Goal: Transaction & Acquisition: Purchase product/service

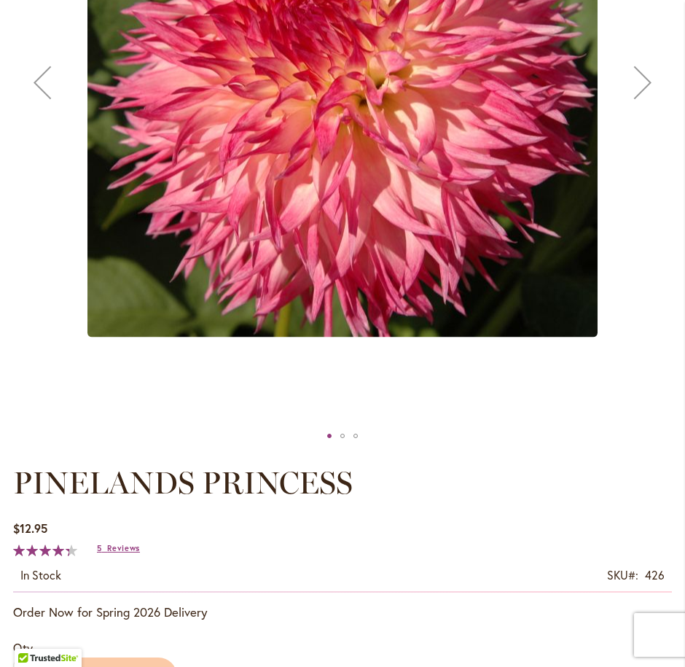
scroll to position [449, 0]
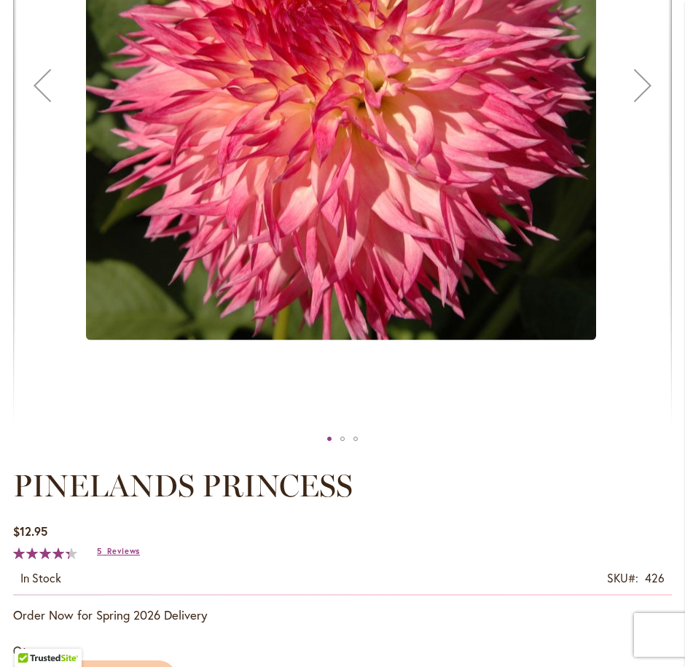
drag, startPoint x: 297, startPoint y: 219, endPoint x: 80, endPoint y: 198, distance: 217.5
click at [106, 203] on img "PINELANDS PRINCESS" at bounding box center [341, 85] width 510 height 509
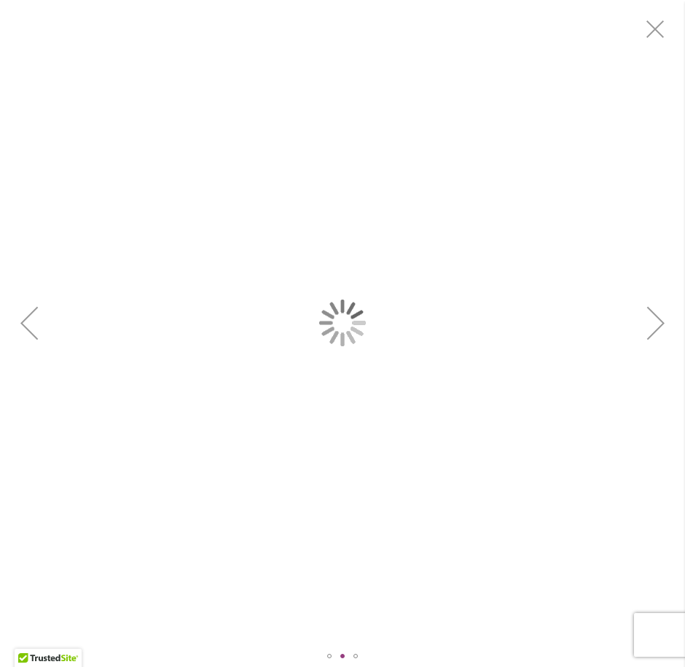
scroll to position [0, 0]
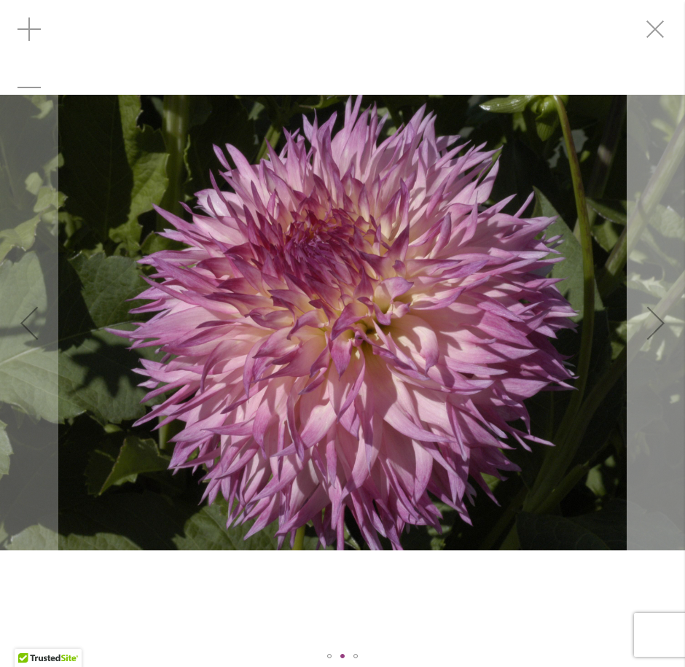
click at [659, 320] on div "Next" at bounding box center [656, 323] width 58 height 58
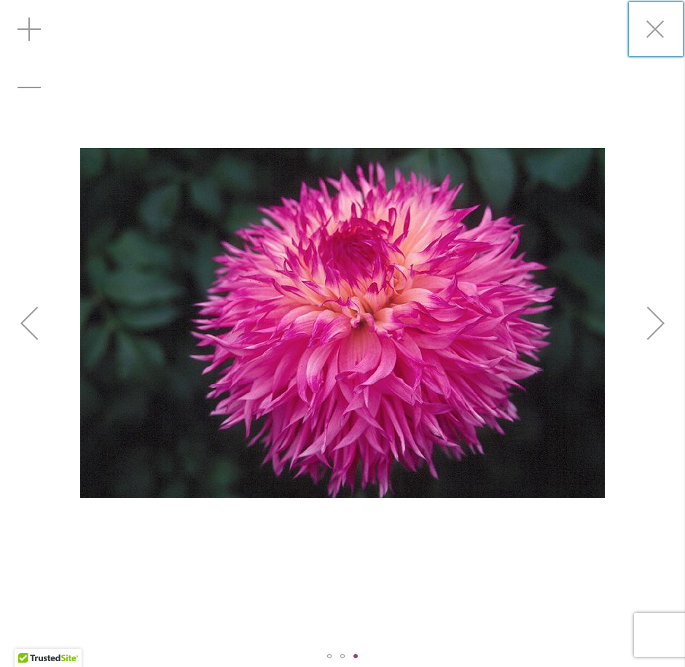
click at [658, 320] on div "Next" at bounding box center [656, 323] width 58 height 58
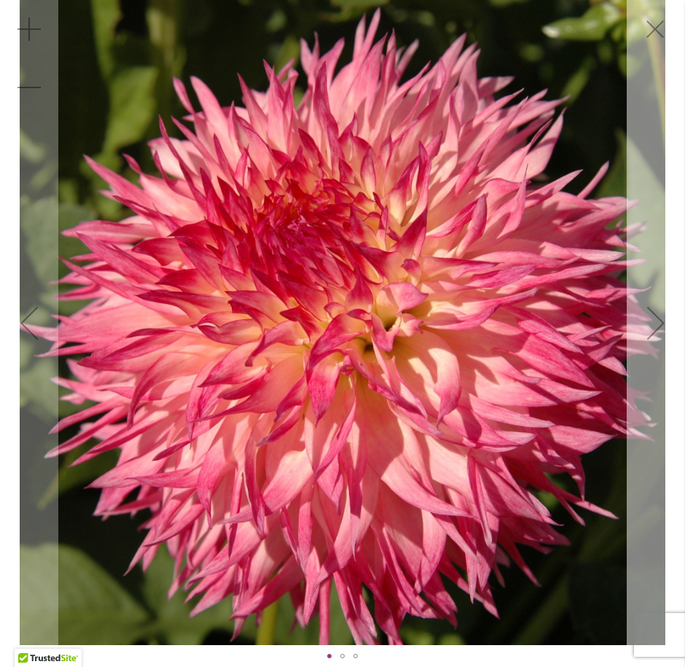
click at [657, 320] on div "Next" at bounding box center [656, 323] width 58 height 58
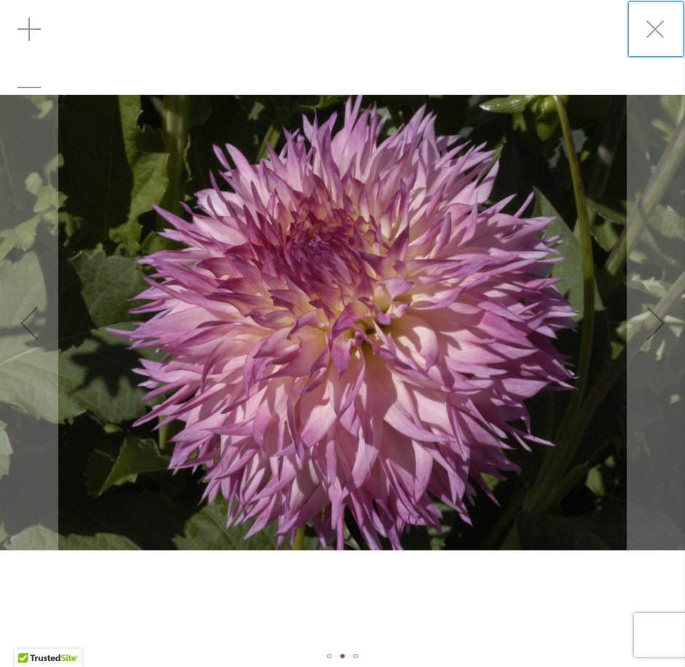
click at [233, 64] on div "PINELANDS PRINCESS" at bounding box center [342, 322] width 685 height 645
click at [28, 20] on div "Zoom in" at bounding box center [29, 29] width 58 height 58
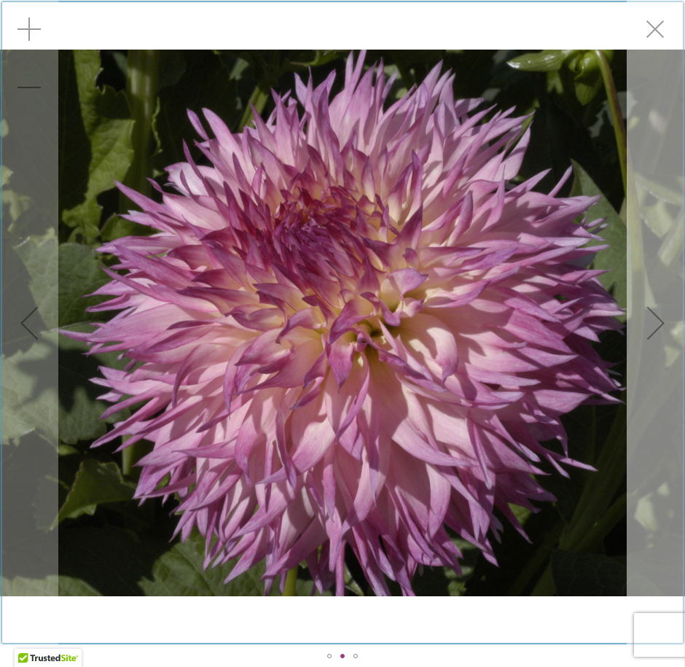
scroll to position [209, 0]
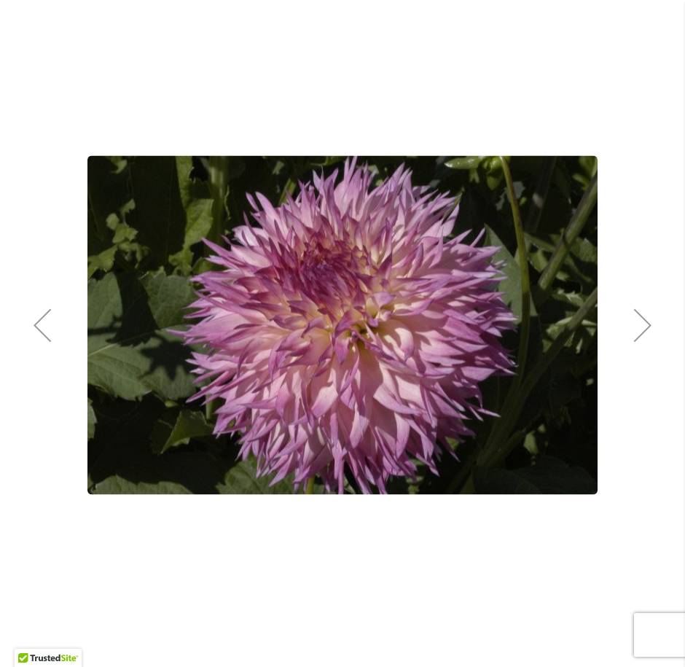
click at [509, 601] on div "Product Images" at bounding box center [342, 325] width 659 height 685
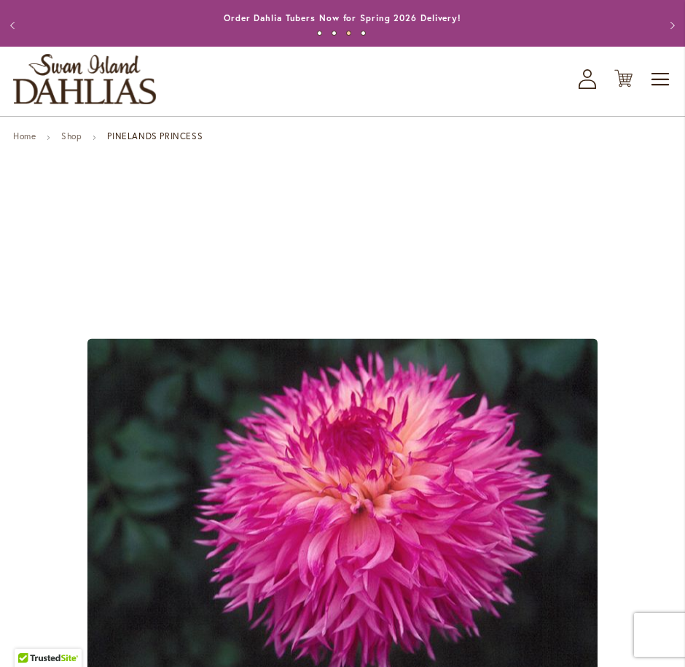
scroll to position [0, 0]
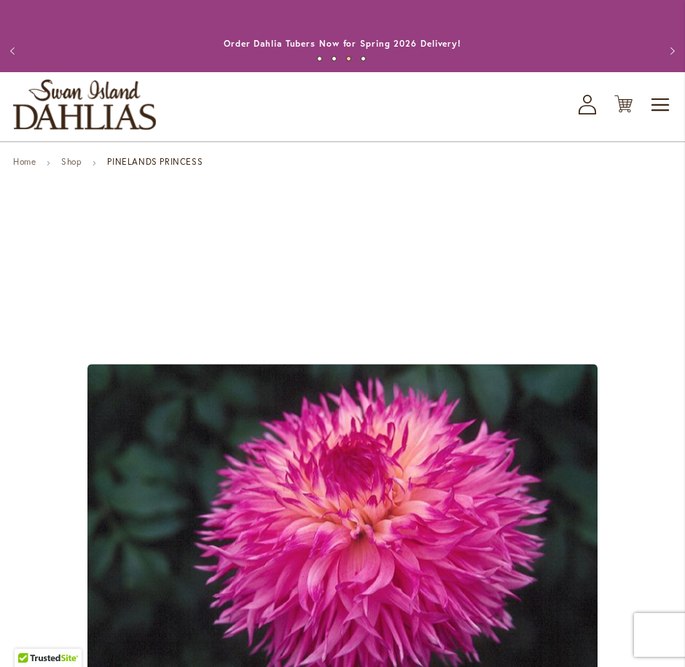
click at [78, 95] on img "store logo" at bounding box center [84, 104] width 143 height 50
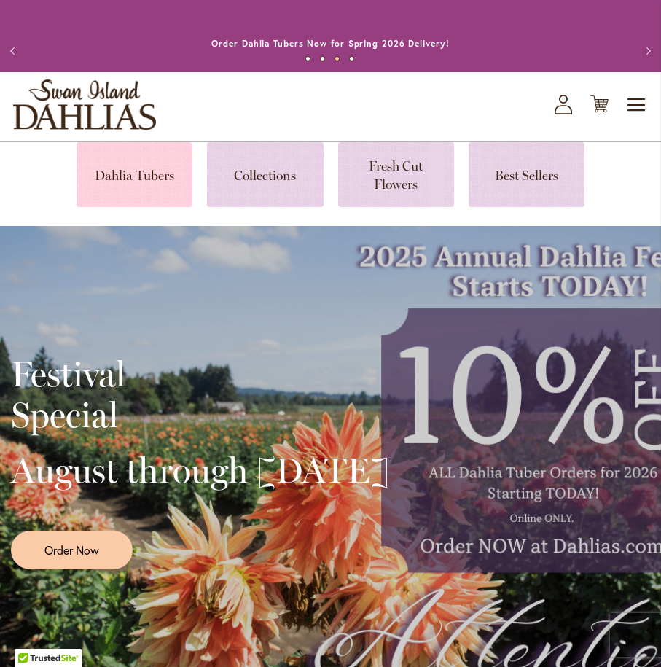
click at [130, 171] on link at bounding box center [135, 174] width 116 height 65
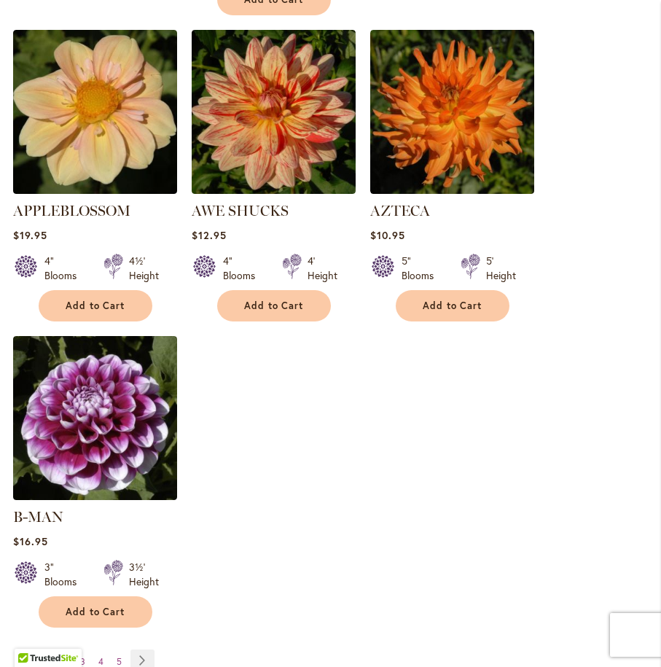
scroll to position [1819, 0]
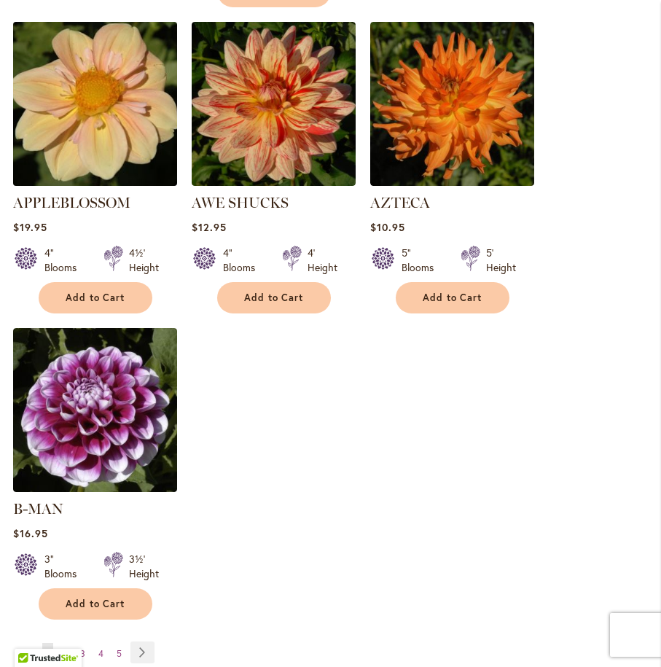
click at [98, 85] on img at bounding box center [95, 103] width 172 height 172
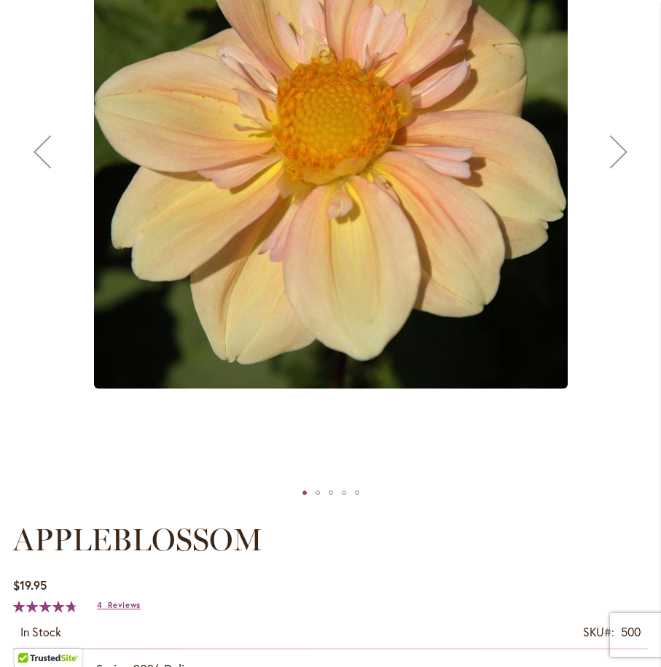
scroll to position [116, 0]
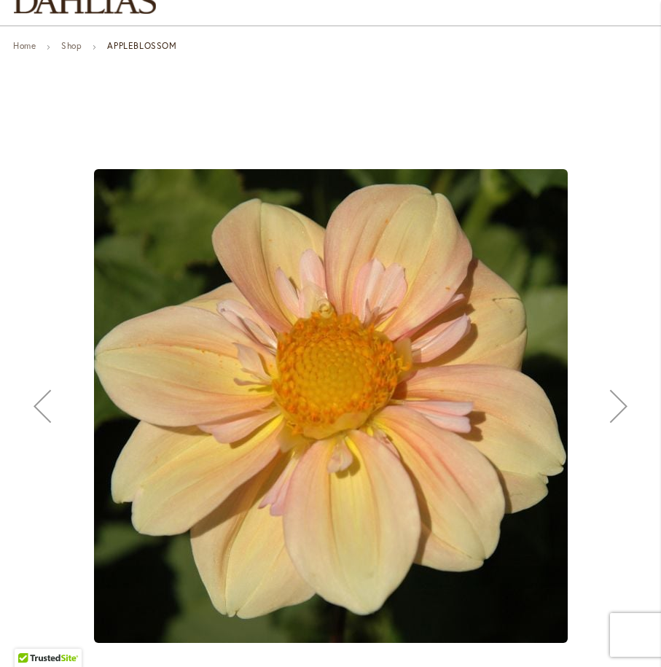
click at [630, 402] on div "Next" at bounding box center [619, 406] width 58 height 58
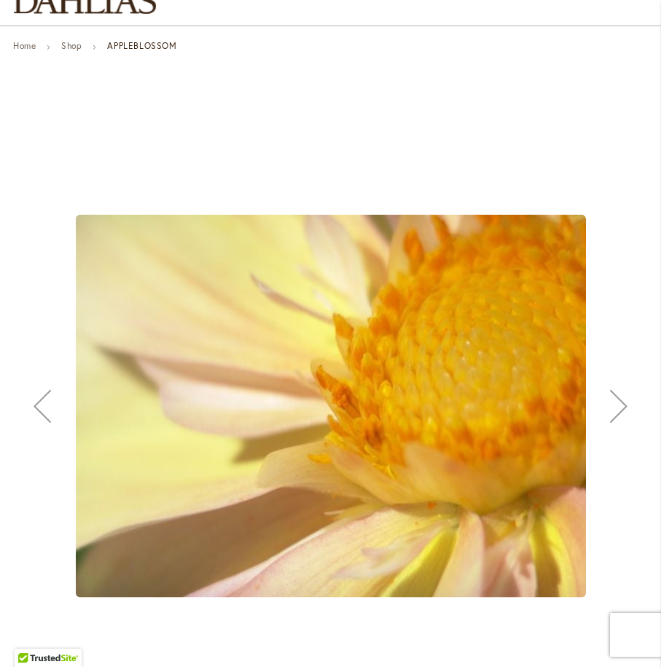
click at [630, 402] on div "Next" at bounding box center [619, 406] width 58 height 58
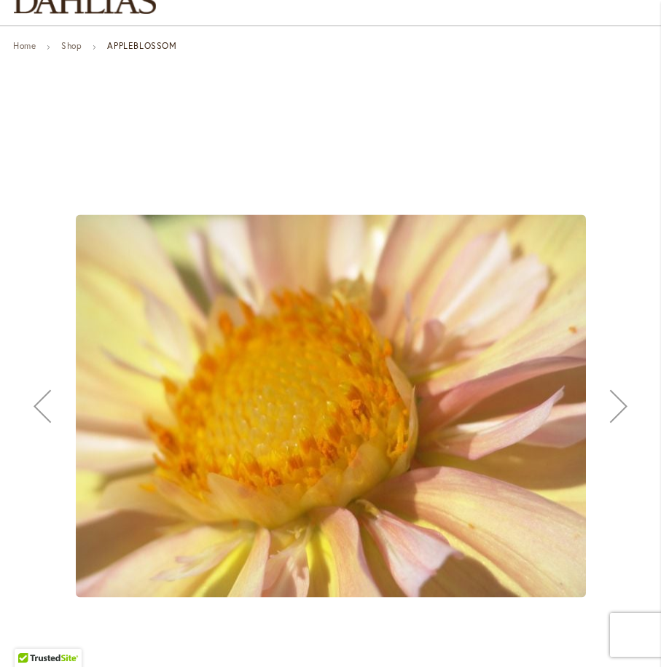
click at [630, 402] on div "Next" at bounding box center [619, 406] width 58 height 58
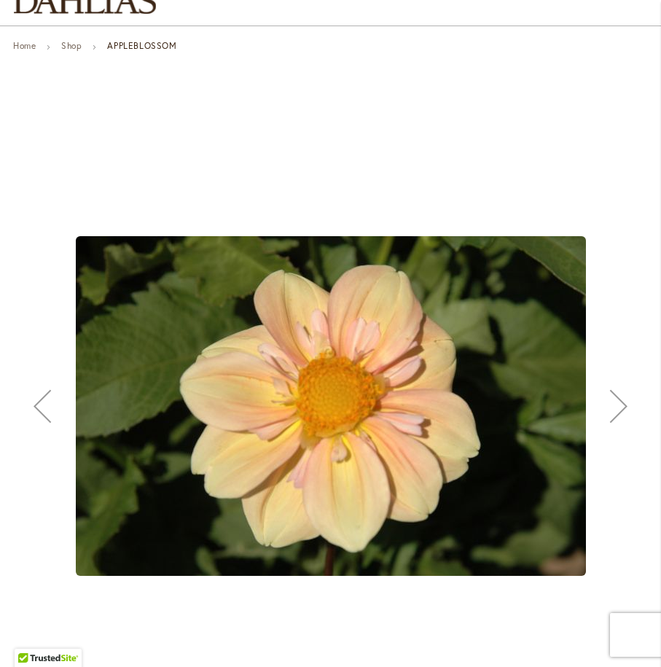
click at [630, 402] on div "Next" at bounding box center [619, 406] width 58 height 58
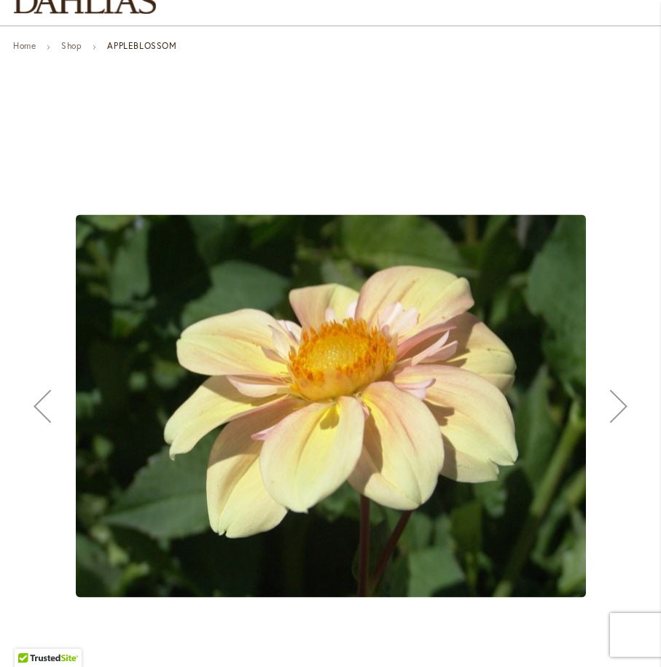
click at [630, 402] on div "Next" at bounding box center [619, 406] width 58 height 58
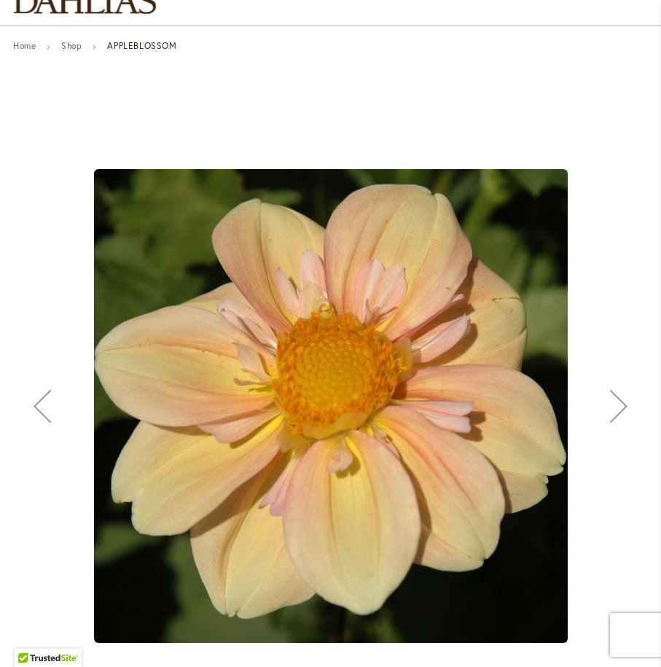
click at [630, 402] on div "Next" at bounding box center [619, 406] width 58 height 58
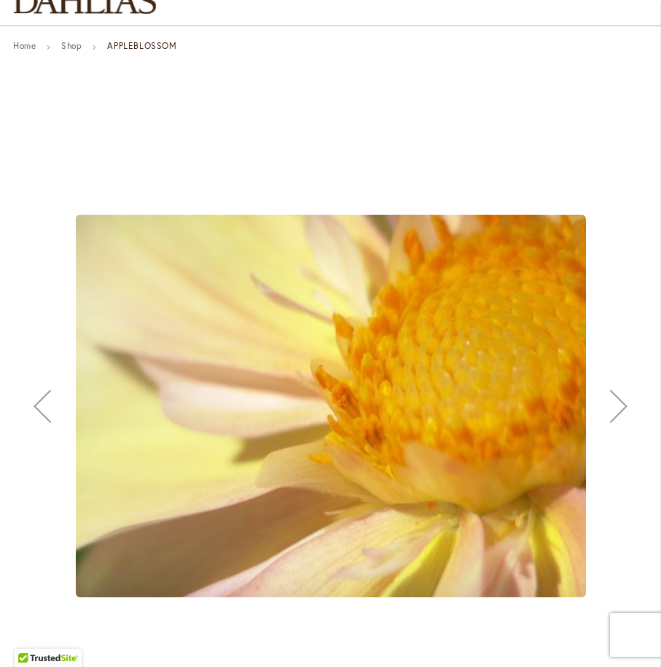
click at [630, 402] on div "Next" at bounding box center [619, 406] width 58 height 58
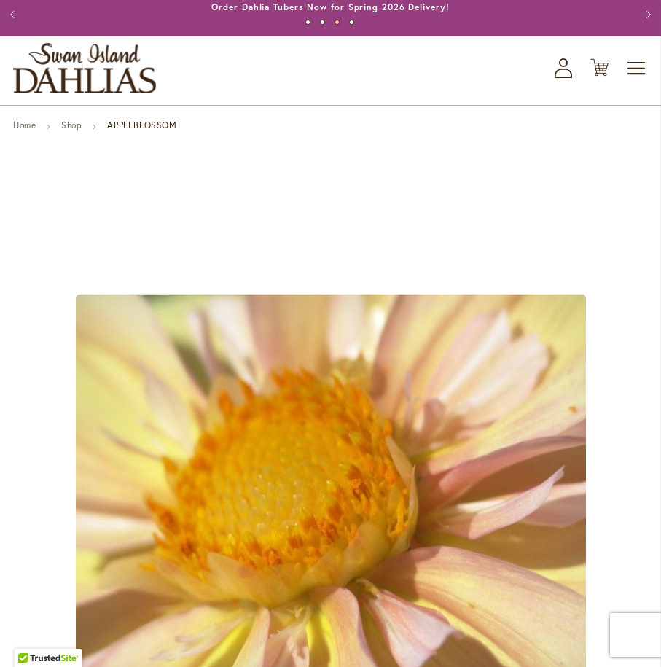
scroll to position [0, 0]
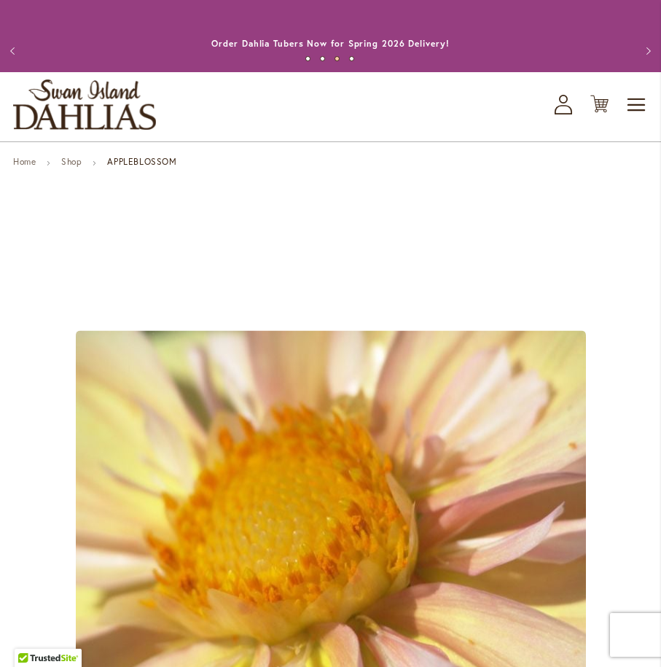
click at [15, 50] on button "Previous" at bounding box center [14, 50] width 29 height 29
click at [12, 52] on button "Previous" at bounding box center [14, 50] width 29 height 29
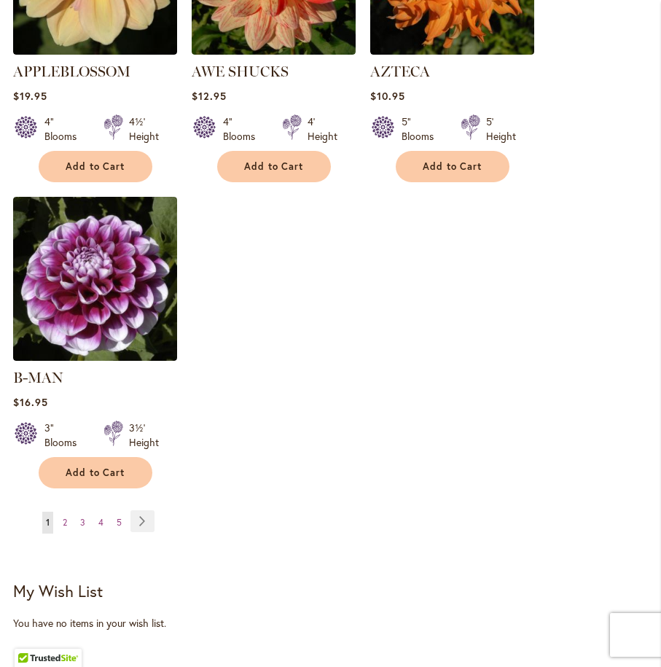
scroll to position [1980, 0]
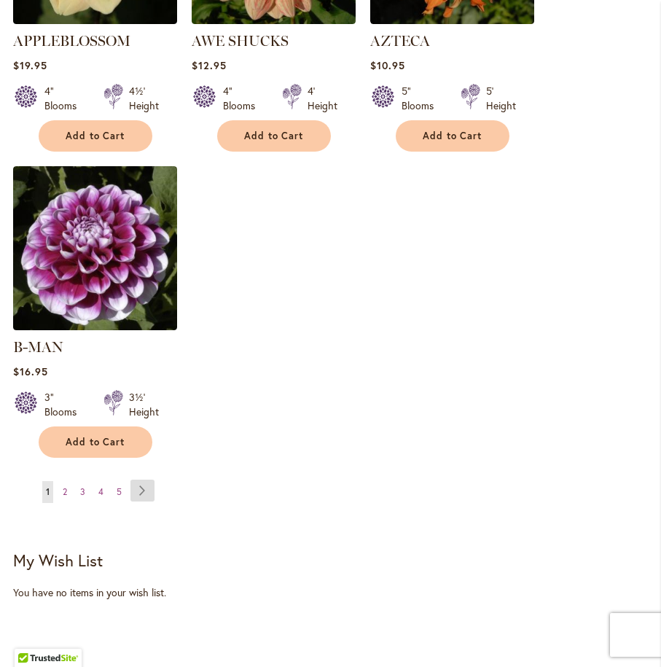
click at [142, 480] on link "Page Next" at bounding box center [142, 491] width 24 height 22
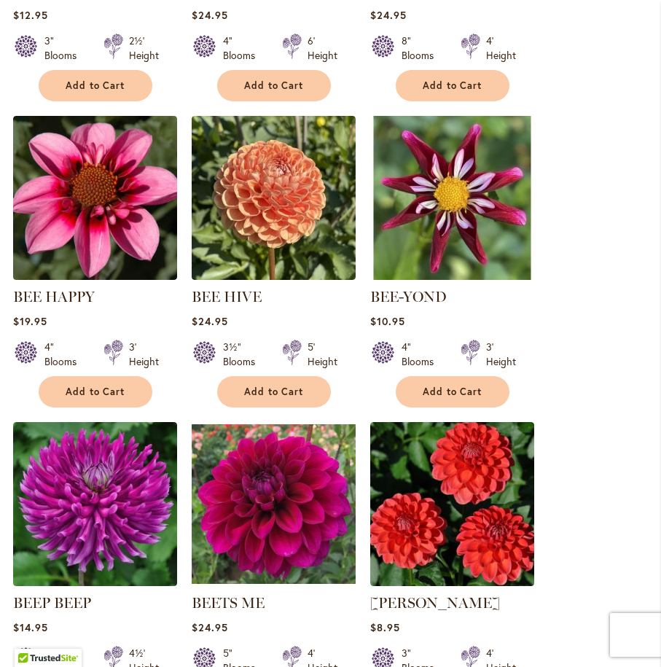
scroll to position [1400, 0]
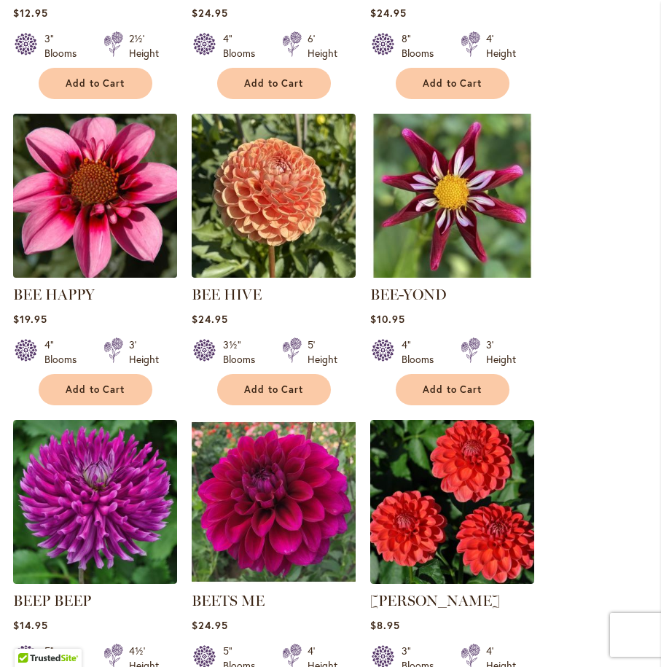
click at [112, 189] on img at bounding box center [95, 195] width 172 height 172
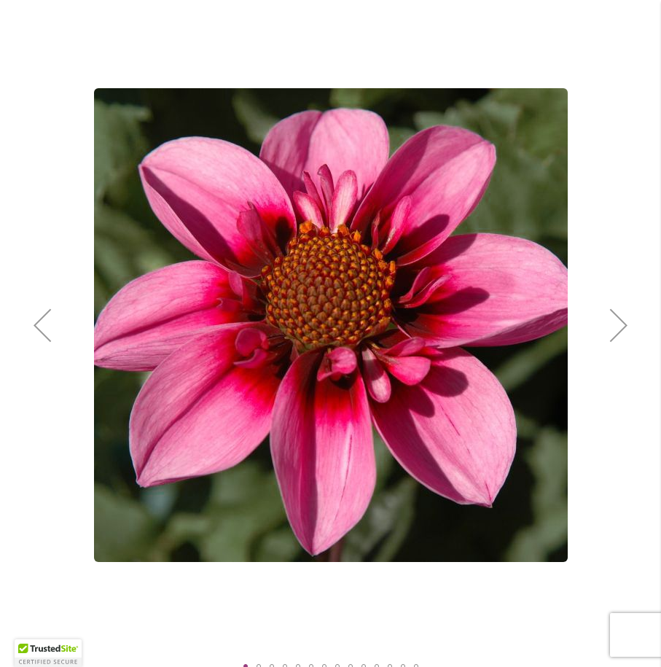
scroll to position [196, 0]
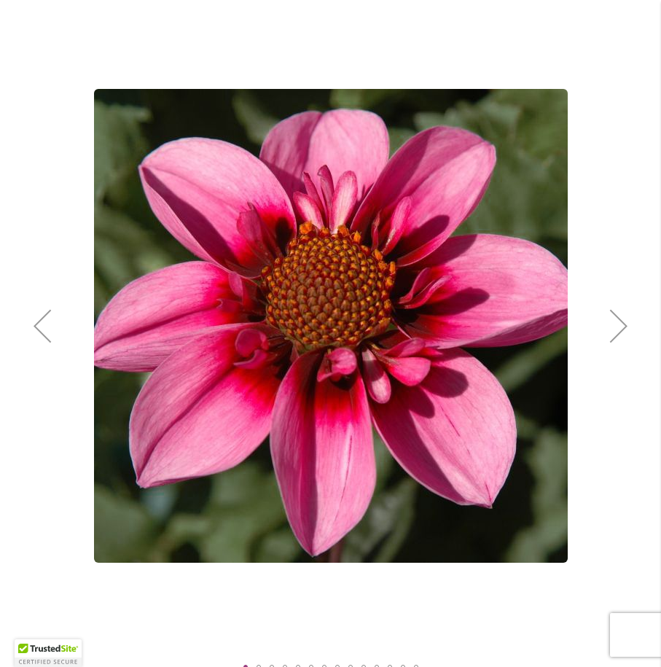
click at [630, 327] on div "Next" at bounding box center [619, 326] width 58 height 58
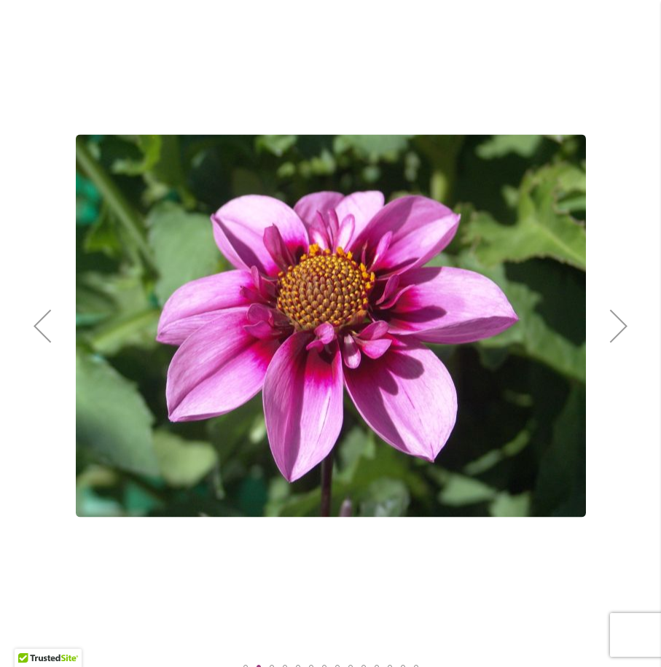
click at [628, 327] on div "Next" at bounding box center [619, 326] width 58 height 58
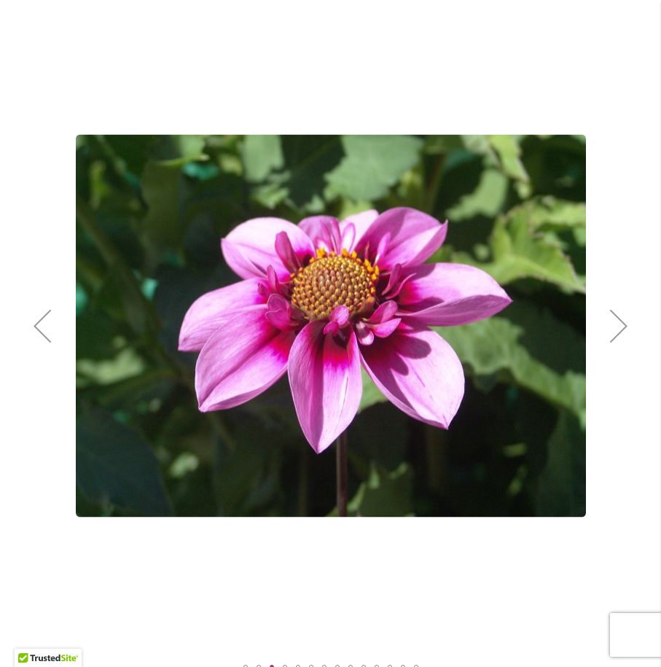
click at [628, 327] on div "Next" at bounding box center [619, 326] width 58 height 58
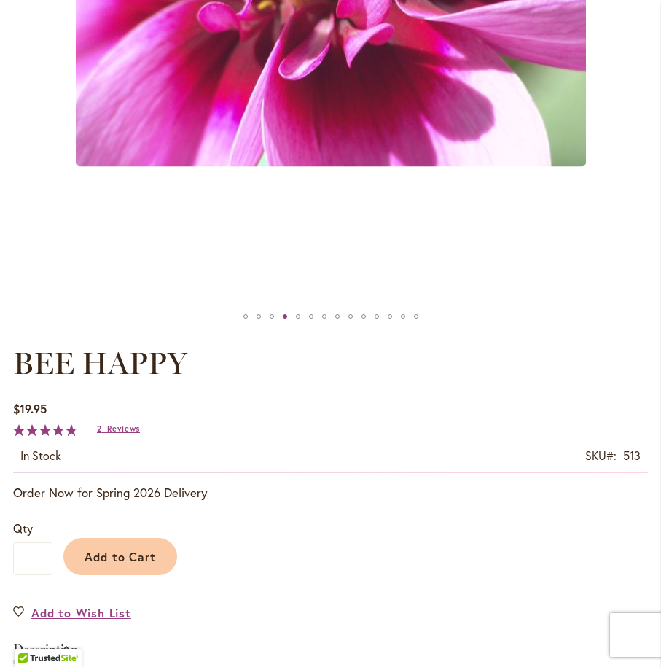
scroll to position [596, 0]
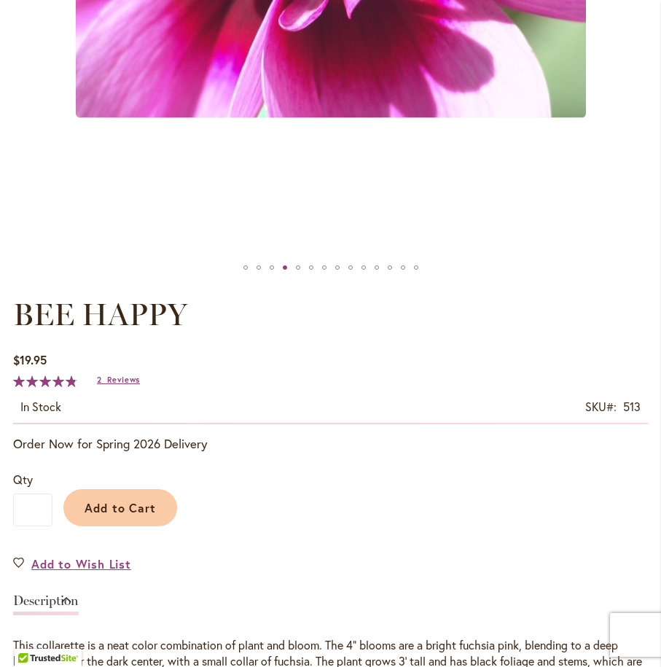
click at [298, 557] on div "Add to Wish List" at bounding box center [330, 563] width 635 height 17
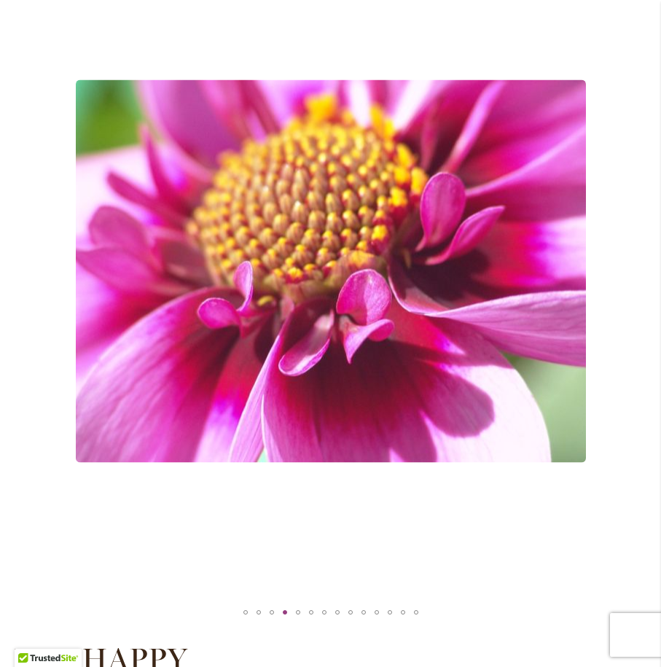
scroll to position [288, 0]
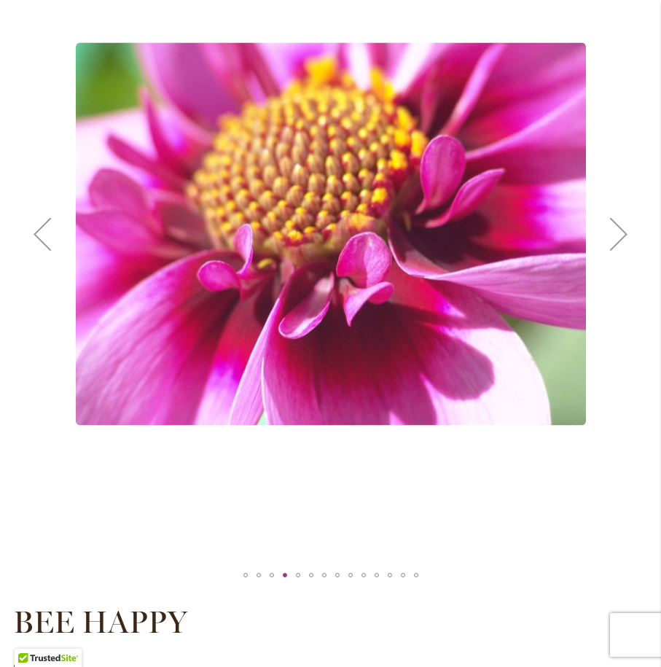
click at [621, 227] on div "Next" at bounding box center [619, 234] width 58 height 58
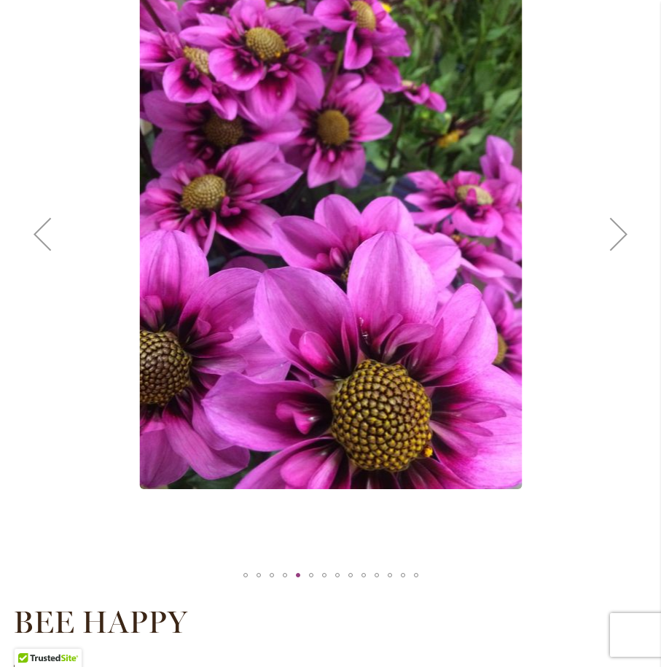
click at [620, 227] on div "Next" at bounding box center [619, 234] width 58 height 58
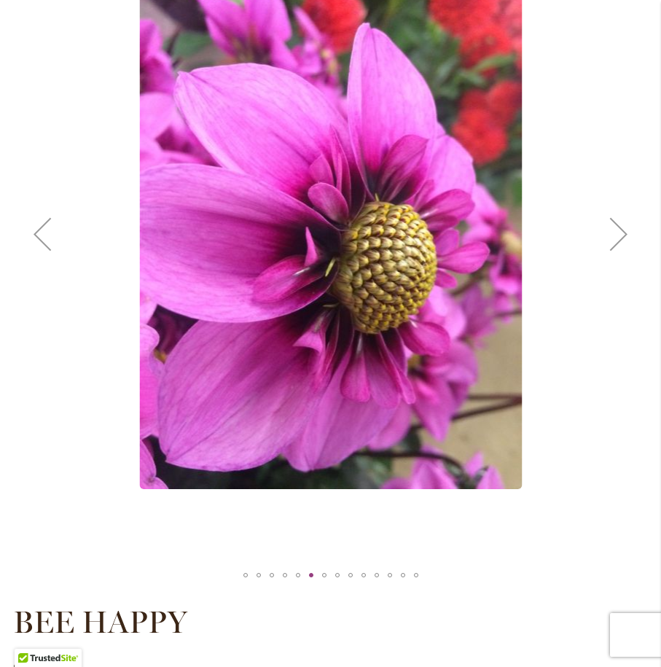
click at [620, 227] on div "Next" at bounding box center [619, 234] width 58 height 58
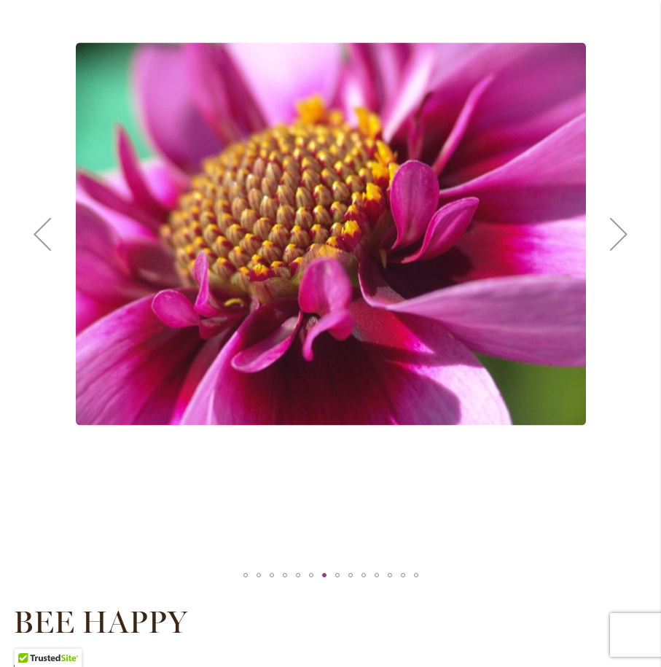
click at [621, 227] on div "Next" at bounding box center [619, 234] width 58 height 58
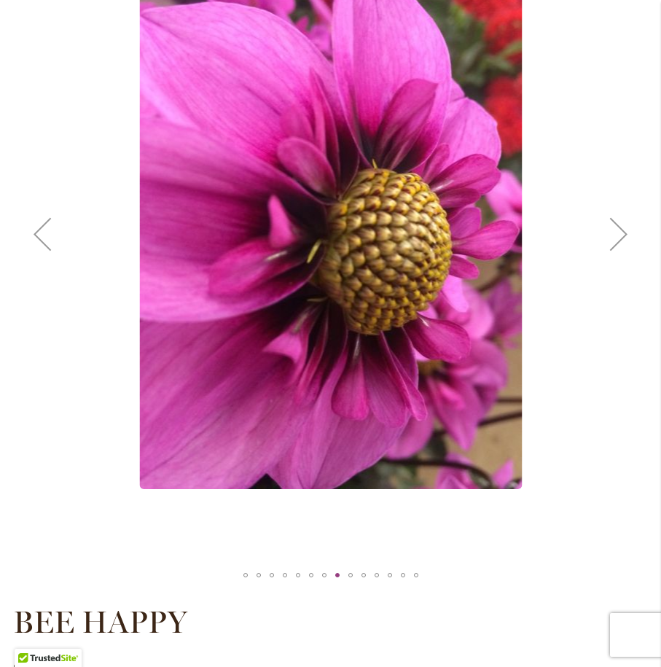
click at [621, 227] on div "Next" at bounding box center [619, 234] width 58 height 58
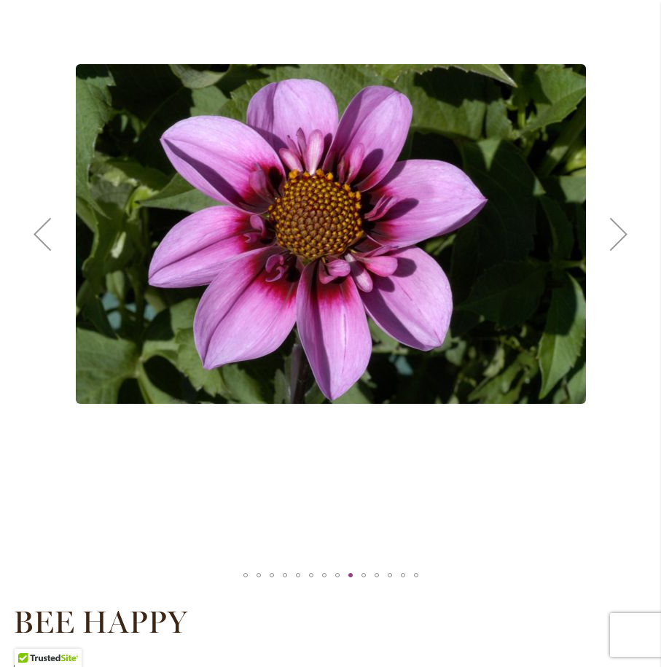
click at [622, 227] on div "Next" at bounding box center [619, 234] width 58 height 58
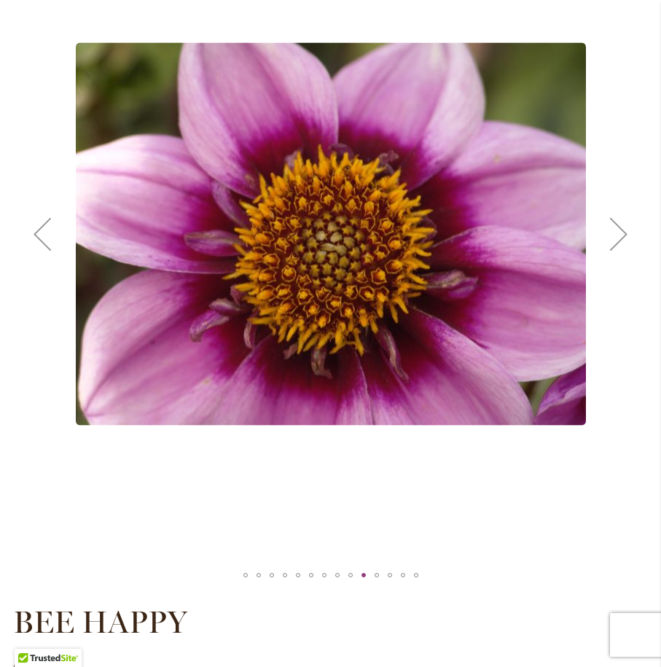
click at [622, 227] on div "Next" at bounding box center [619, 234] width 58 height 58
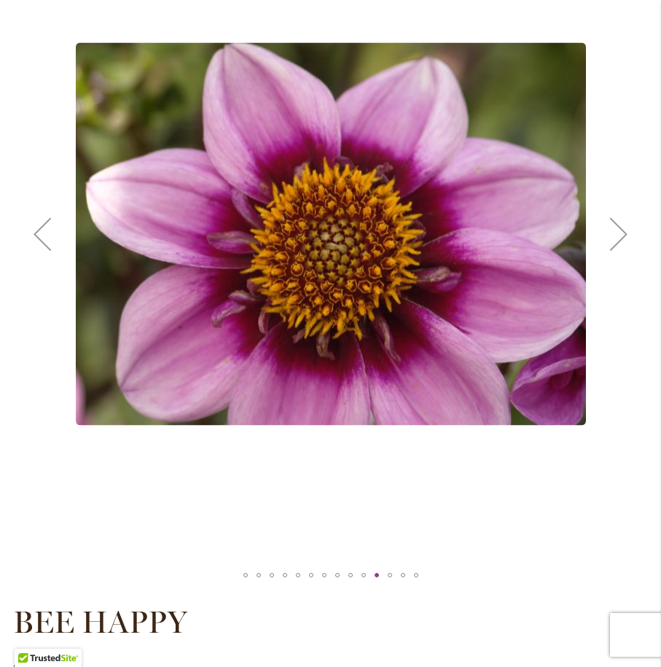
click at [621, 227] on div "Next" at bounding box center [619, 234] width 58 height 58
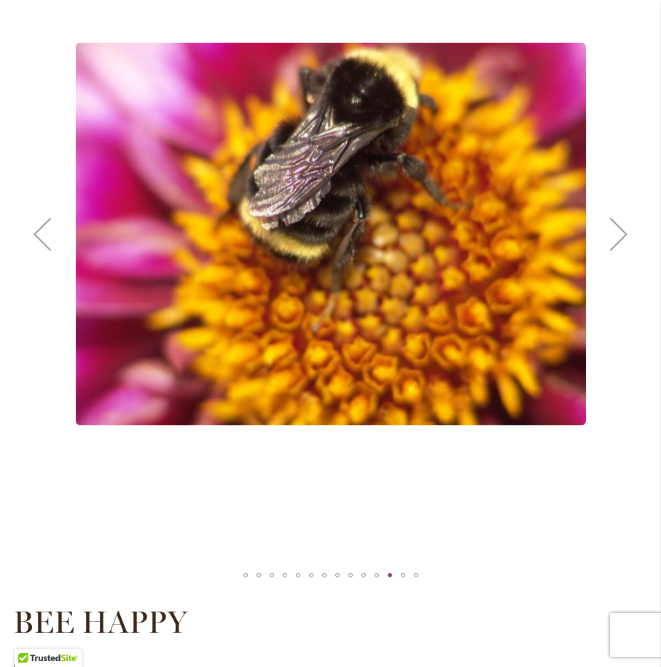
click at [621, 227] on div "Next" at bounding box center [619, 234] width 58 height 58
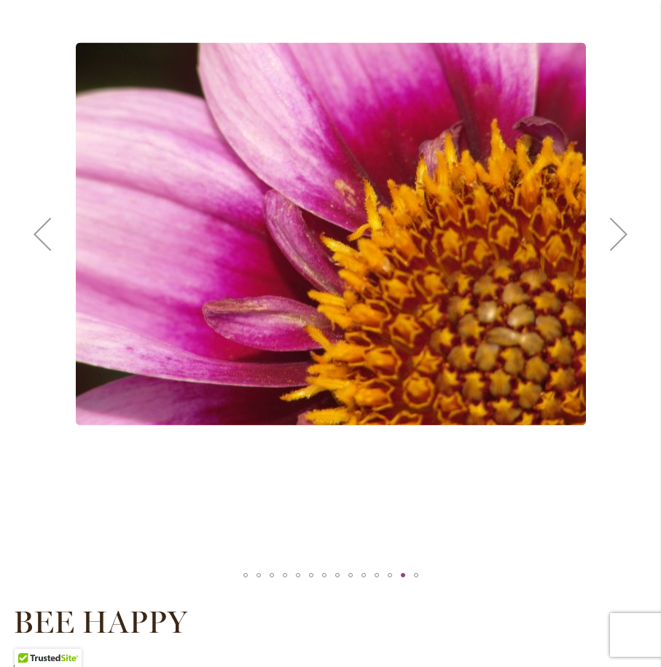
click at [621, 227] on div "Next" at bounding box center [619, 234] width 58 height 58
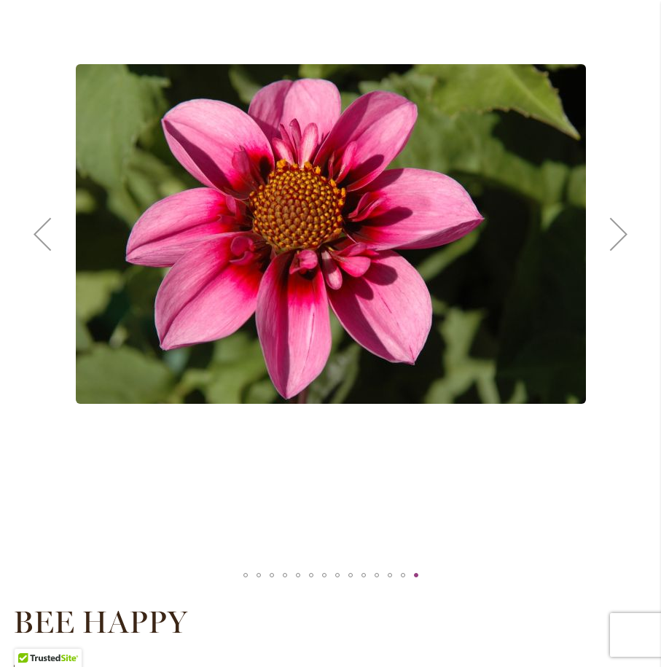
click at [621, 227] on div "Next" at bounding box center [619, 234] width 58 height 58
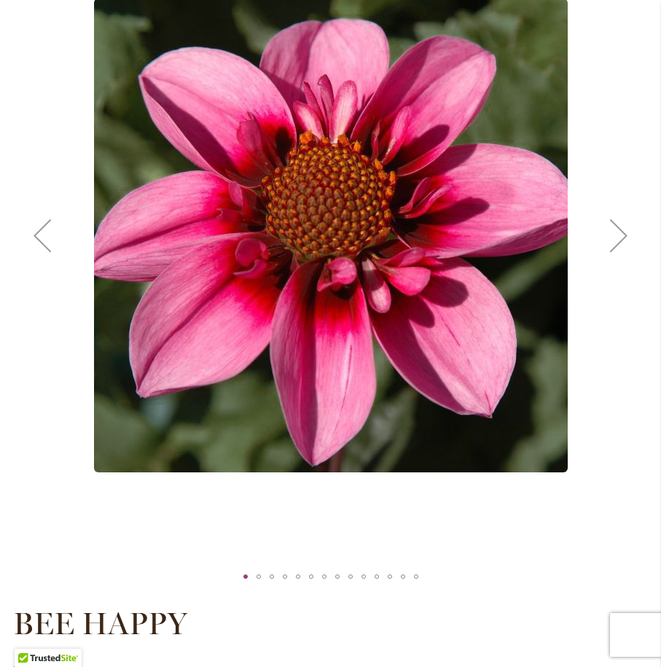
scroll to position [286, 0]
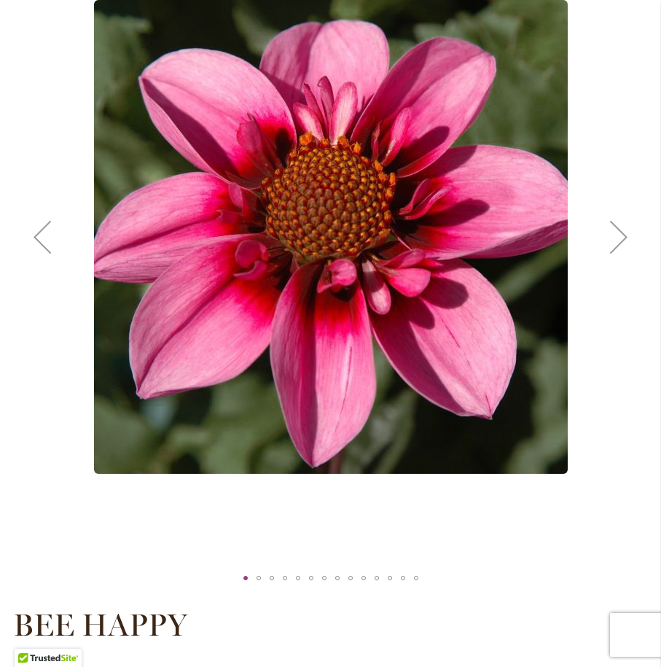
click at [66, 372] on button "Previous" at bounding box center [42, 237] width 58 height 660
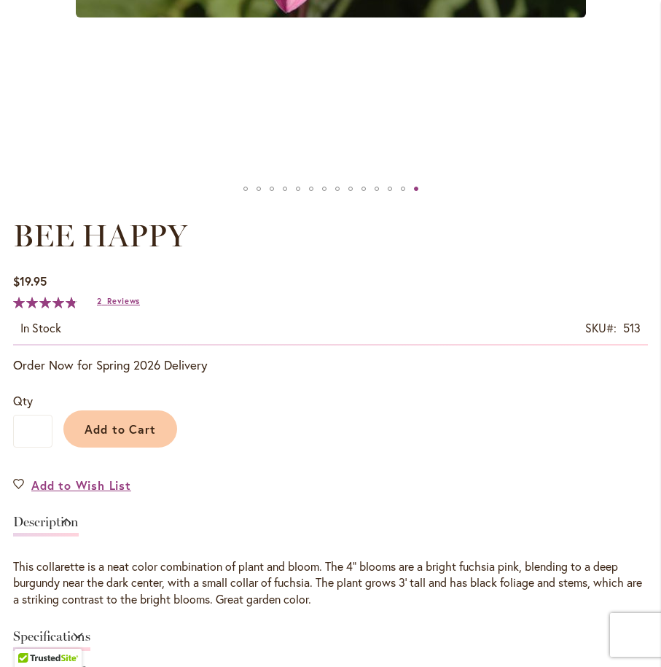
scroll to position [0, 0]
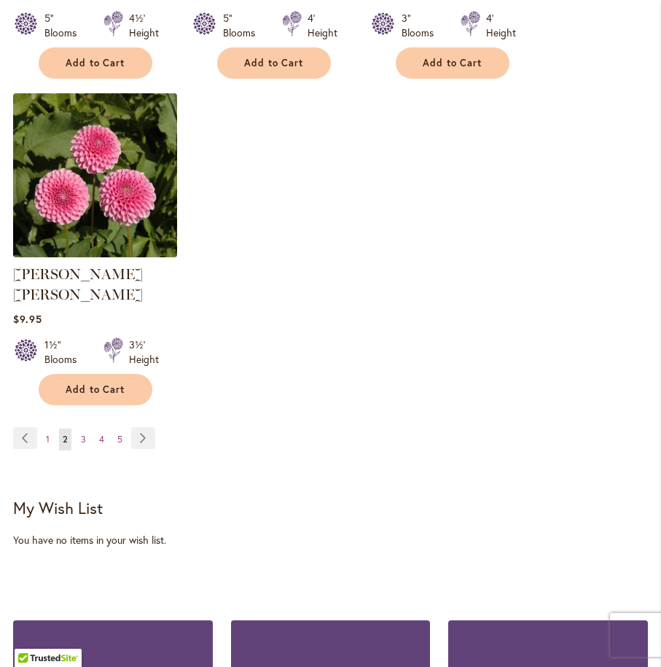
scroll to position [2034, 0]
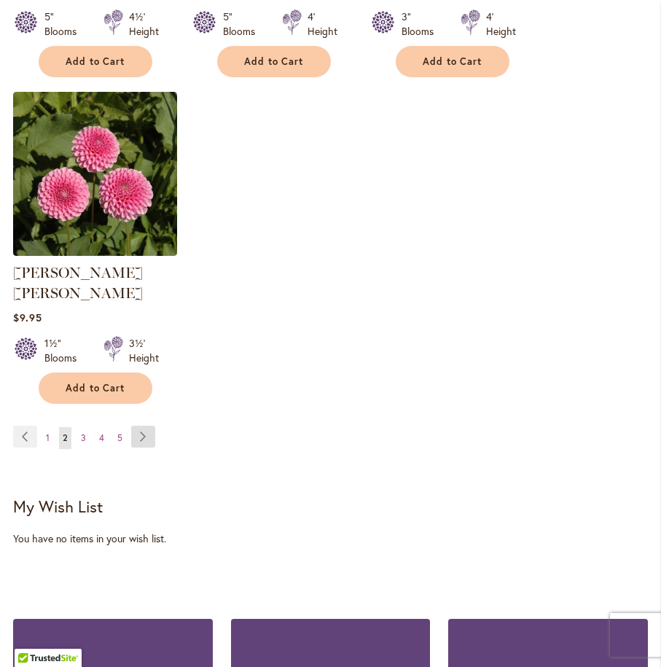
click at [140, 426] on link "Page Next" at bounding box center [143, 437] width 24 height 22
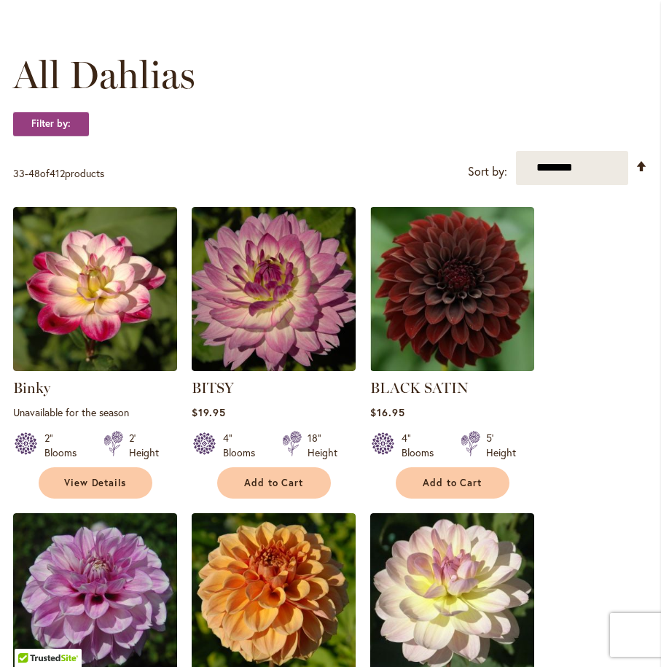
scroll to position [389, 0]
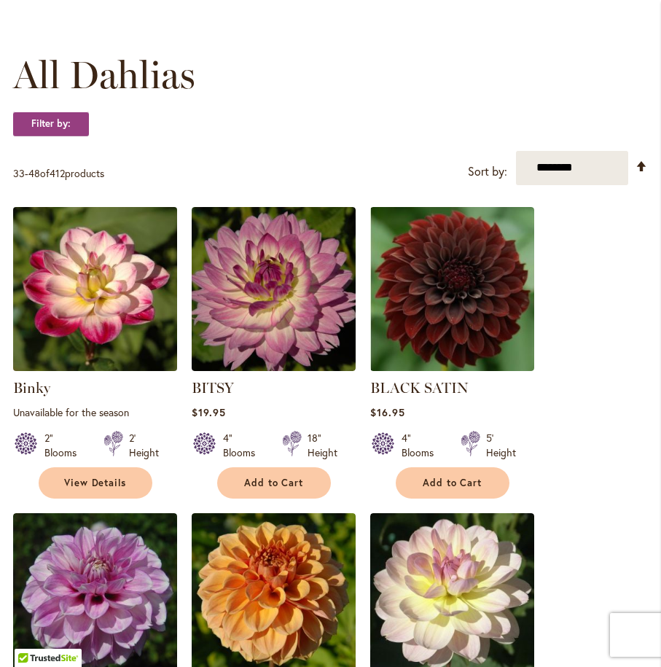
click at [93, 284] on img at bounding box center [95, 289] width 172 height 172
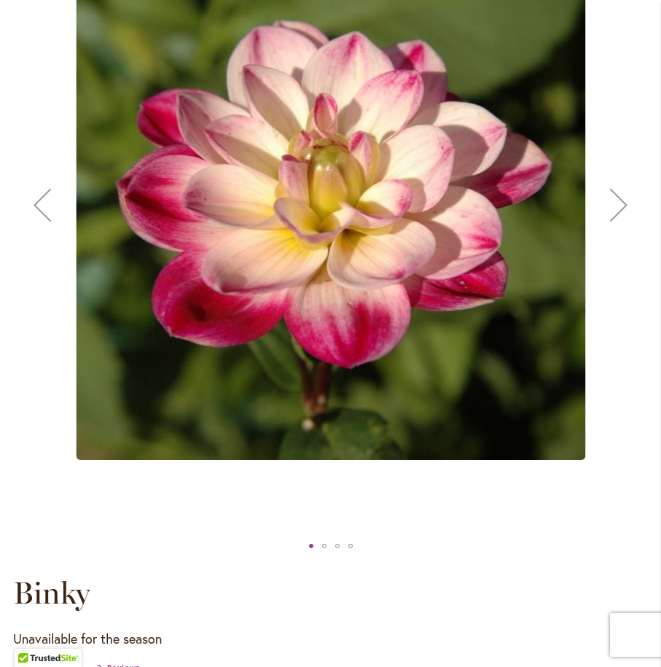
scroll to position [305, 0]
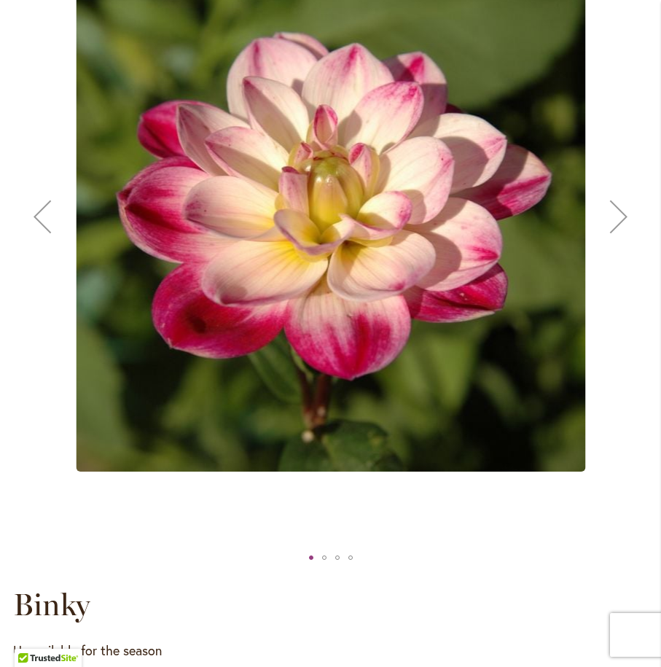
click at [623, 214] on div "Next" at bounding box center [619, 216] width 58 height 58
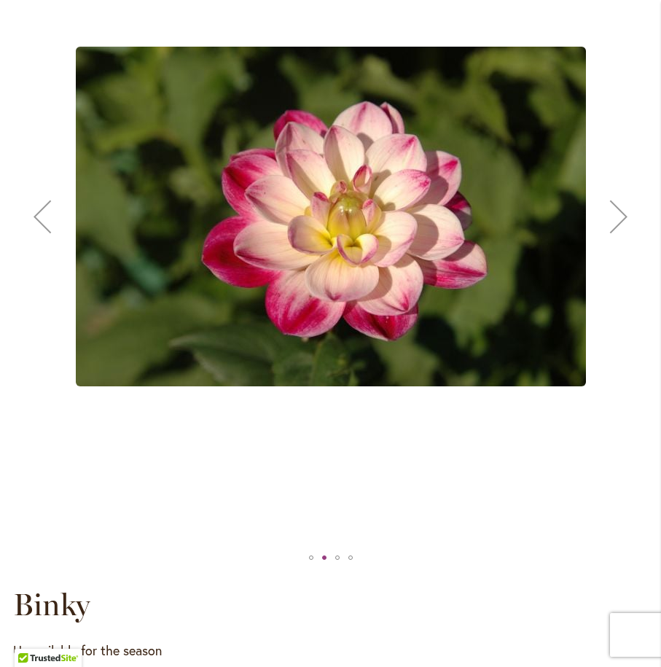
click at [623, 214] on div "Next" at bounding box center [619, 216] width 58 height 58
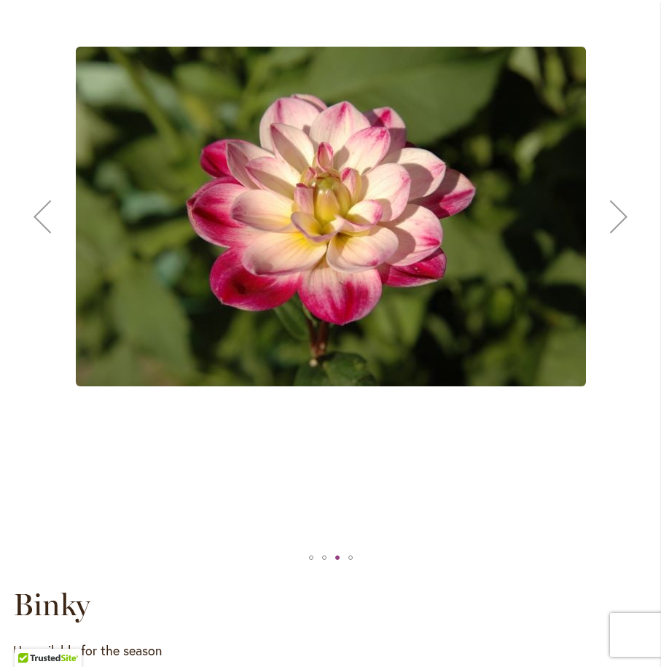
click at [623, 214] on div "Next" at bounding box center [619, 216] width 58 height 58
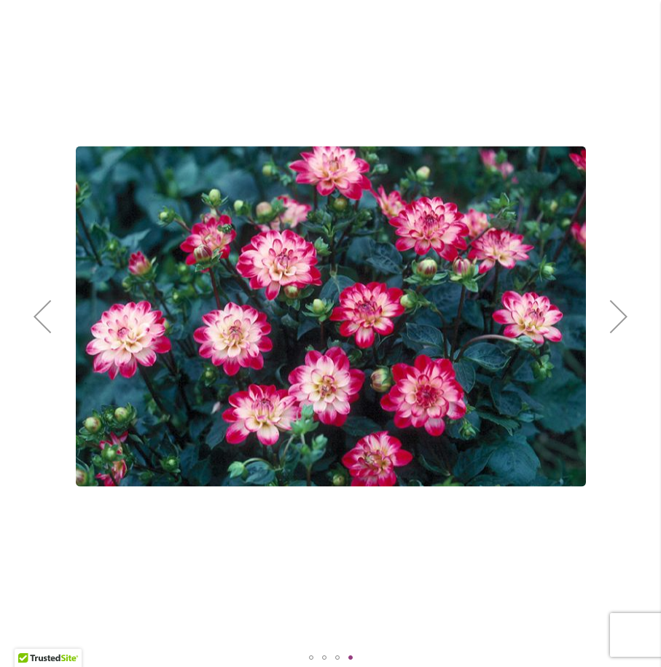
scroll to position [205, 0]
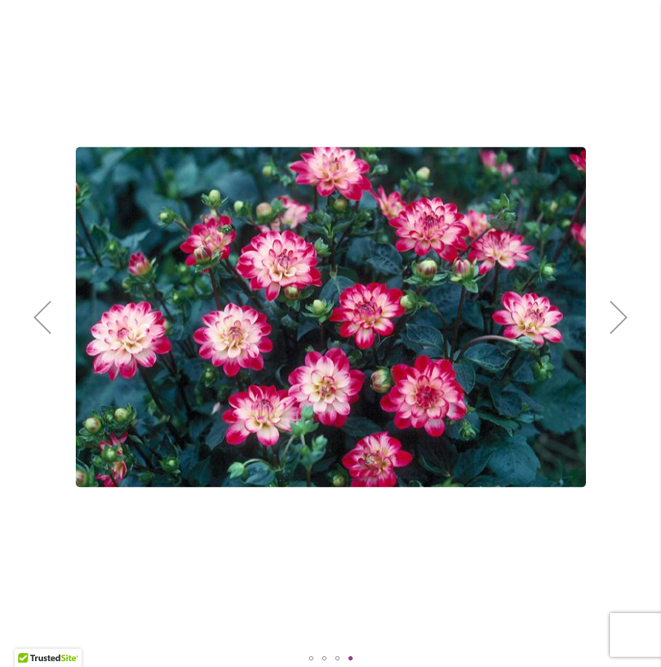
click at [616, 313] on div "Next" at bounding box center [619, 317] width 58 height 58
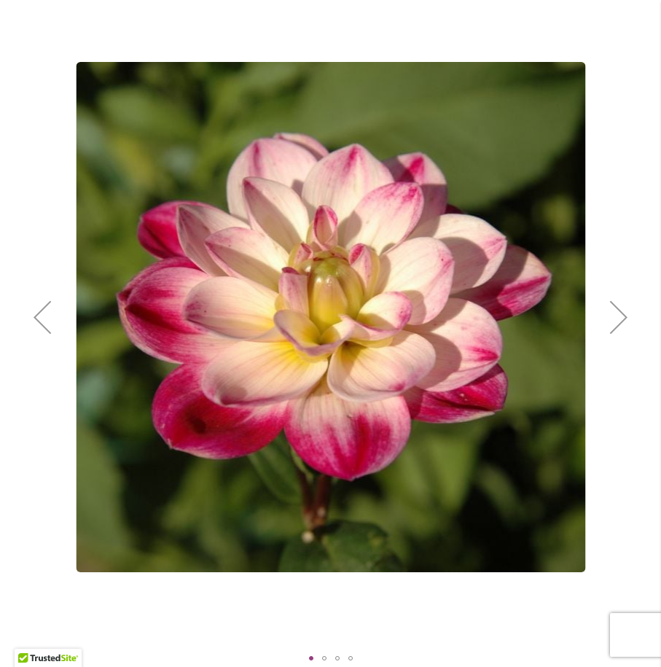
click at [627, 410] on button "Next" at bounding box center [619, 317] width 58 height 660
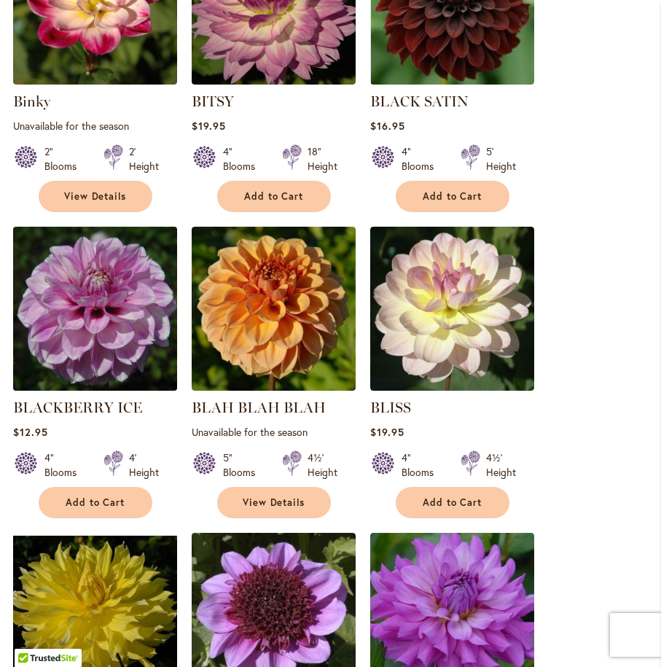
scroll to position [677, 0]
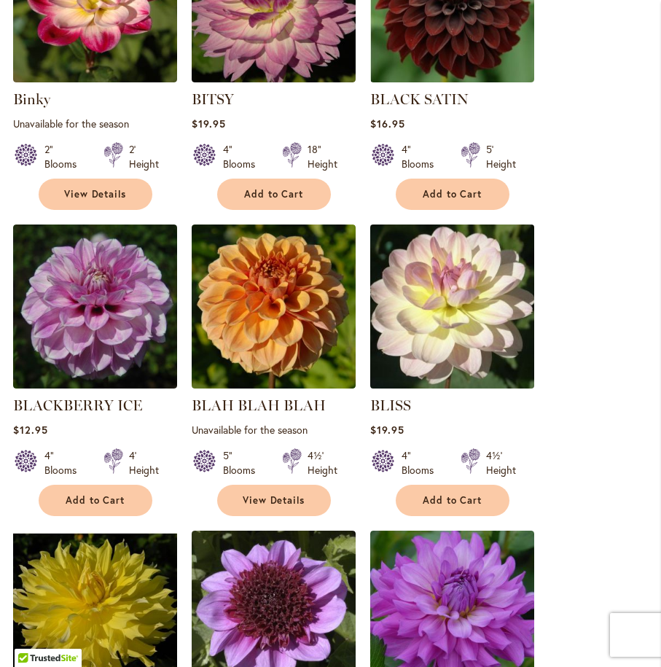
click at [467, 291] on img at bounding box center [452, 306] width 172 height 172
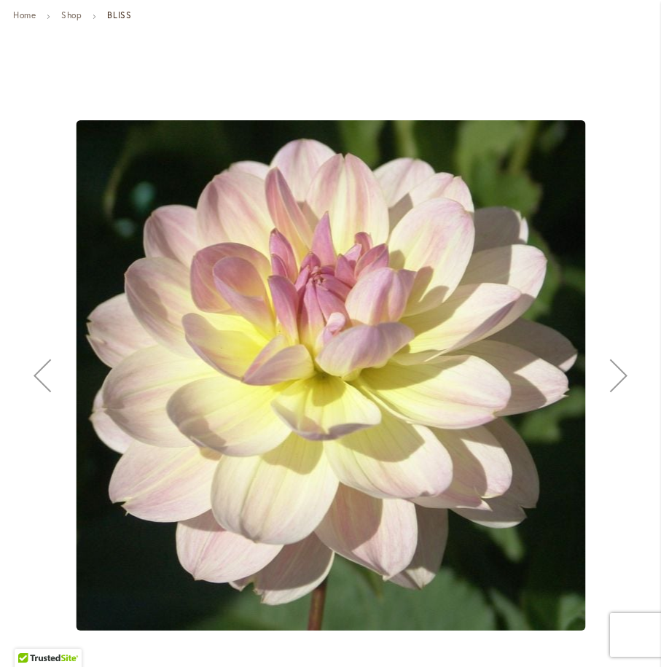
scroll to position [146, 0]
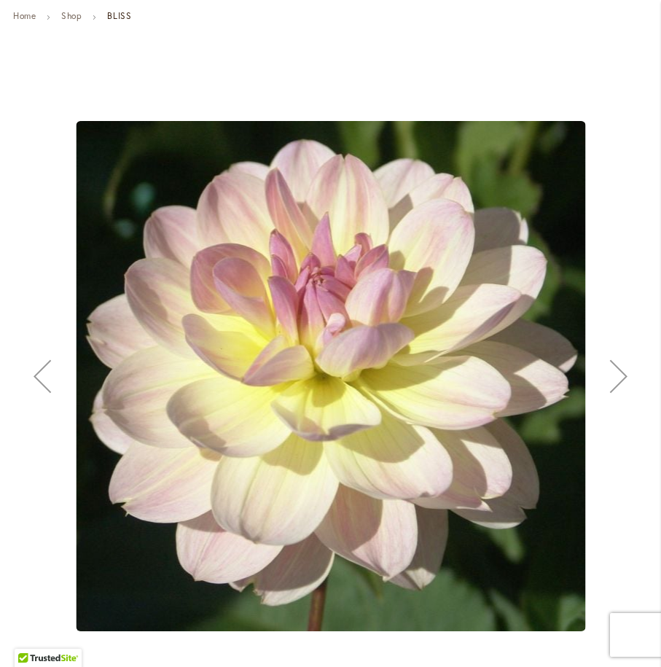
click at [623, 373] on div "Next" at bounding box center [619, 376] width 58 height 58
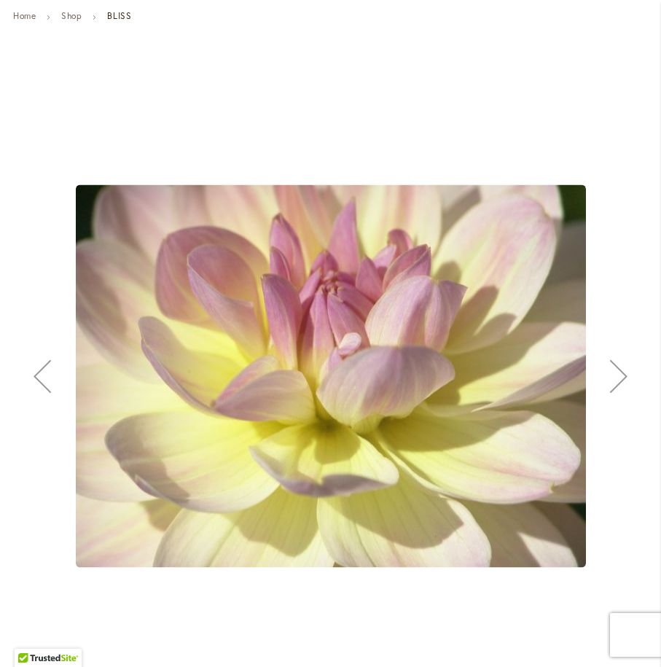
click at [623, 373] on div "Next" at bounding box center [619, 376] width 58 height 58
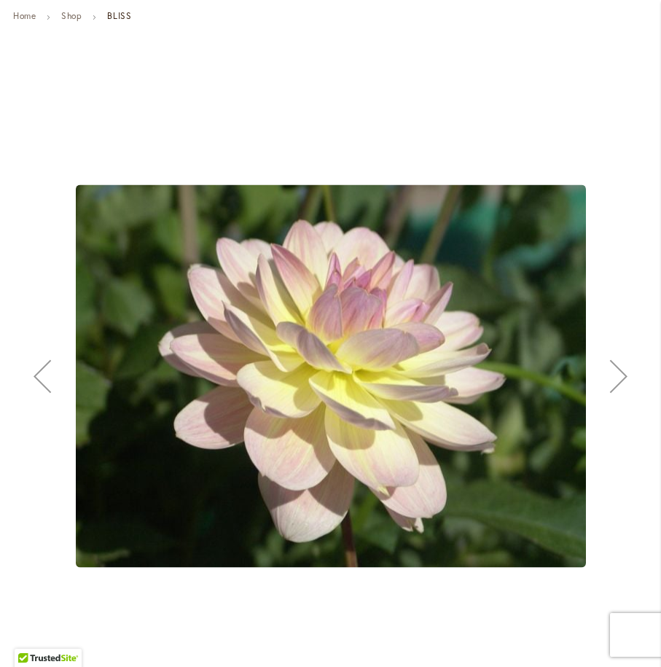
click at [623, 372] on div "Next" at bounding box center [619, 376] width 58 height 58
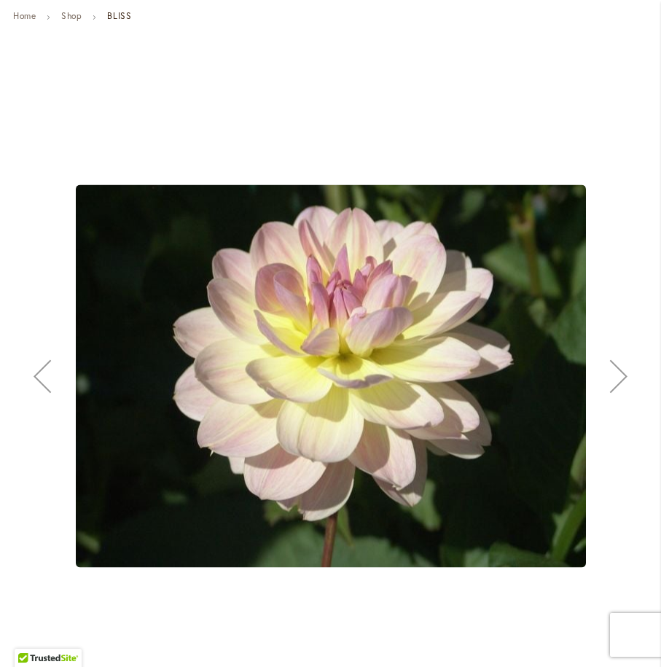
click at [623, 372] on div "Next" at bounding box center [619, 376] width 58 height 58
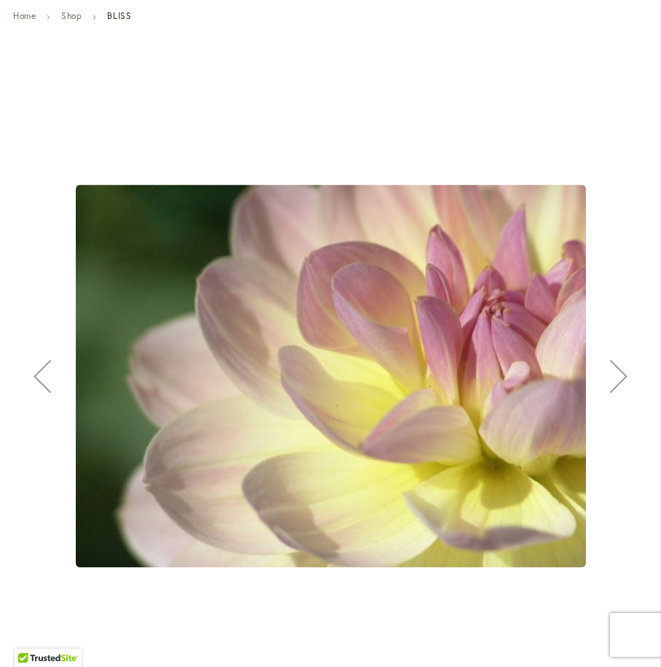
click at [623, 372] on div "Next" at bounding box center [619, 376] width 58 height 58
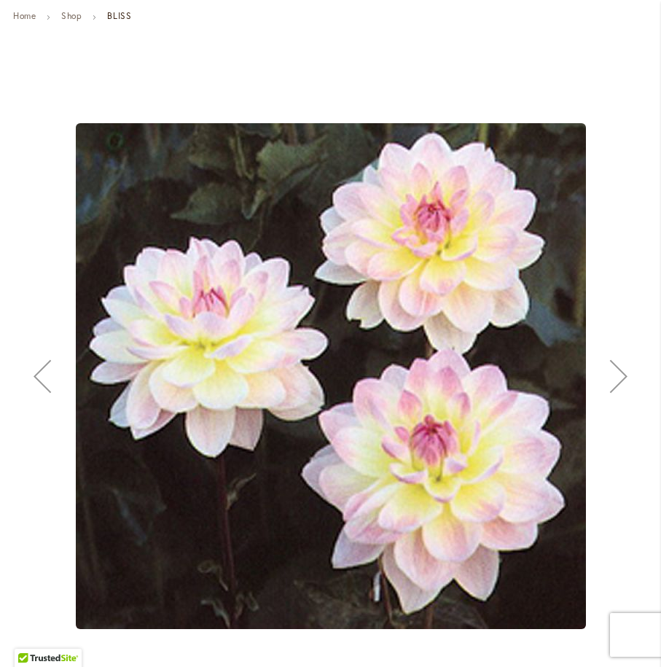
click at [623, 372] on div "Next" at bounding box center [619, 376] width 58 height 58
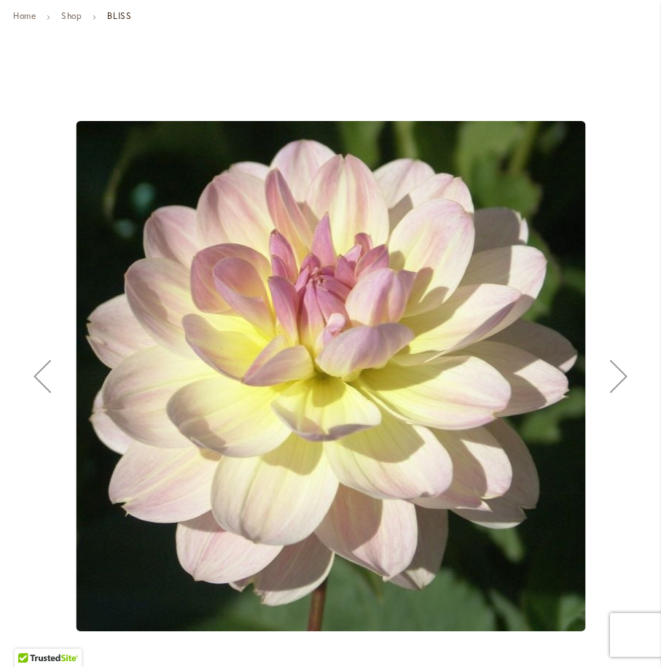
click at [623, 372] on div "Next" at bounding box center [619, 376] width 58 height 58
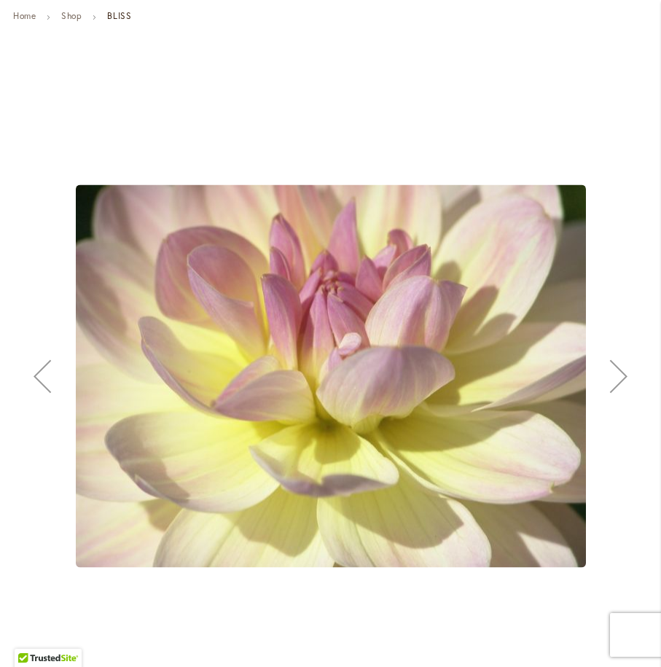
click at [623, 372] on div "Next" at bounding box center [619, 376] width 58 height 58
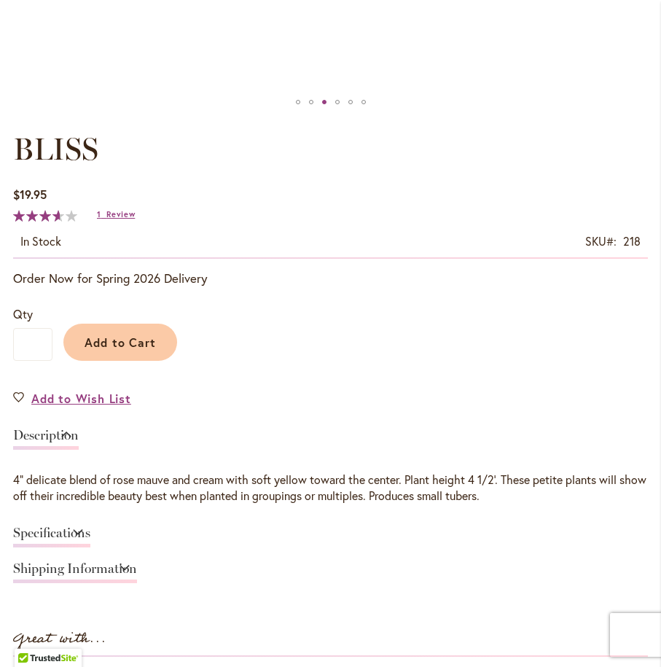
scroll to position [762, 0]
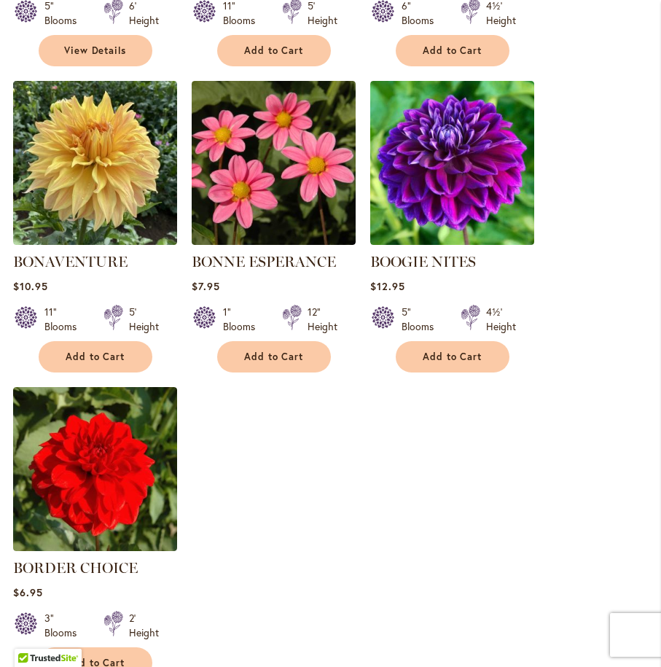
scroll to position [1747, 0]
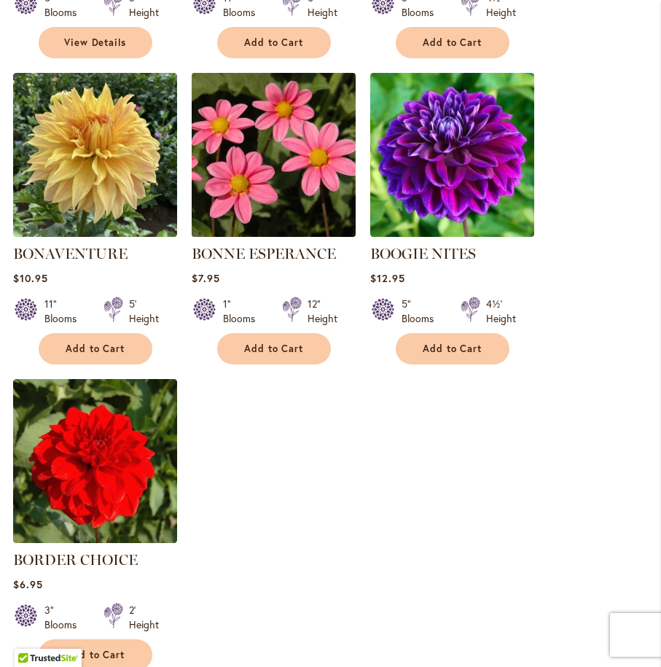
click at [236, 168] on img at bounding box center [273, 155] width 172 height 172
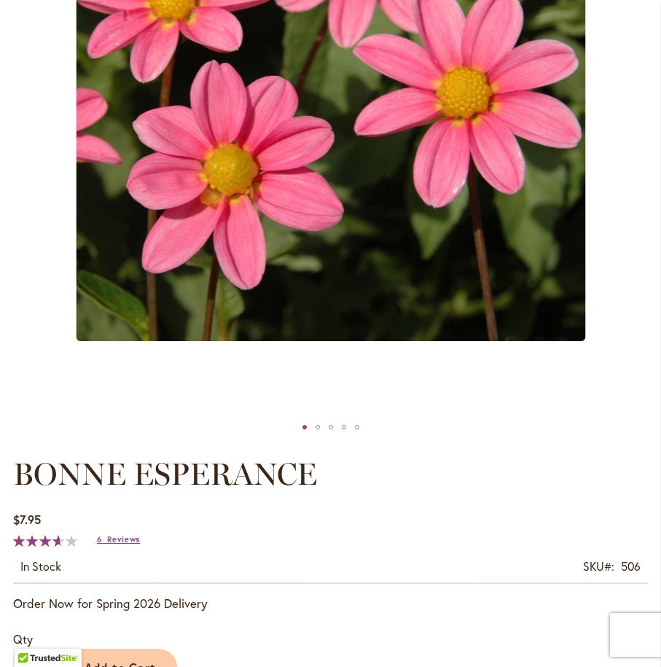
scroll to position [255, 0]
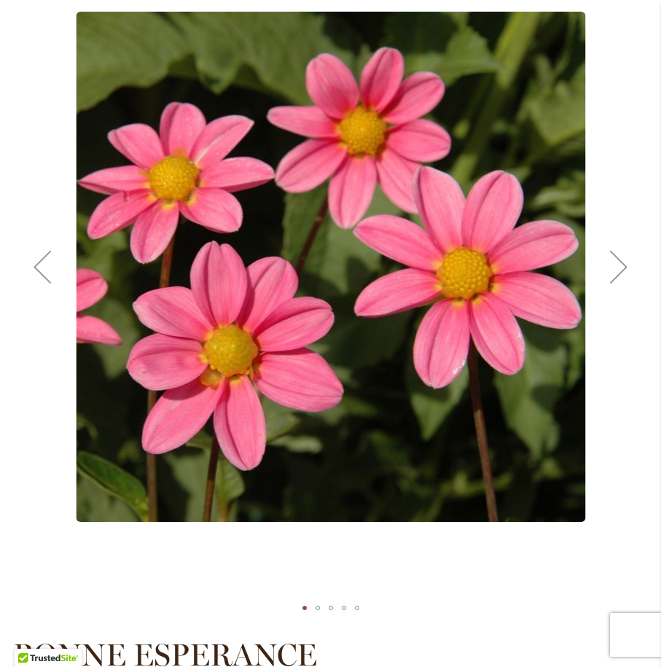
click at [624, 263] on div "Next" at bounding box center [619, 267] width 58 height 58
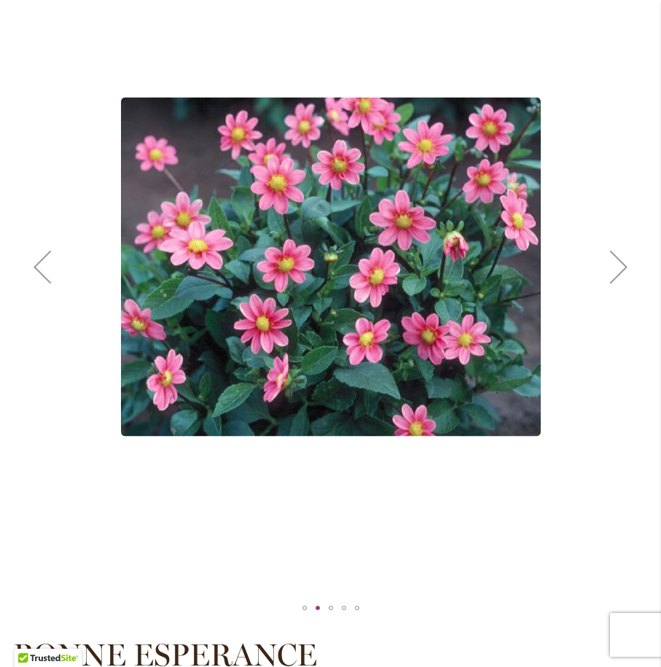
click at [624, 263] on div "Next" at bounding box center [619, 267] width 58 height 58
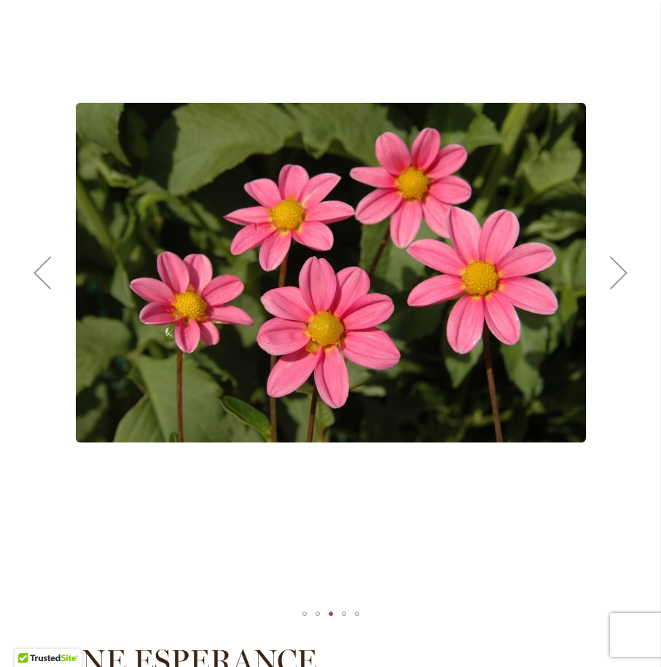
click at [614, 265] on div "Next" at bounding box center [619, 272] width 58 height 58
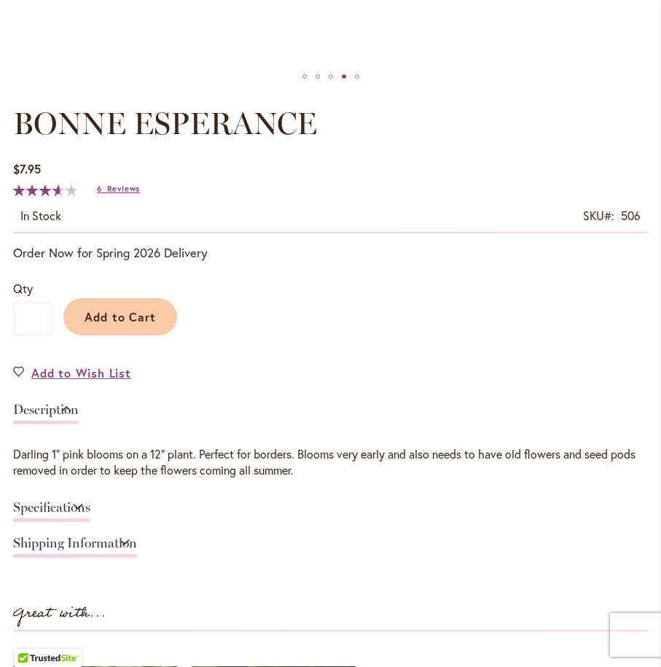
scroll to position [784, 0]
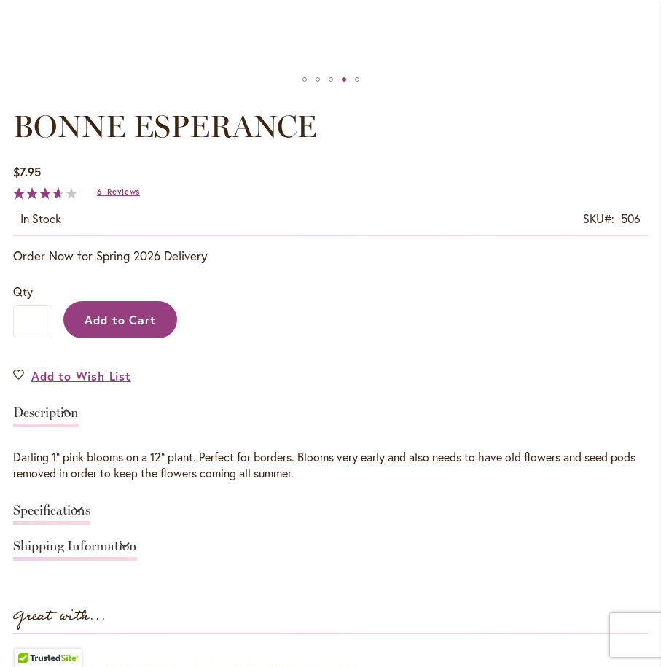
click at [108, 323] on span "Add to Cart" at bounding box center [121, 319] width 72 height 15
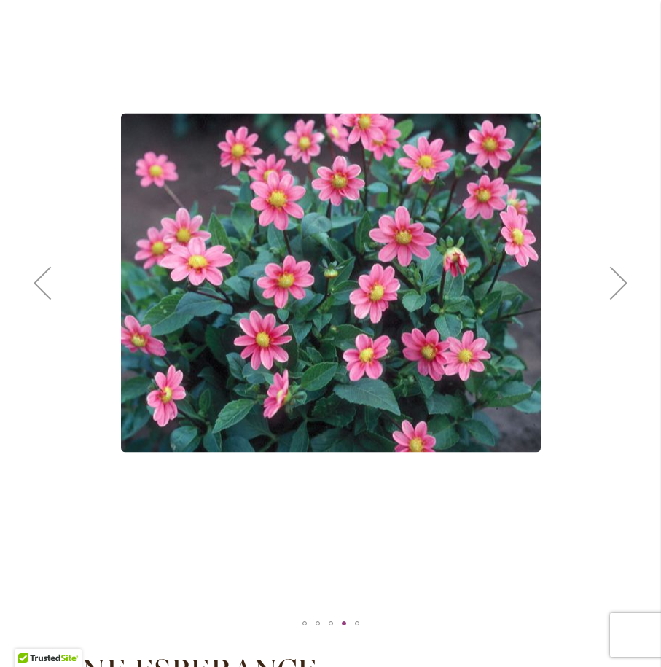
scroll to position [0, 0]
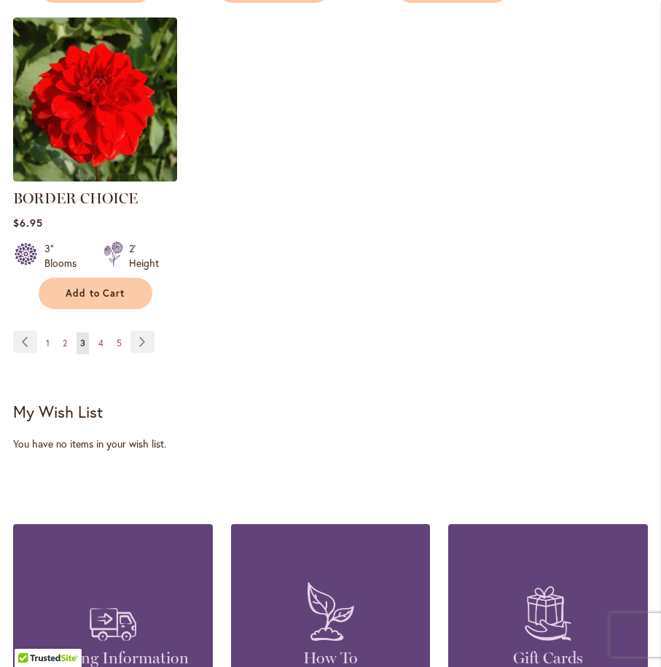
scroll to position [2136, 0]
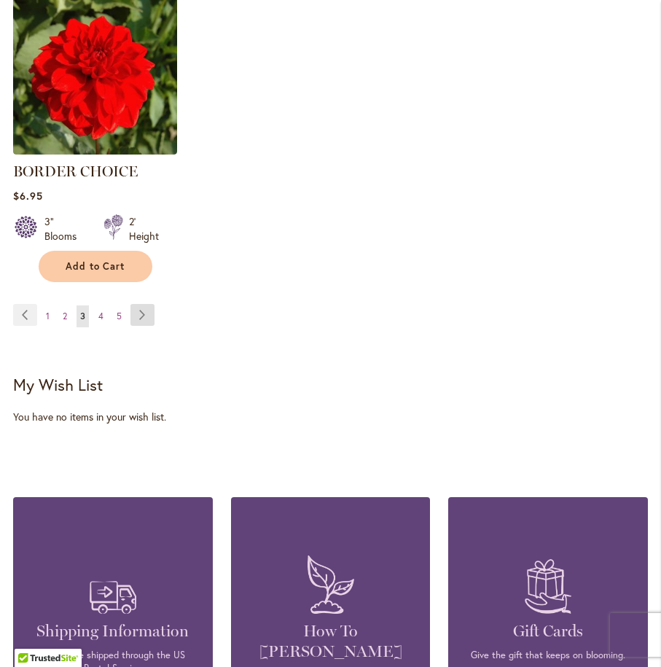
click at [142, 308] on link "Page Next" at bounding box center [142, 315] width 24 height 22
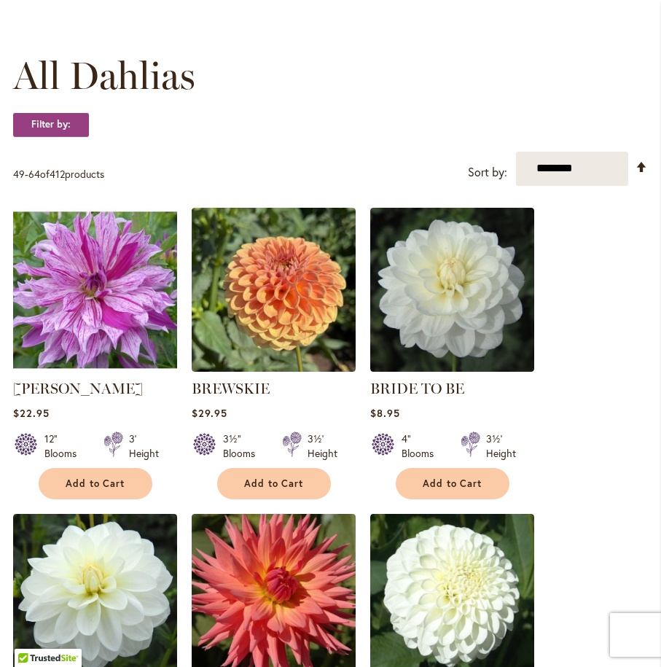
scroll to position [388, 0]
click at [93, 297] on img at bounding box center [95, 289] width 172 height 172
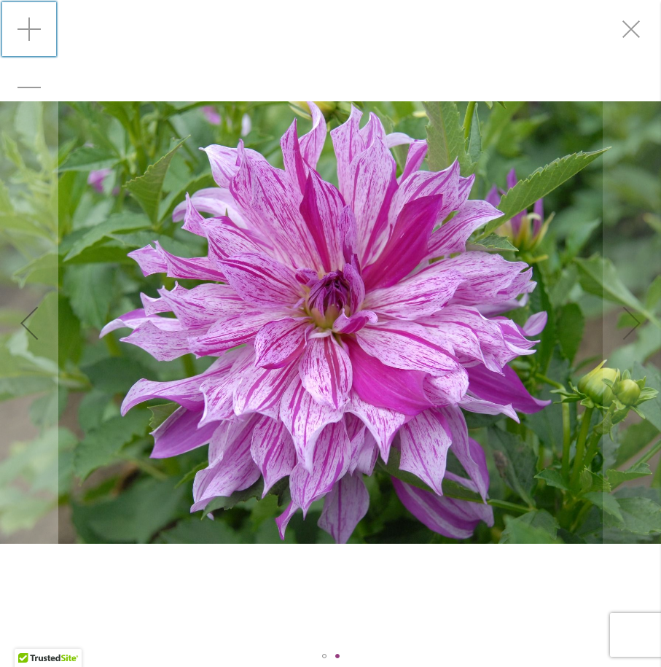
click at [34, 23] on div "Zoom in" at bounding box center [29, 29] width 58 height 58
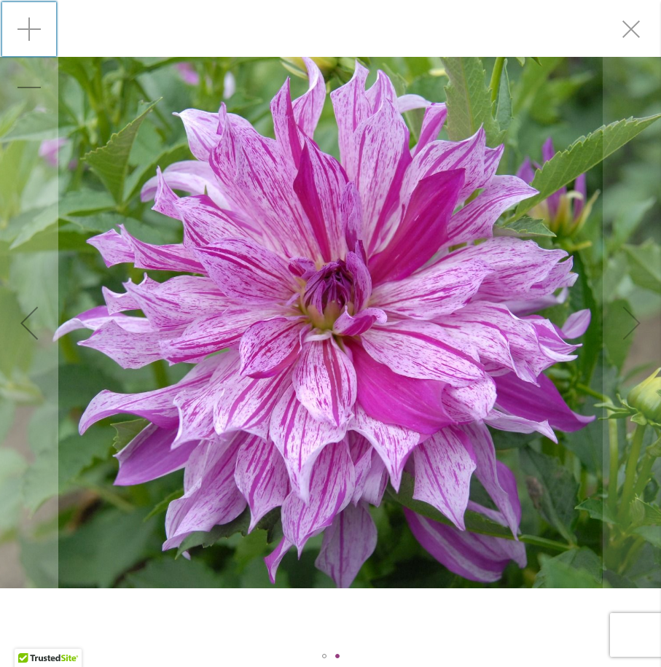
click at [34, 23] on div "Zoom in" at bounding box center [29, 29] width 58 height 58
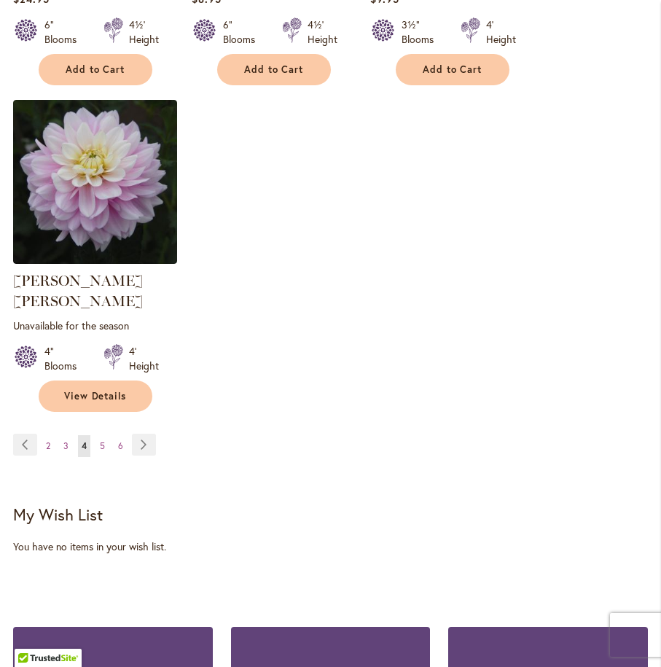
scroll to position [2050, 0]
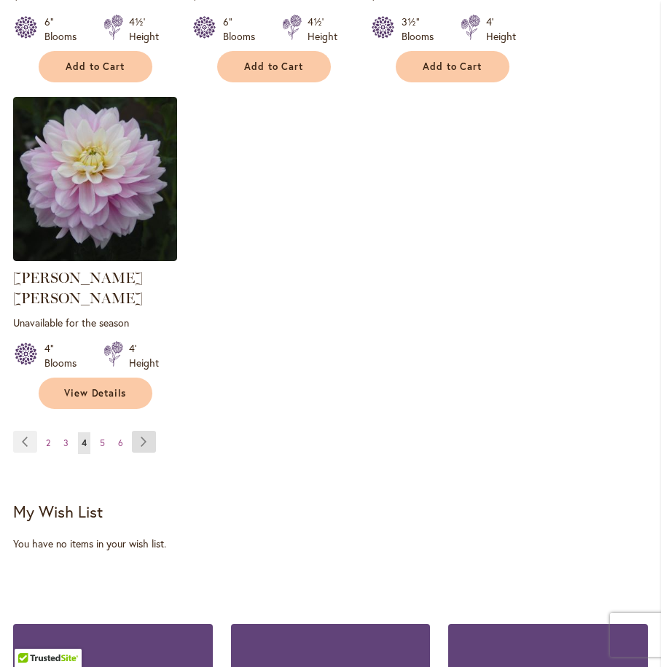
click at [144, 431] on link "Page Next" at bounding box center [144, 442] width 24 height 22
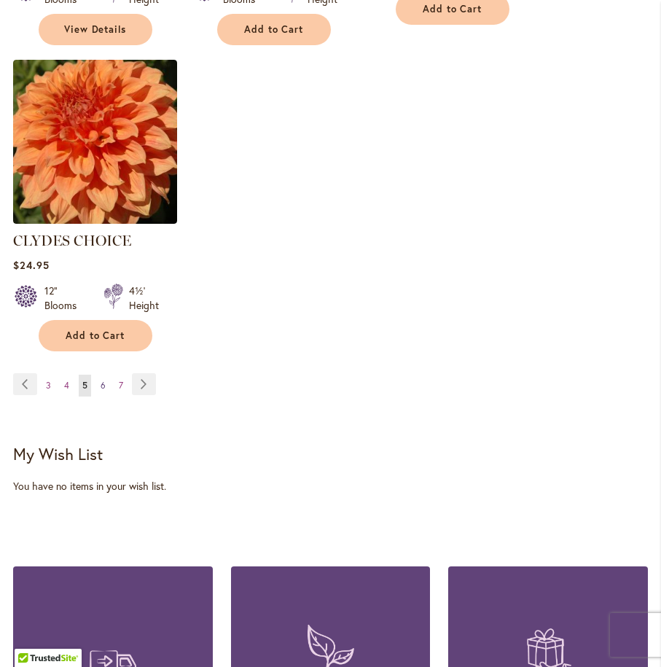
scroll to position [2093, 0]
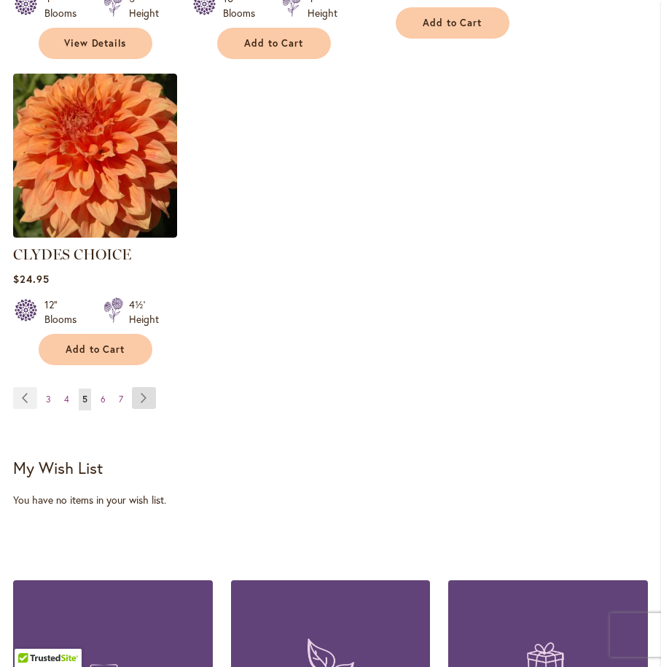
click at [136, 387] on link "Page Next" at bounding box center [144, 398] width 24 height 22
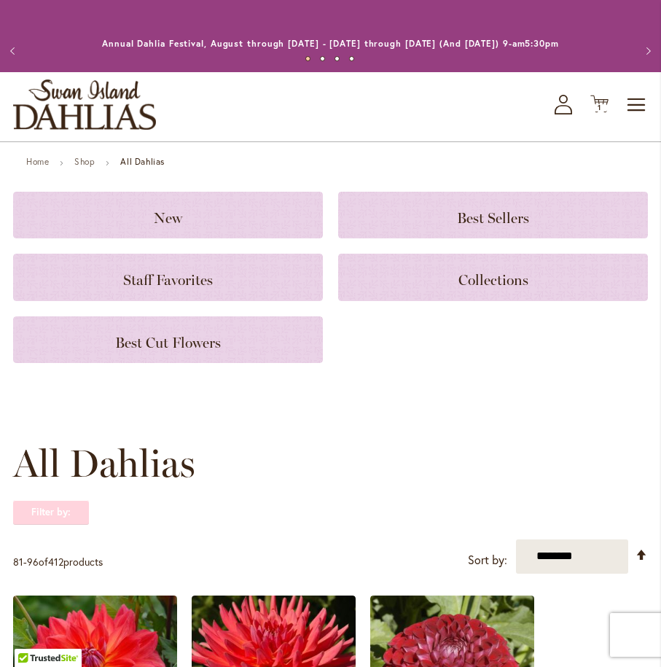
click at [23, 515] on strong "Filter by:" at bounding box center [51, 512] width 76 height 25
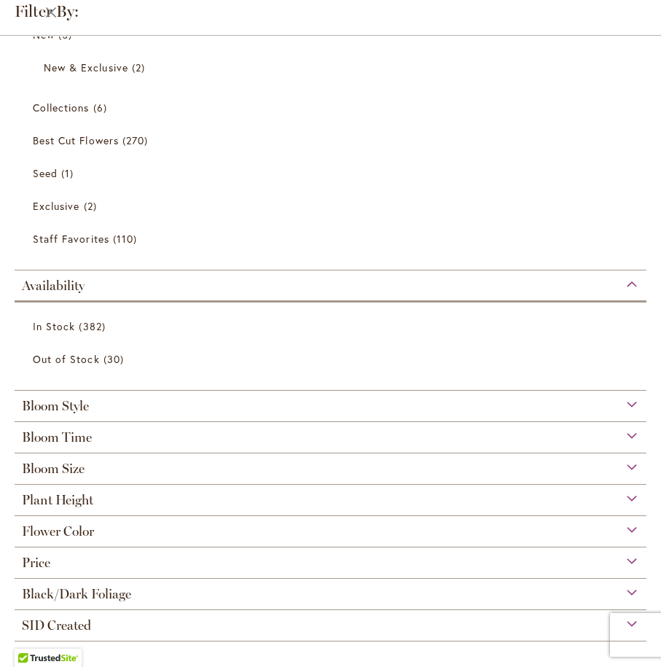
scroll to position [71, 0]
click at [68, 407] on span "Bloom Style" at bounding box center [55, 406] width 67 height 16
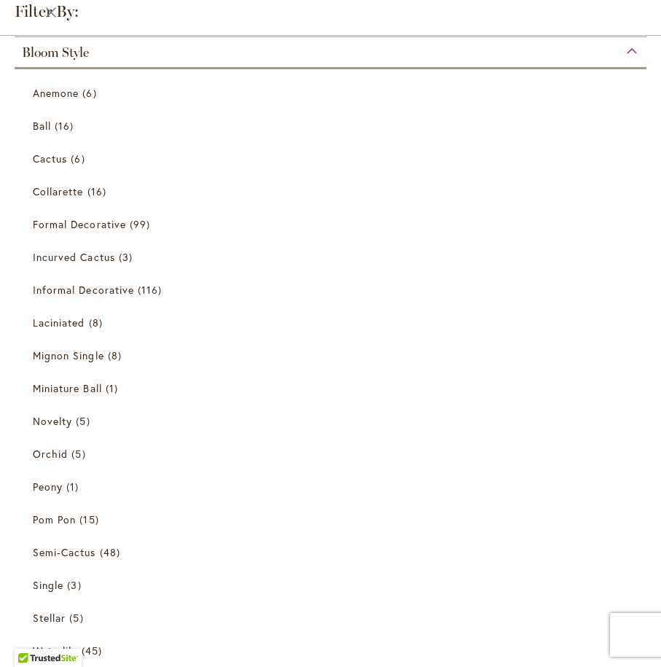
click at [48, 53] on span "Bloom Style" at bounding box center [55, 52] width 67 height 16
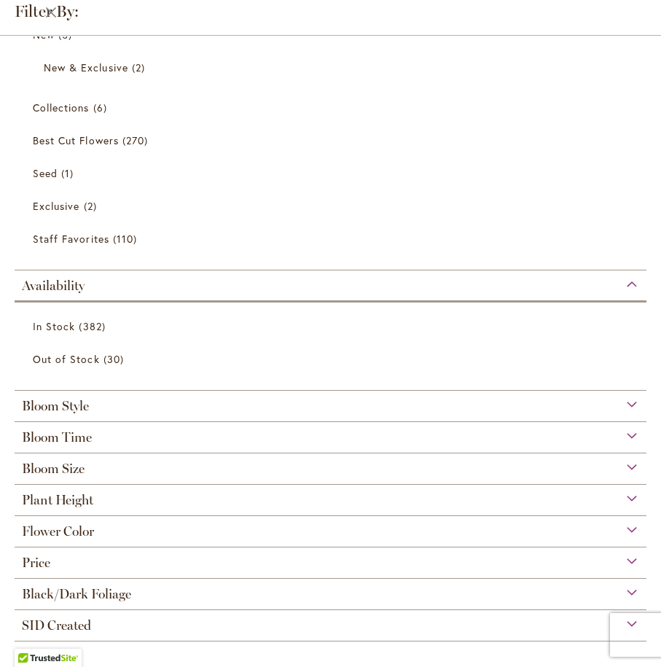
click at [53, 467] on span "Bloom Size" at bounding box center [53, 469] width 63 height 16
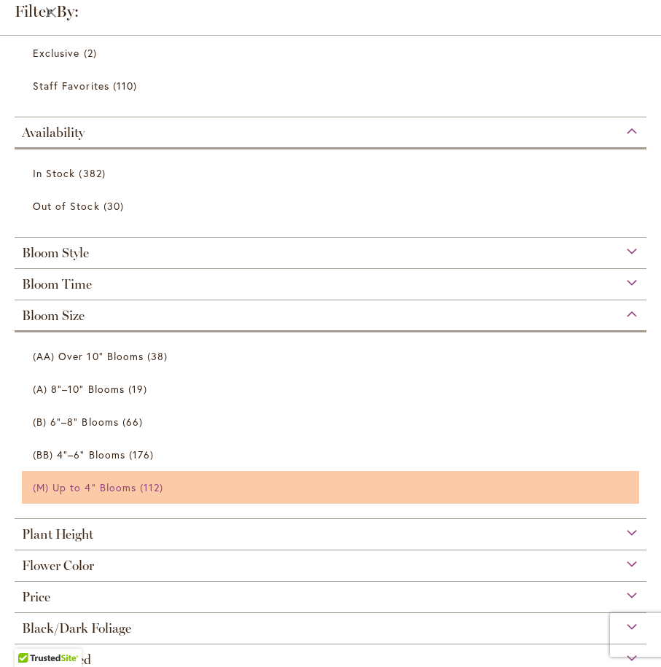
scroll to position [244, 0]
click at [113, 486] on span "(M) Up to 4" Blooms" at bounding box center [85, 487] width 104 height 14
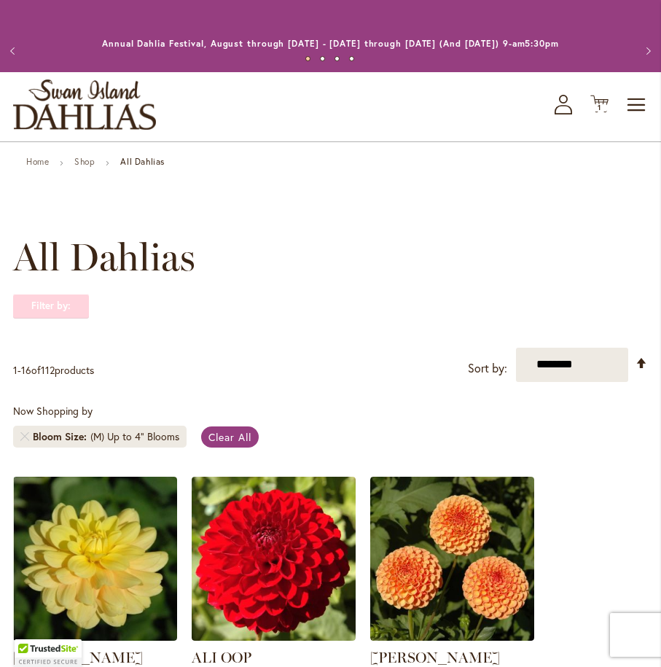
click at [50, 310] on strong "Filter by:" at bounding box center [51, 306] width 76 height 25
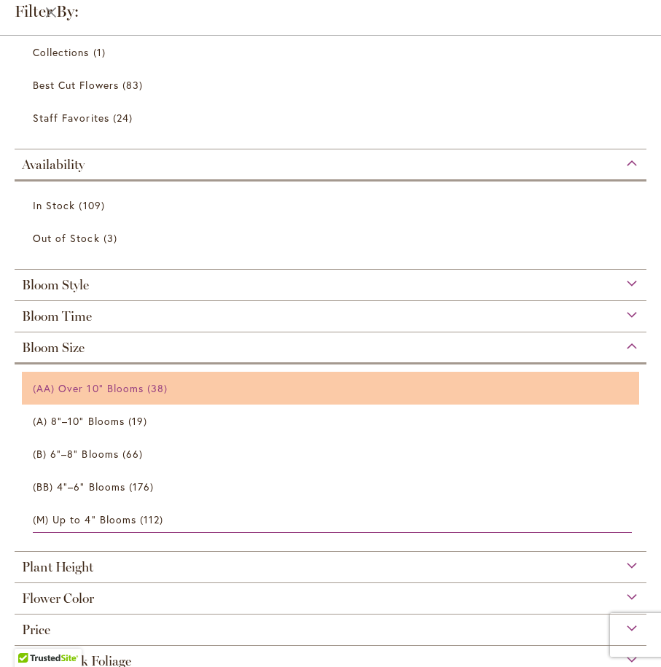
scroll to position [71, 0]
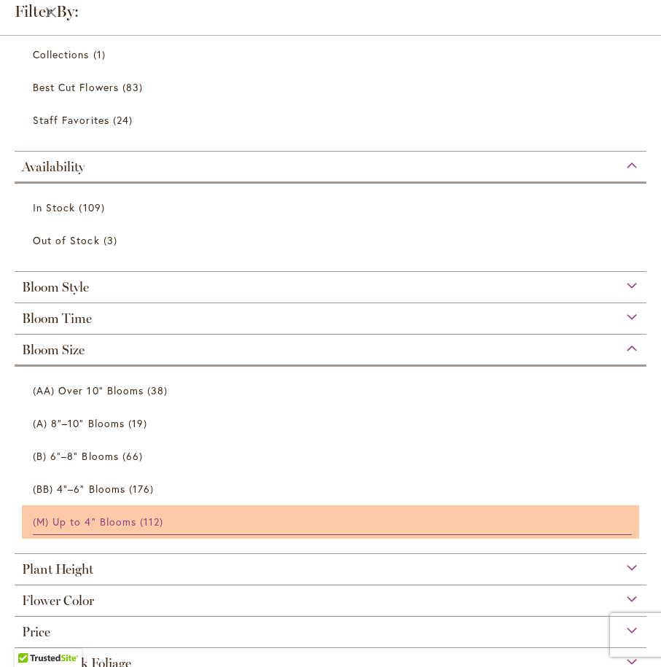
click at [73, 517] on span "(M) Up to 4" Blooms" at bounding box center [85, 522] width 104 height 14
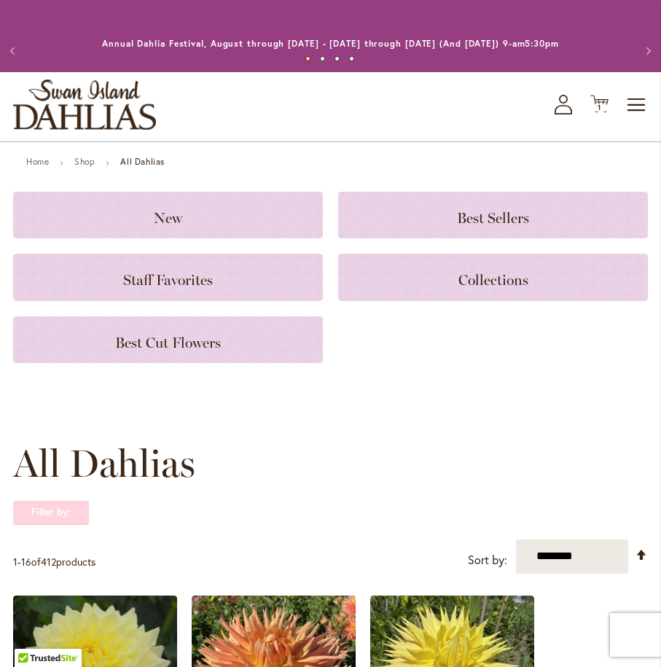
click at [52, 512] on strong "Filter by:" at bounding box center [51, 512] width 76 height 25
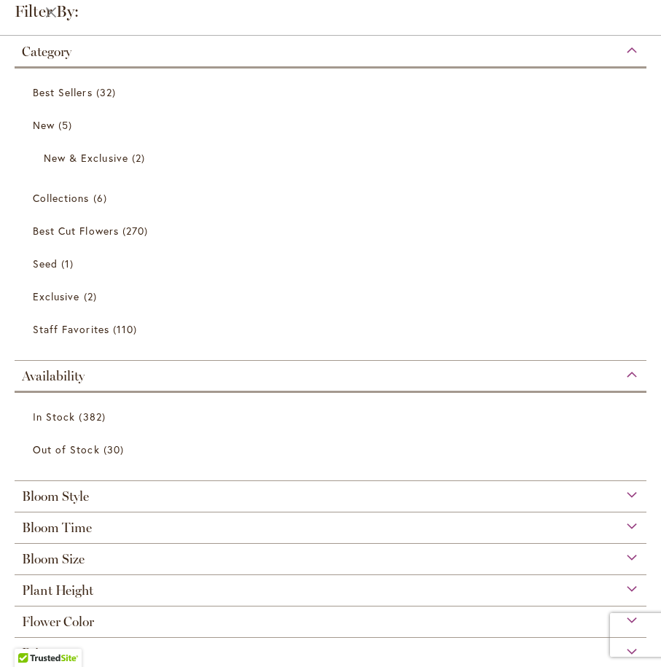
click at [41, 560] on span "Bloom Size" at bounding box center [53, 559] width 63 height 16
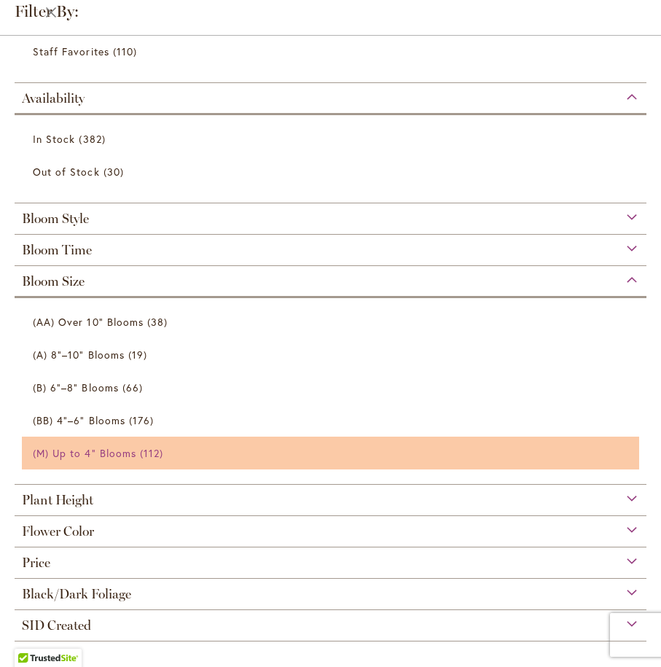
click at [78, 453] on span "(M) Up to 4" Blooms" at bounding box center [85, 453] width 104 height 14
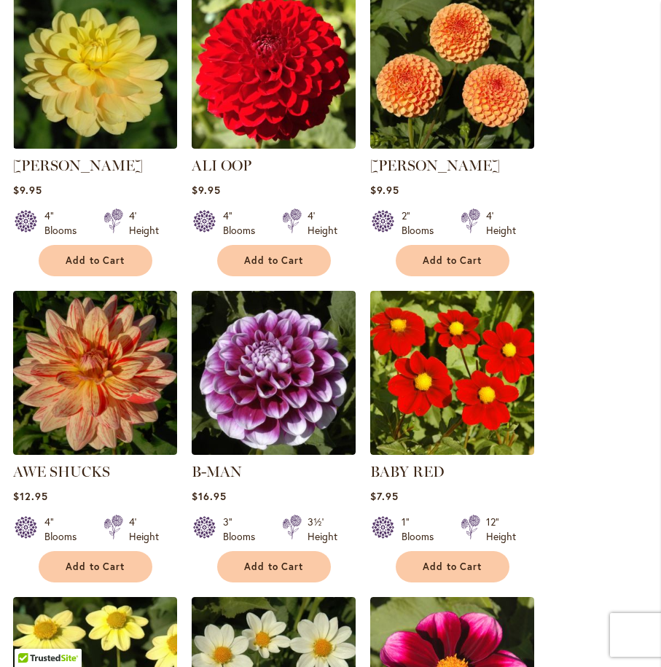
scroll to position [493, 0]
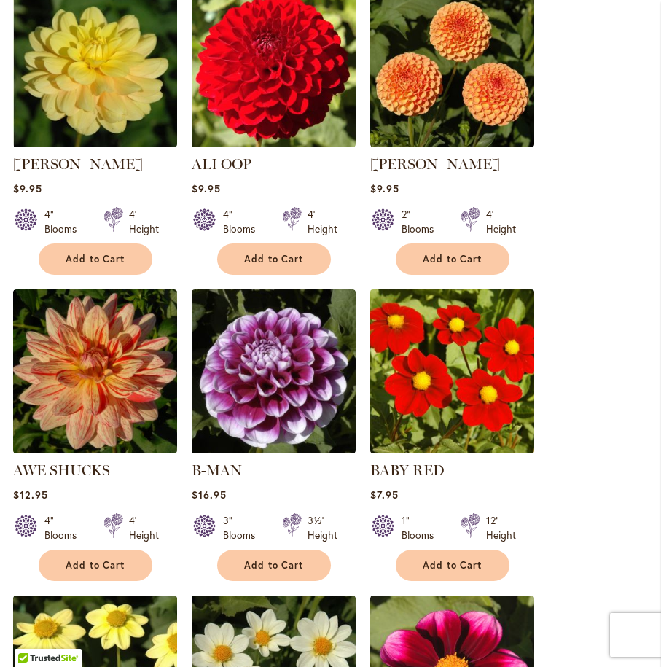
click at [464, 372] on img at bounding box center [452, 371] width 172 height 172
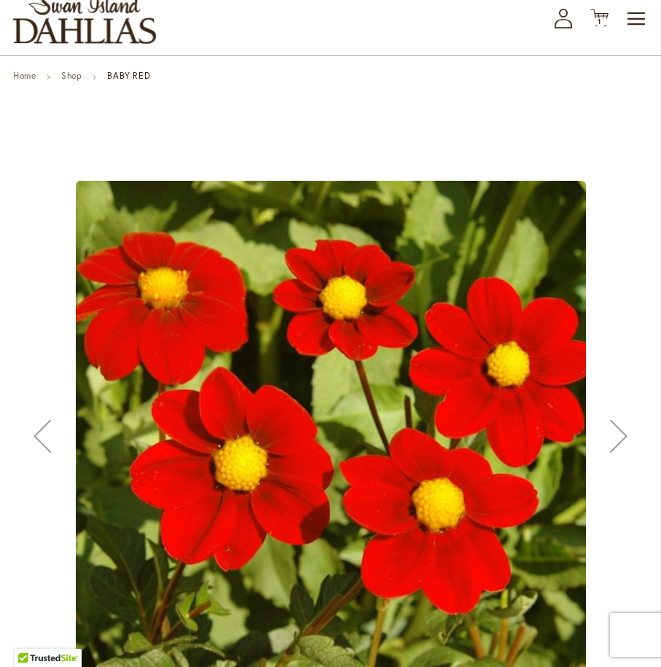
scroll to position [89, 0]
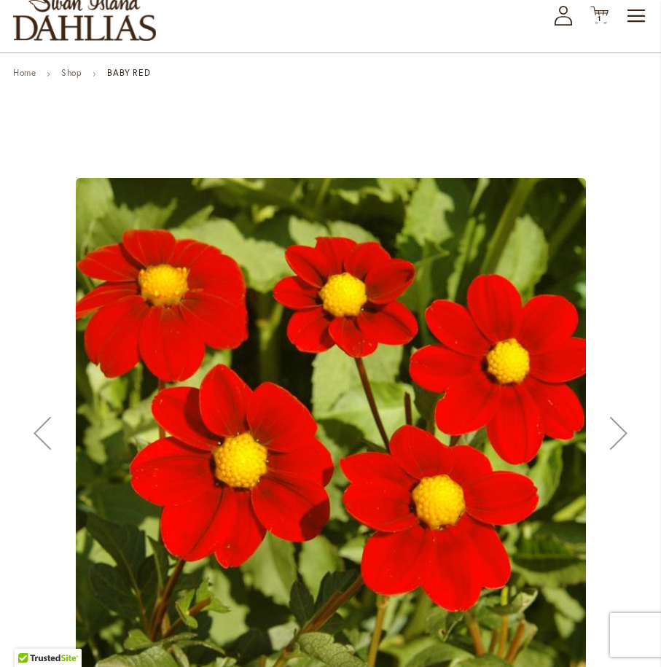
click at [31, 322] on button "Previous" at bounding box center [42, 433] width 58 height 660
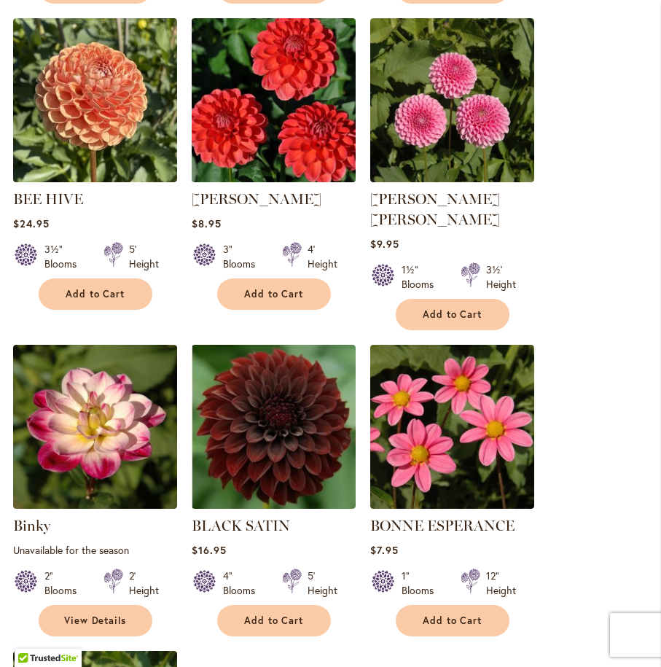
scroll to position [1378, 0]
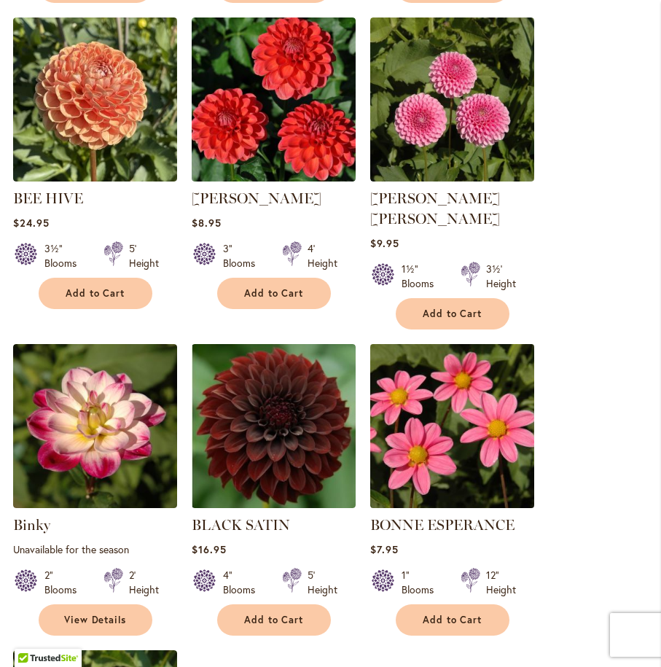
click at [441, 399] on img at bounding box center [452, 426] width 172 height 172
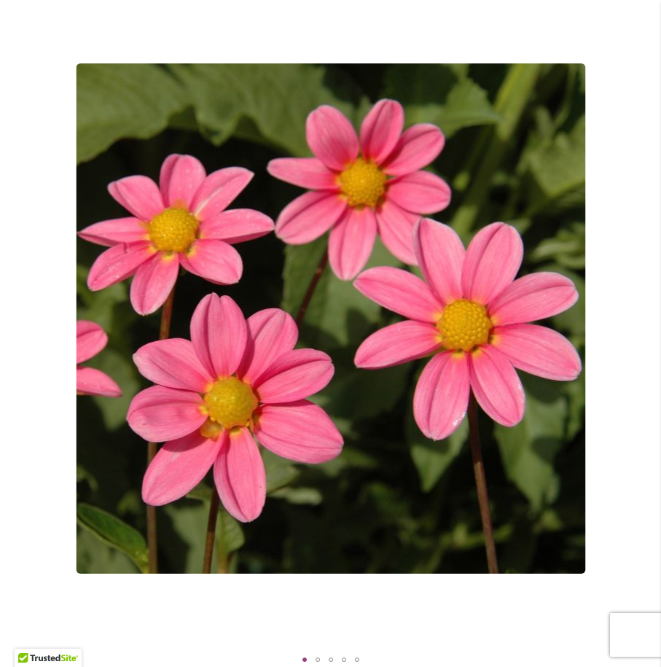
scroll to position [195, 0]
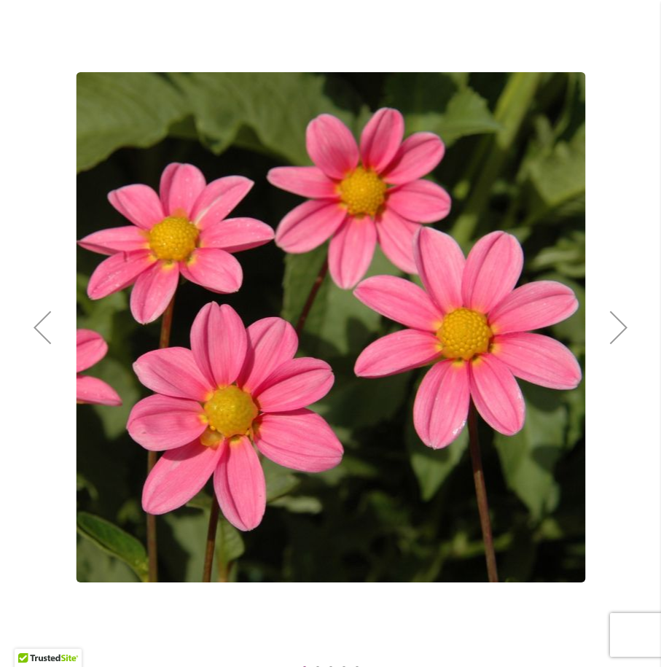
click at [614, 321] on div "Next" at bounding box center [619, 327] width 58 height 58
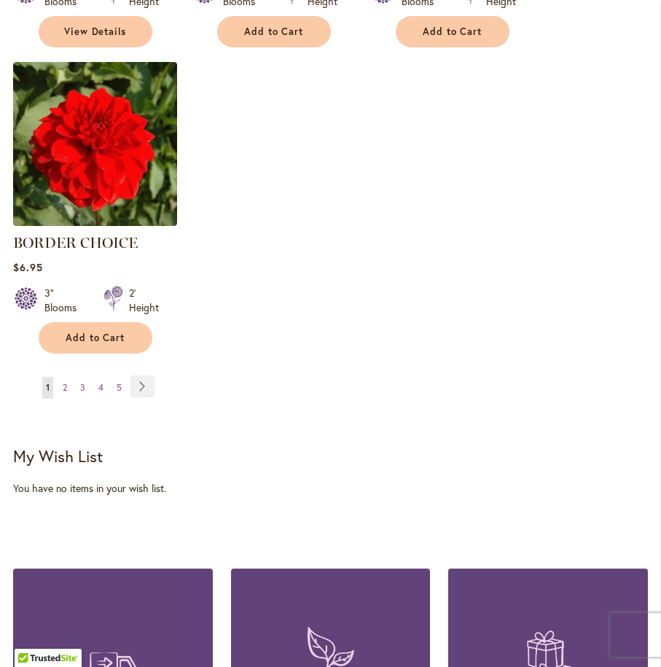
scroll to position [1969, 0]
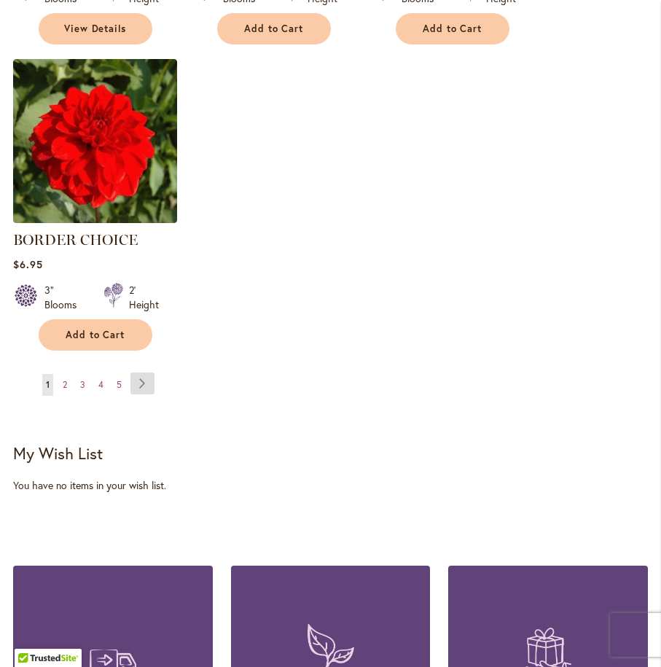
click at [141, 372] on link "Page Next" at bounding box center [142, 383] width 24 height 22
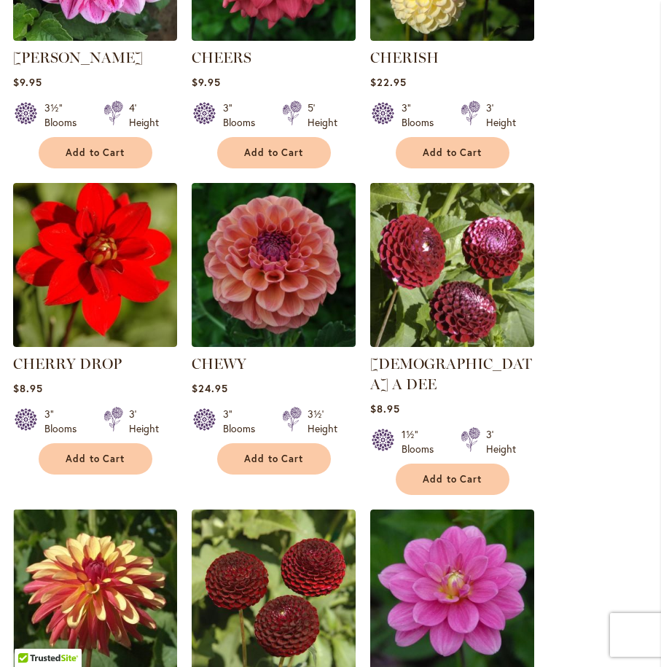
scroll to position [894, 0]
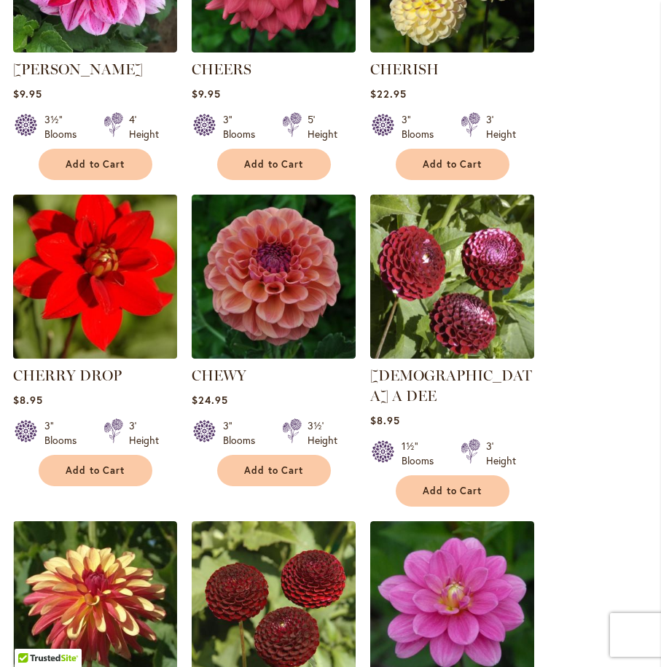
click at [69, 258] on img at bounding box center [95, 276] width 172 height 172
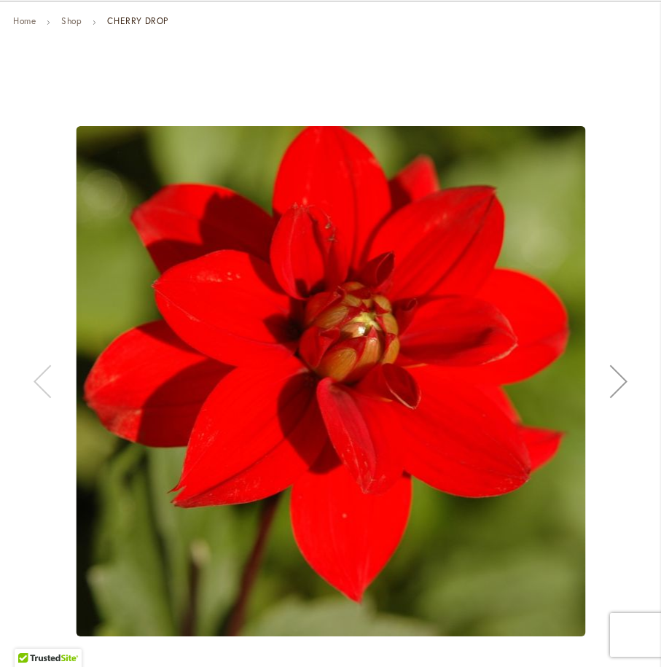
scroll to position [128, 0]
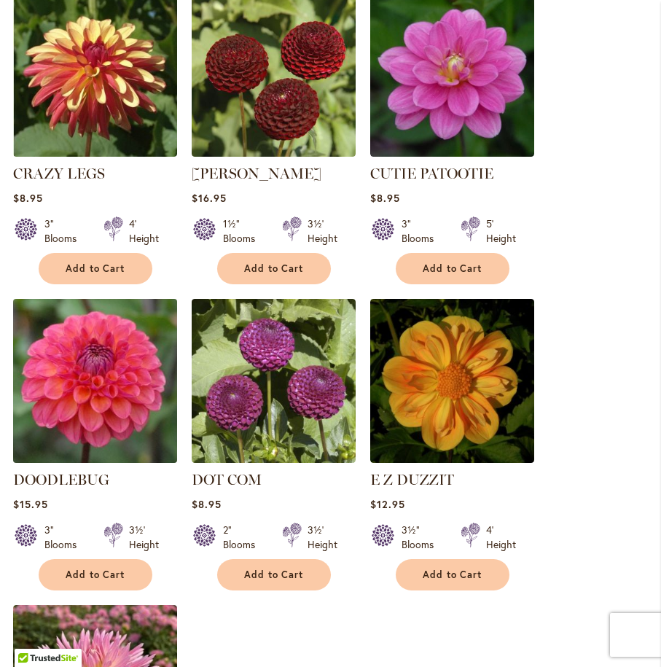
scroll to position [1467, 0]
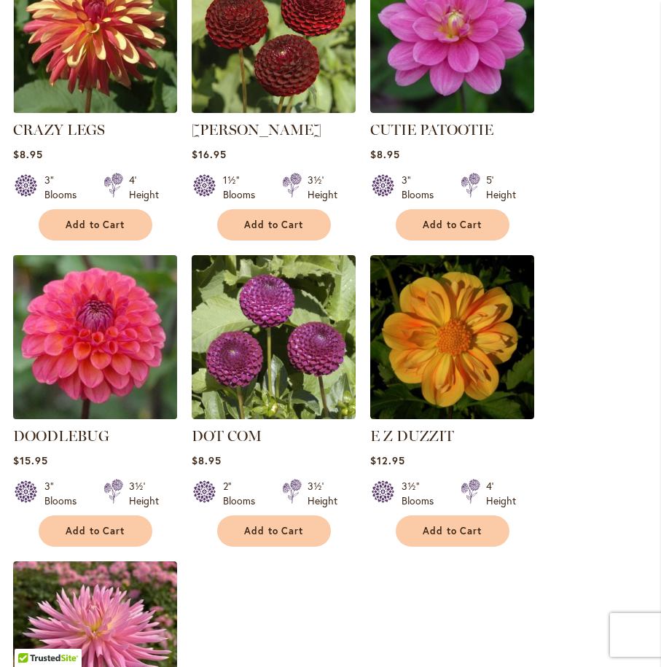
click at [95, 302] on img at bounding box center [95, 337] width 172 height 172
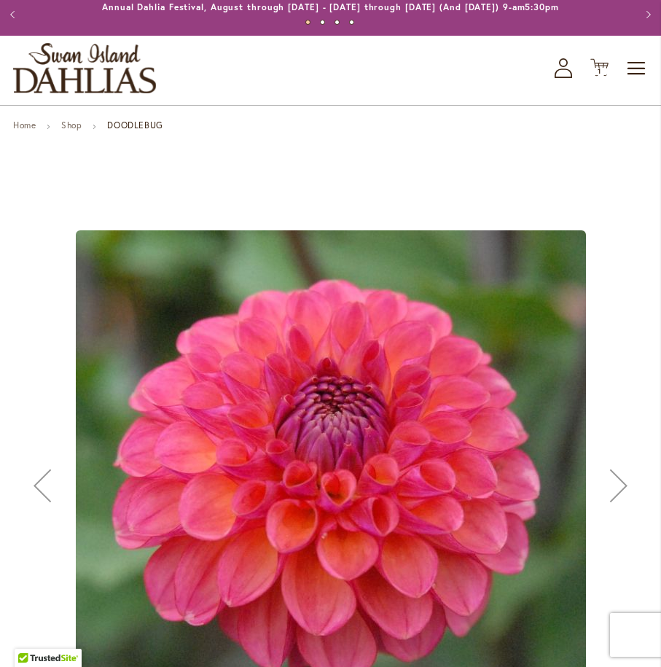
scroll to position [182, 0]
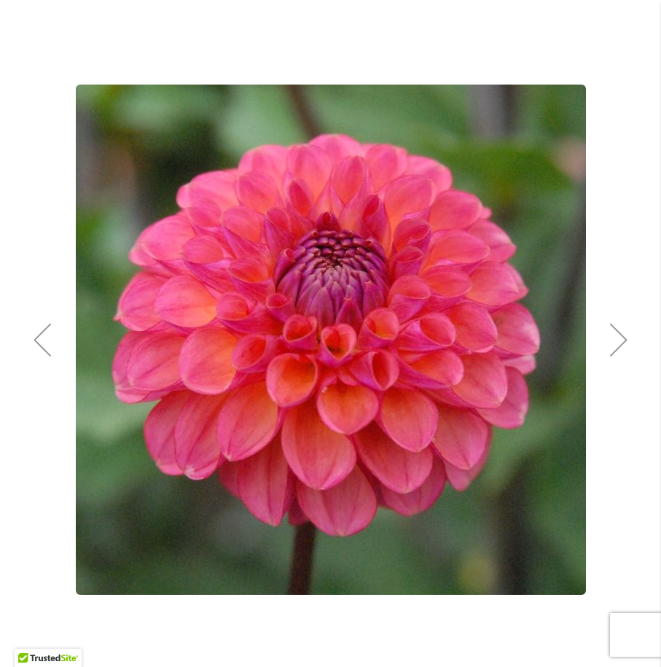
click at [624, 337] on div "Next" at bounding box center [619, 340] width 58 height 58
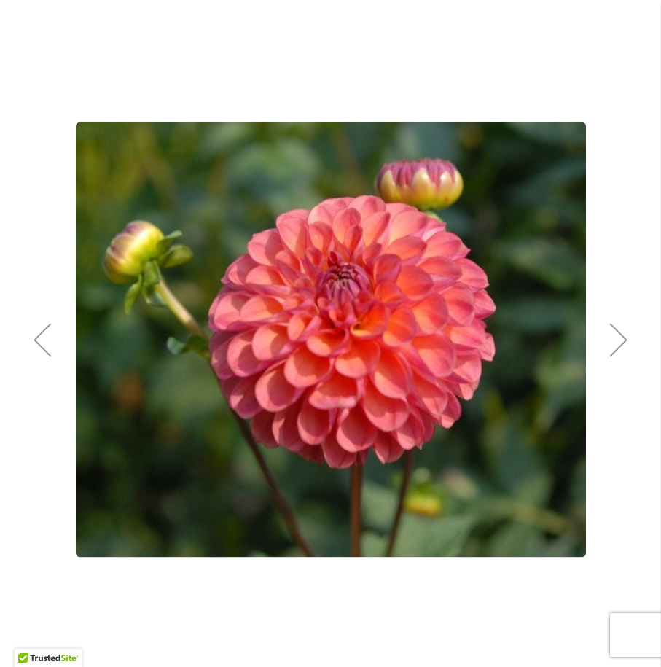
click at [624, 337] on div "Next" at bounding box center [619, 340] width 58 height 58
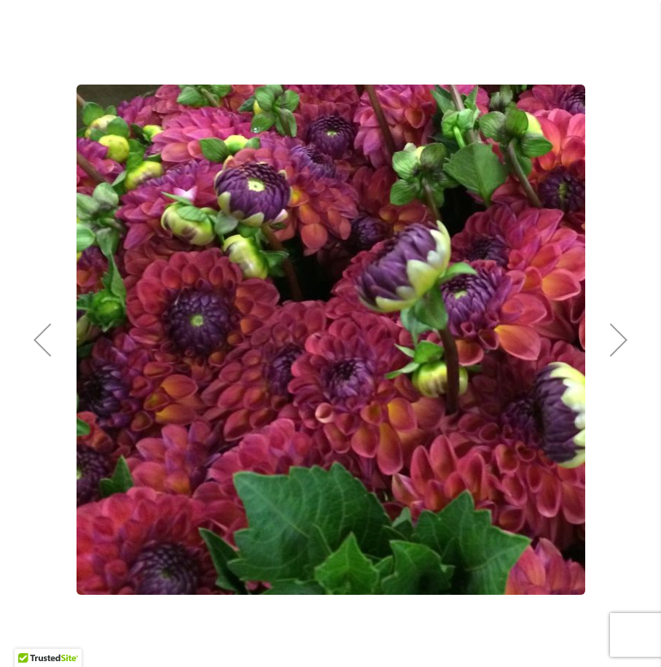
click at [23, 203] on button "Previous" at bounding box center [42, 339] width 58 height 660
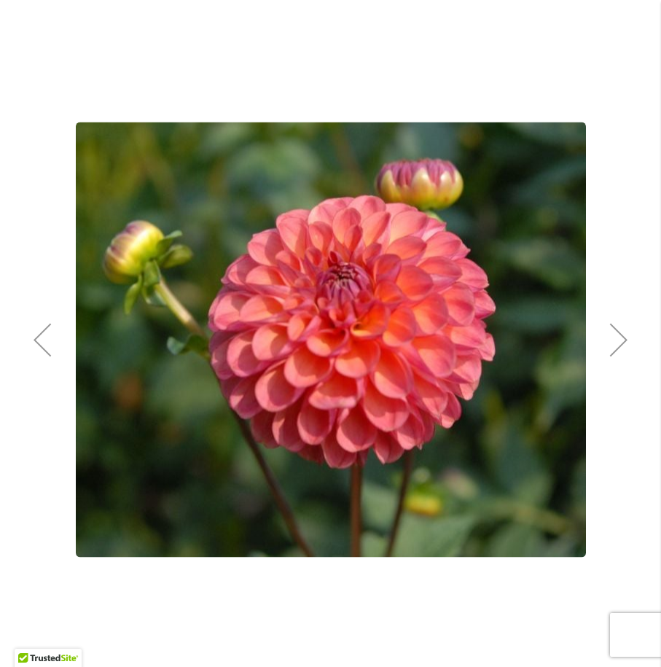
click at [618, 338] on div "Next" at bounding box center [619, 340] width 58 height 58
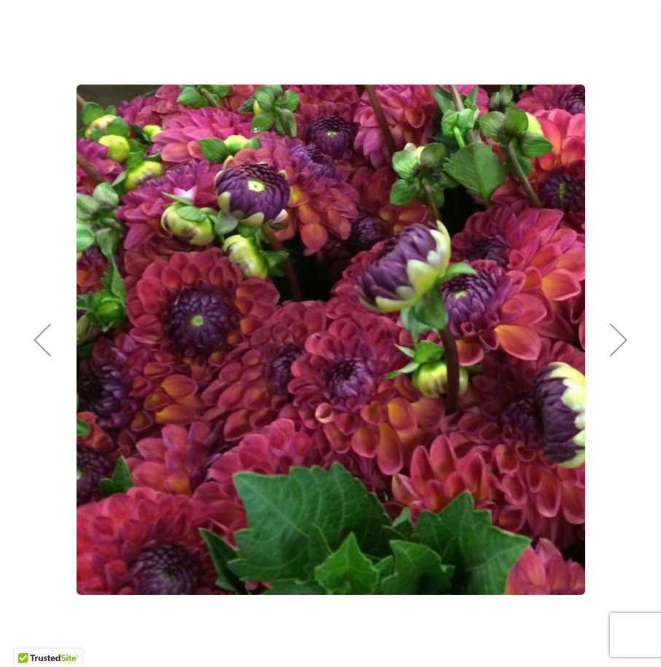
click at [42, 344] on div "Previous" at bounding box center [42, 340] width 58 height 58
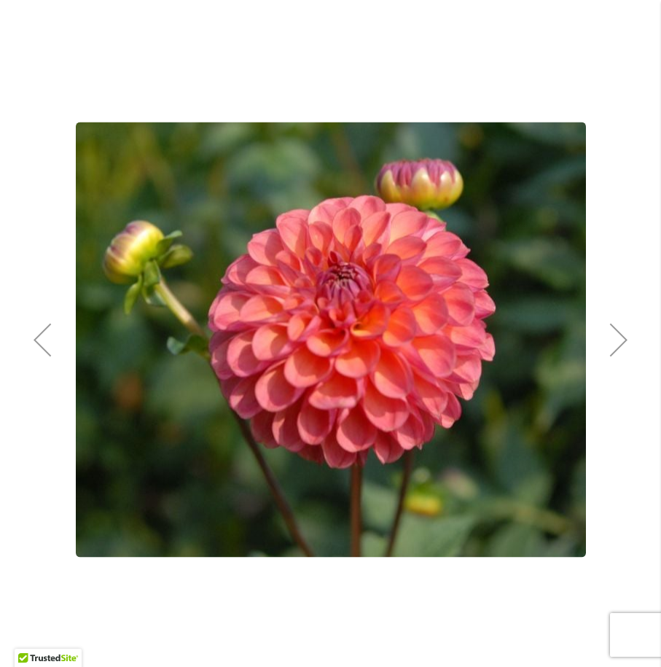
click at [42, 343] on div "Previous" at bounding box center [42, 340] width 58 height 58
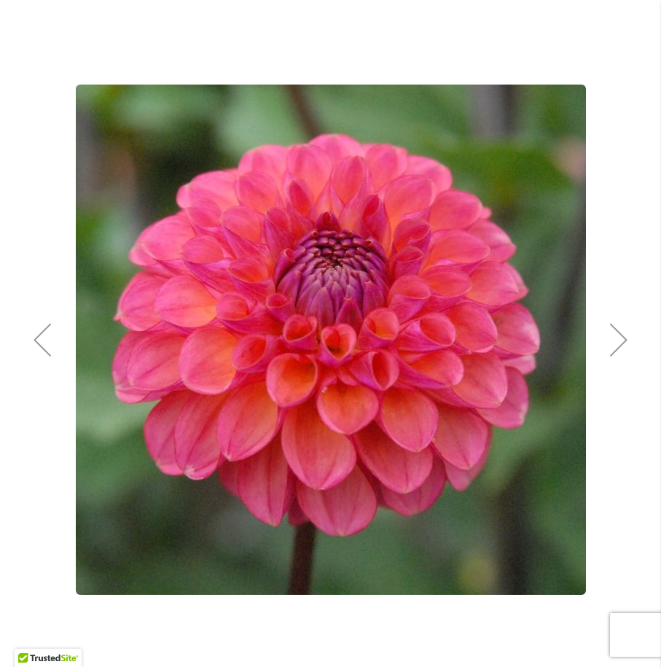
click at [616, 334] on div "Next" at bounding box center [619, 340] width 58 height 58
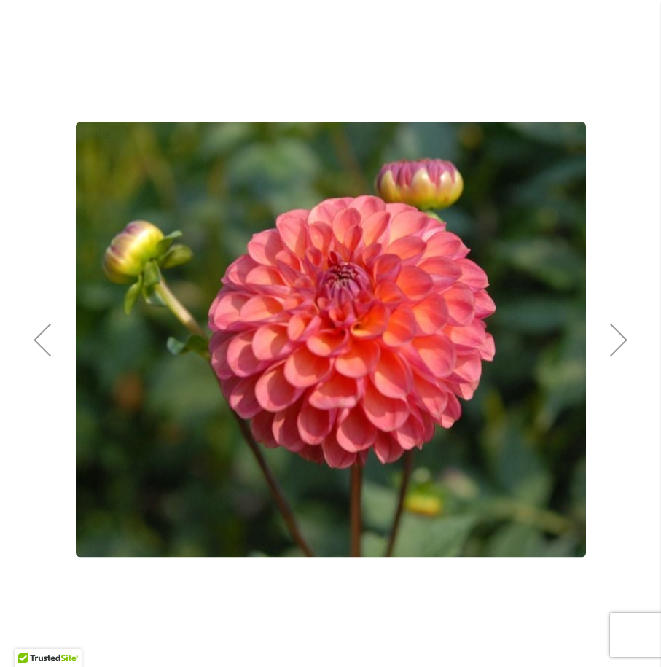
click at [616, 334] on div "Next" at bounding box center [619, 340] width 58 height 58
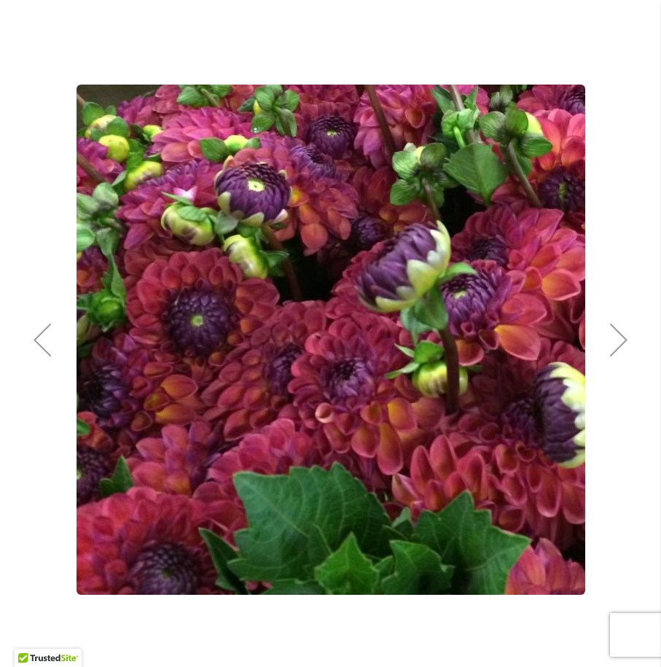
click at [616, 334] on div "Next" at bounding box center [619, 340] width 58 height 58
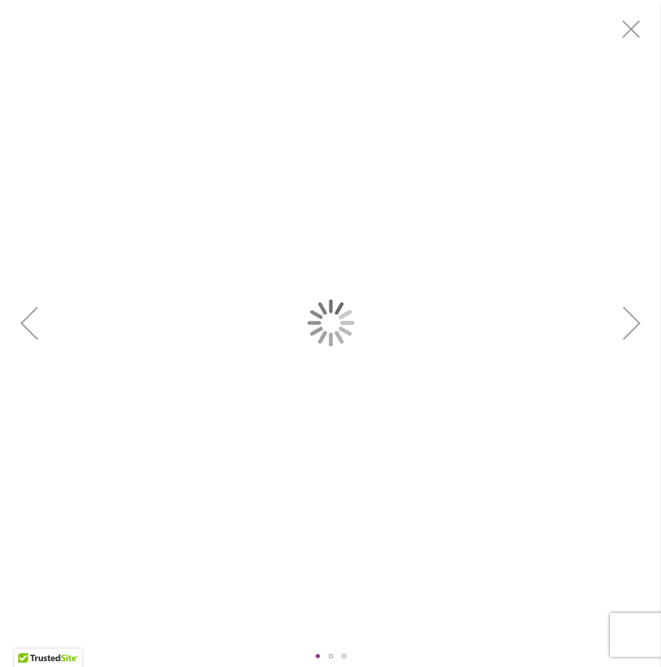
scroll to position [0, 0]
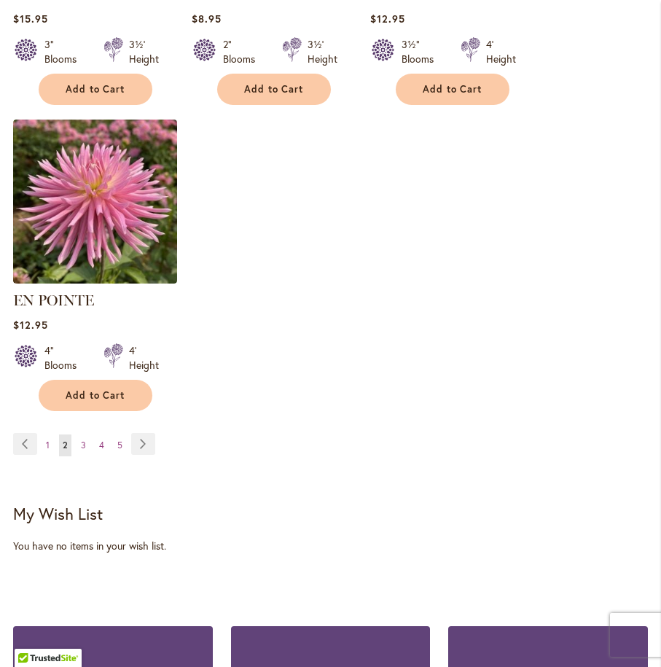
scroll to position [1912, 0]
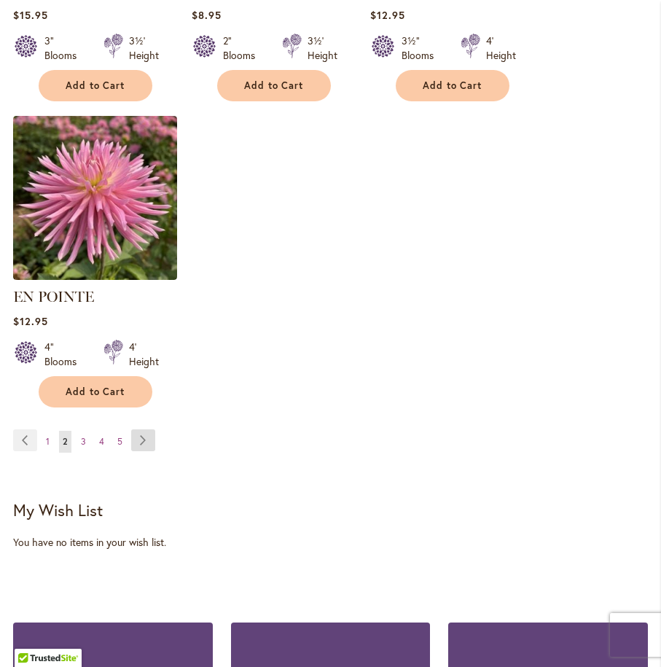
click at [141, 429] on link "Page Next" at bounding box center [143, 440] width 24 height 22
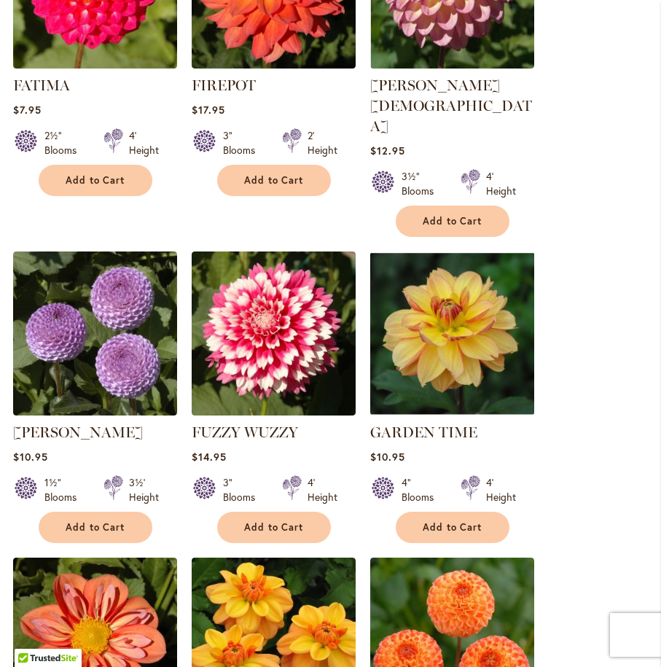
scroll to position [580, 0]
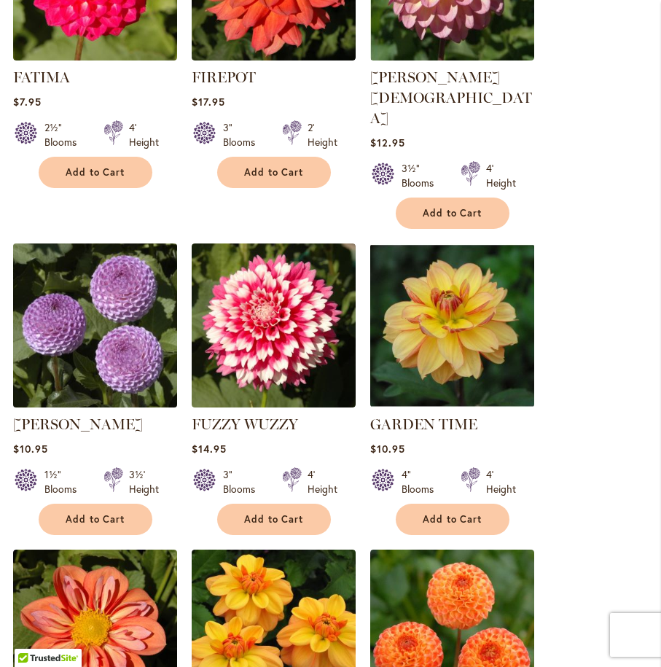
click at [85, 267] on img at bounding box center [95, 325] width 172 height 172
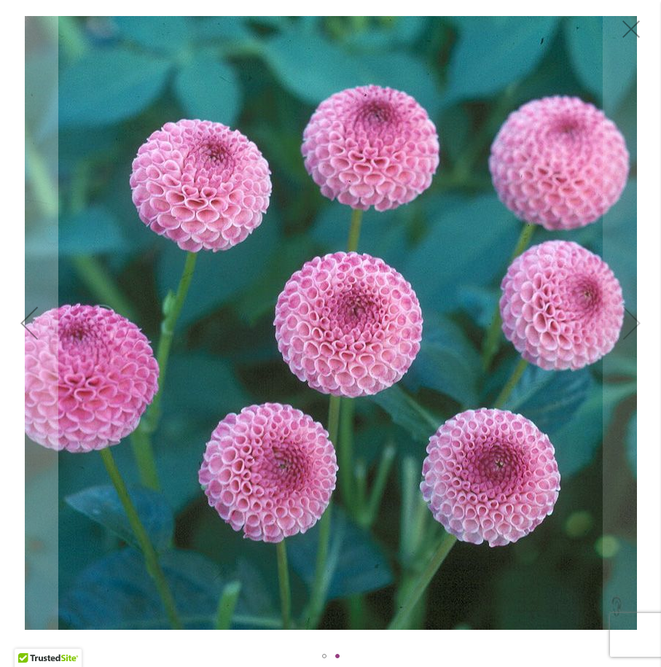
click at [620, 321] on img "FRANK HOLMES" at bounding box center [331, 323] width 612 height 614
click at [644, 322] on div "FRANK HOLMES" at bounding box center [330, 322] width 661 height 645
drag, startPoint x: 639, startPoint y: 324, endPoint x: 362, endPoint y: 348, distance: 278.0
click at [638, 324] on div "FRANK HOLMES" at bounding box center [330, 322] width 661 height 645
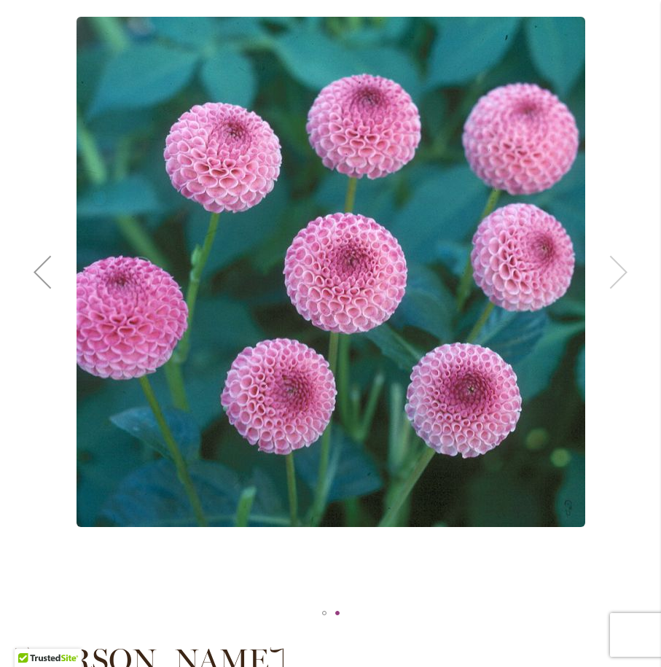
scroll to position [249, 0]
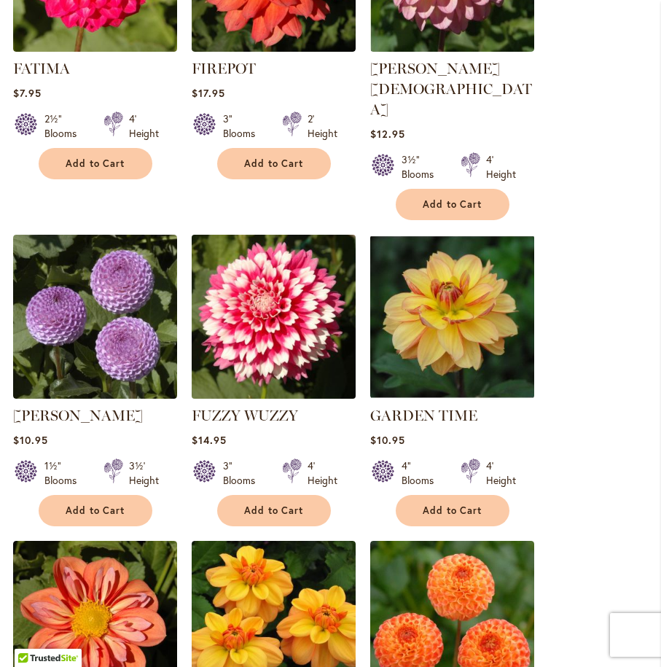
scroll to position [599, 0]
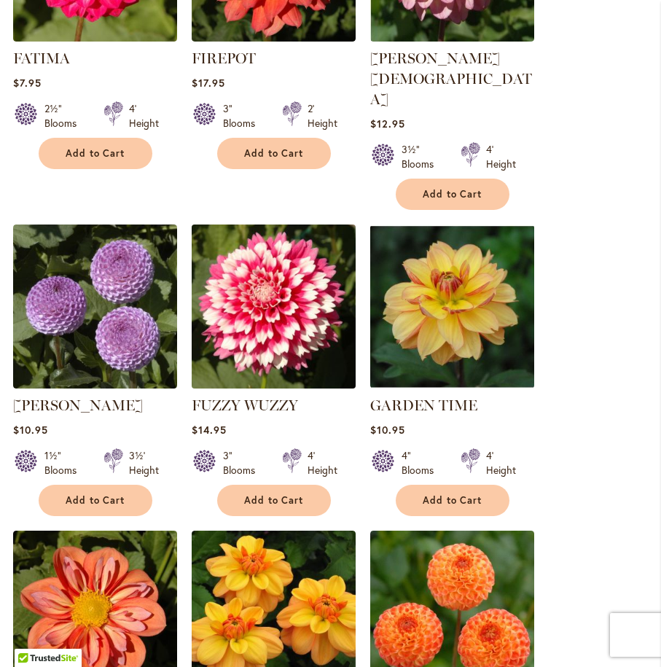
click at [273, 251] on img at bounding box center [273, 306] width 172 height 172
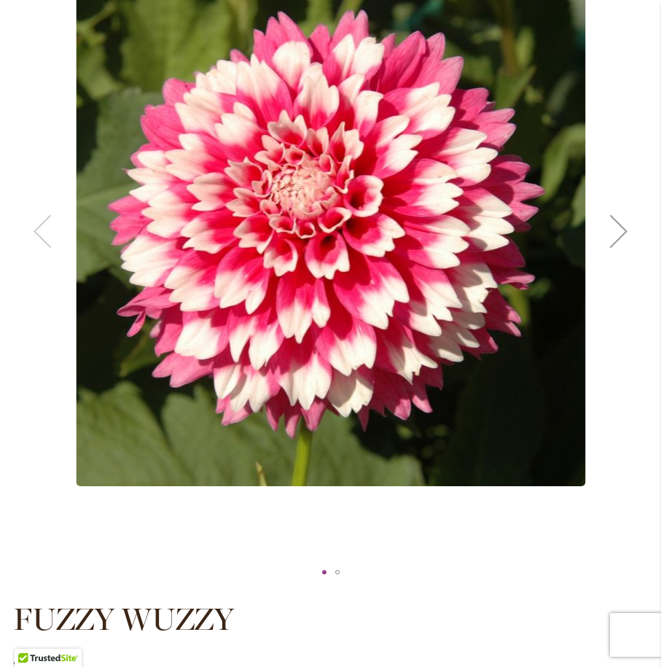
scroll to position [291, 0]
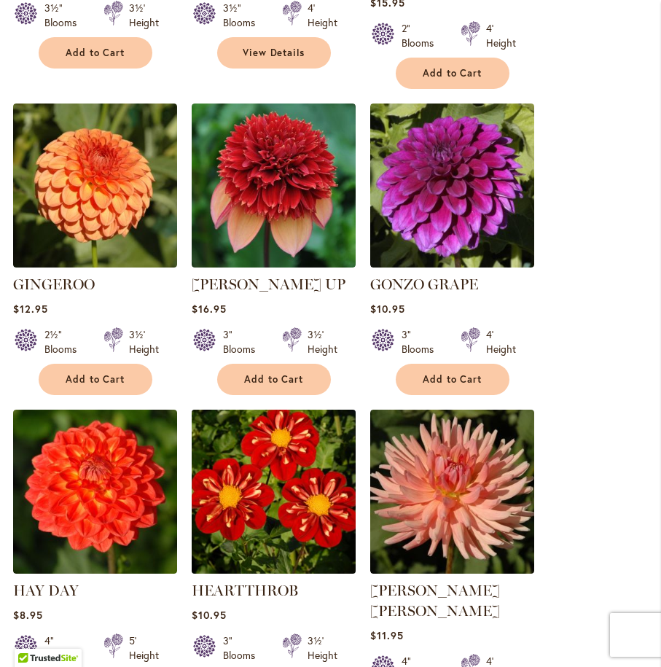
scroll to position [1357, 0]
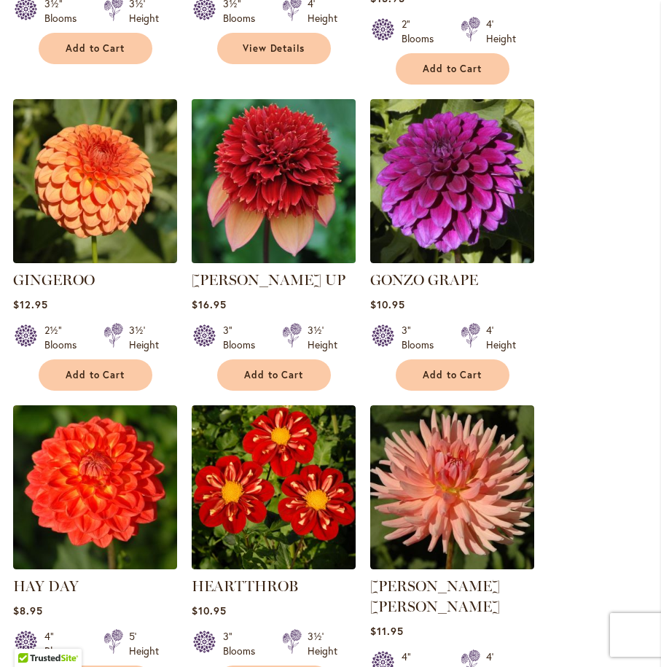
click at [284, 137] on img at bounding box center [273, 181] width 172 height 172
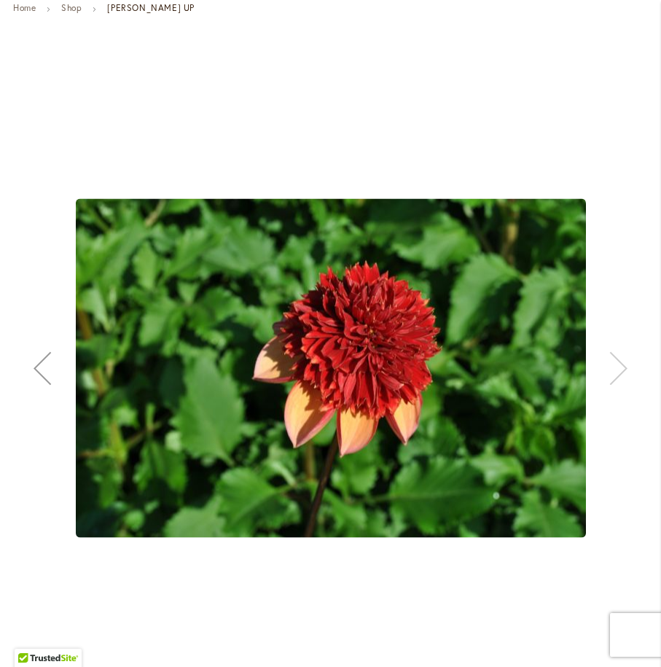
scroll to position [2, 0]
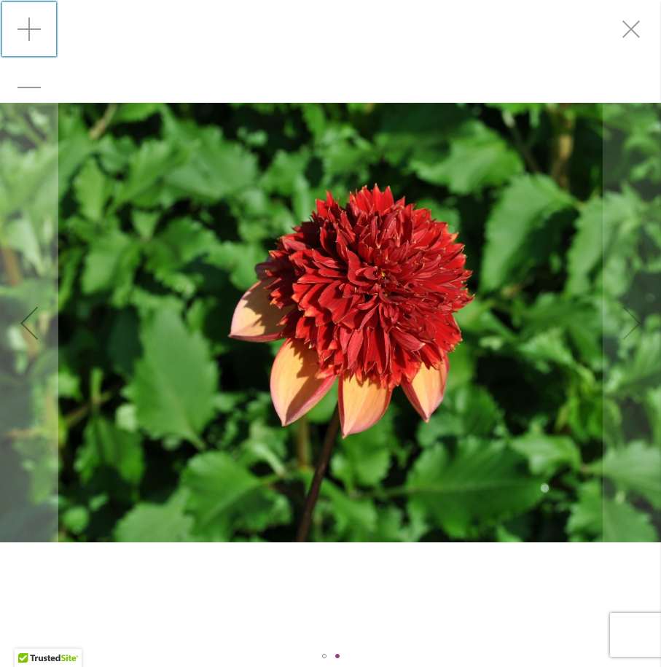
drag, startPoint x: 31, startPoint y: 25, endPoint x: 31, endPoint y: 4, distance: 21.2
click at [31, 25] on div "Zoom in" at bounding box center [29, 29] width 58 height 58
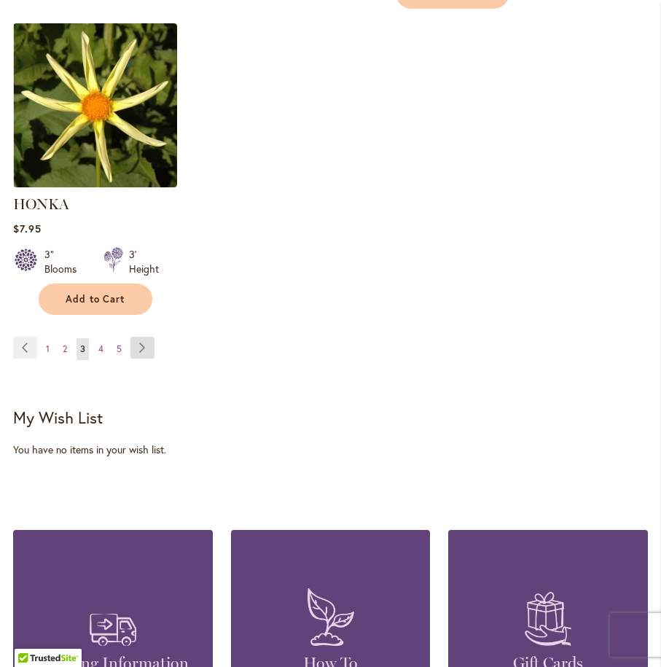
click at [139, 337] on link "Page Next" at bounding box center [142, 348] width 24 height 22
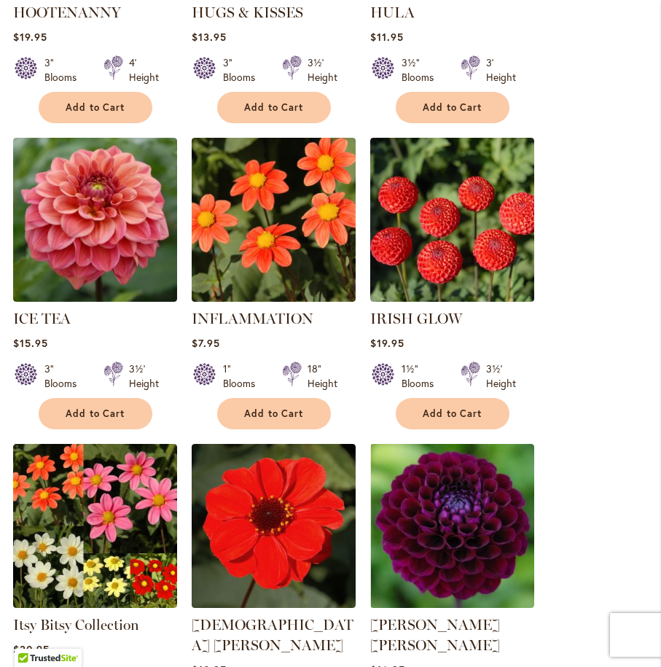
scroll to position [640, 0]
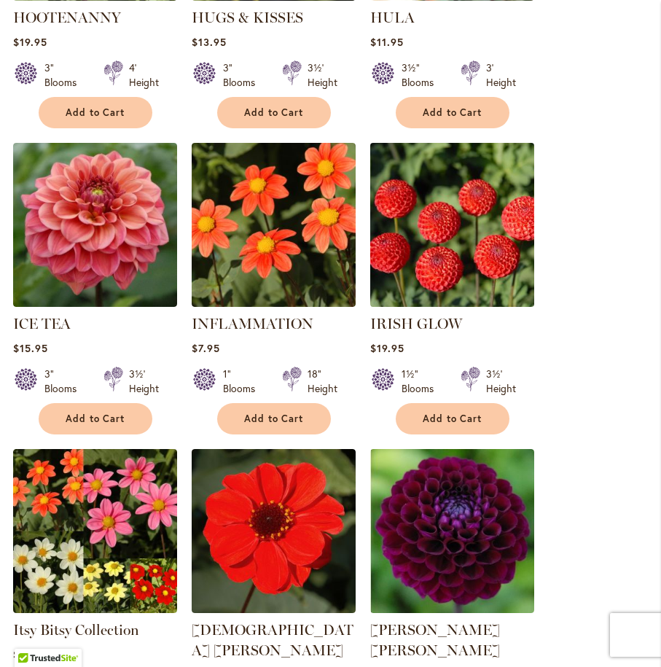
click at [459, 222] on img at bounding box center [452, 224] width 172 height 172
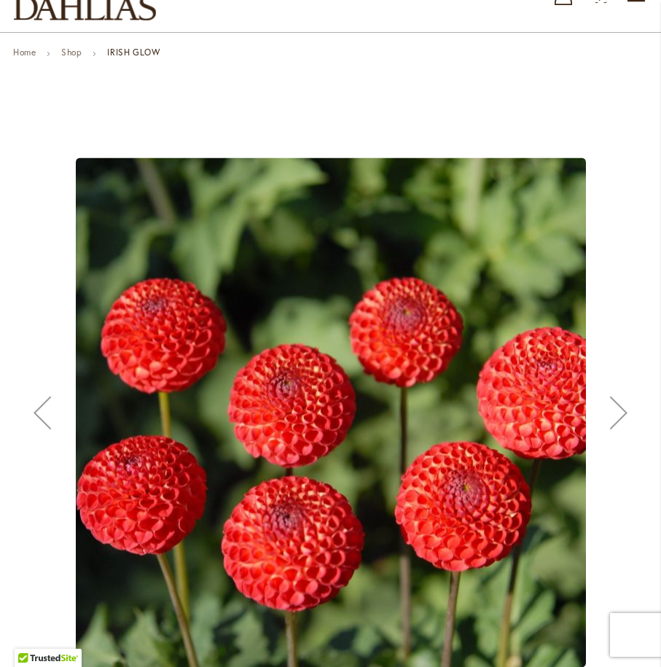
scroll to position [109, 0]
click at [620, 420] on div "Next" at bounding box center [619, 412] width 58 height 58
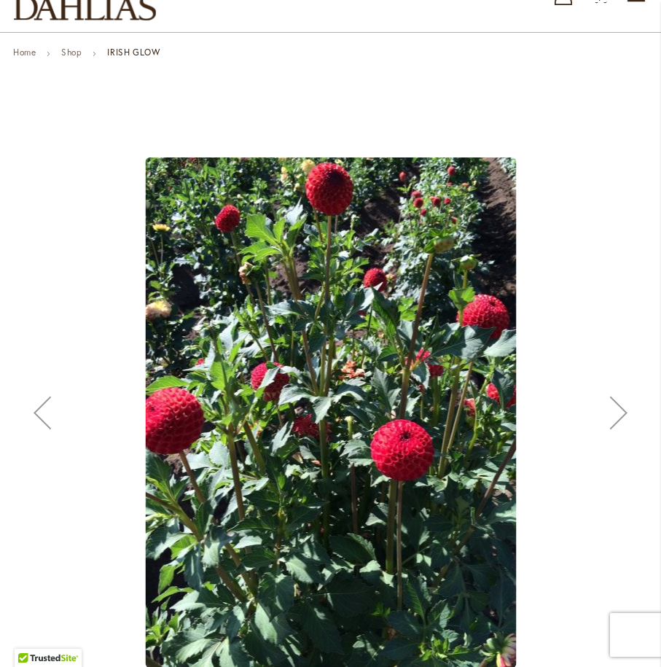
click at [620, 420] on div "Next" at bounding box center [619, 412] width 58 height 58
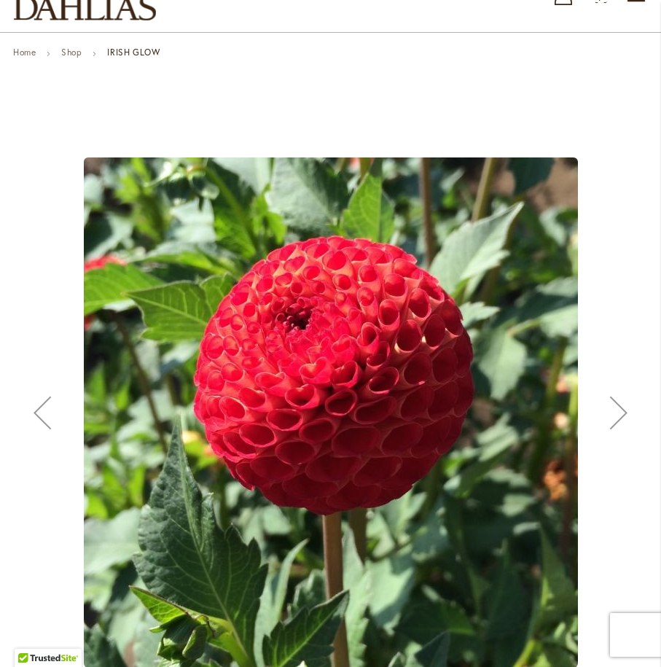
click at [619, 410] on div "Next" at bounding box center [619, 412] width 58 height 58
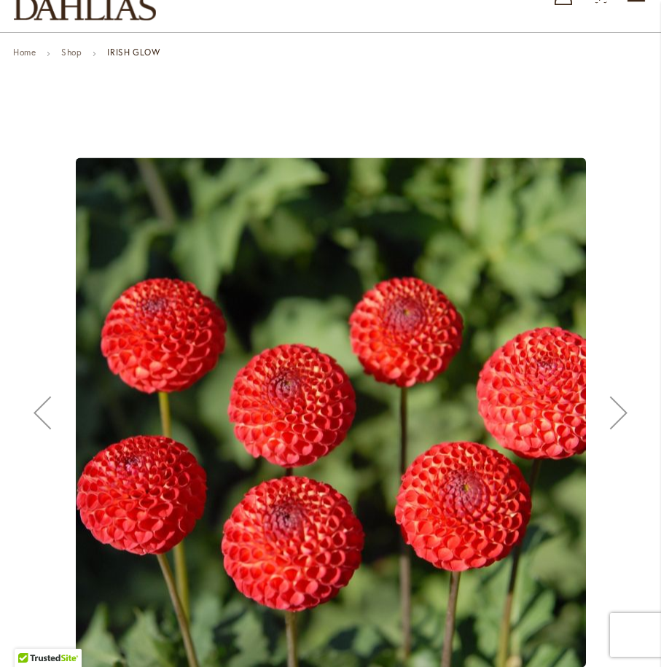
click at [619, 410] on div "Next" at bounding box center [619, 412] width 58 height 58
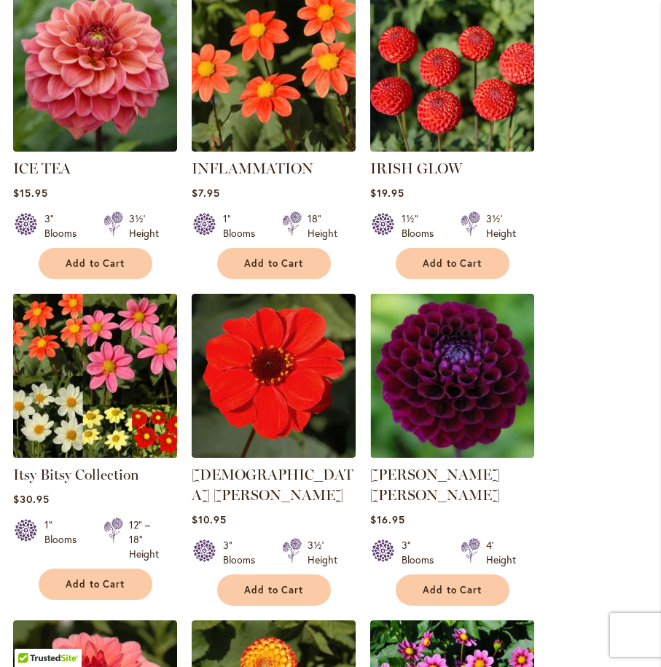
scroll to position [832, 0]
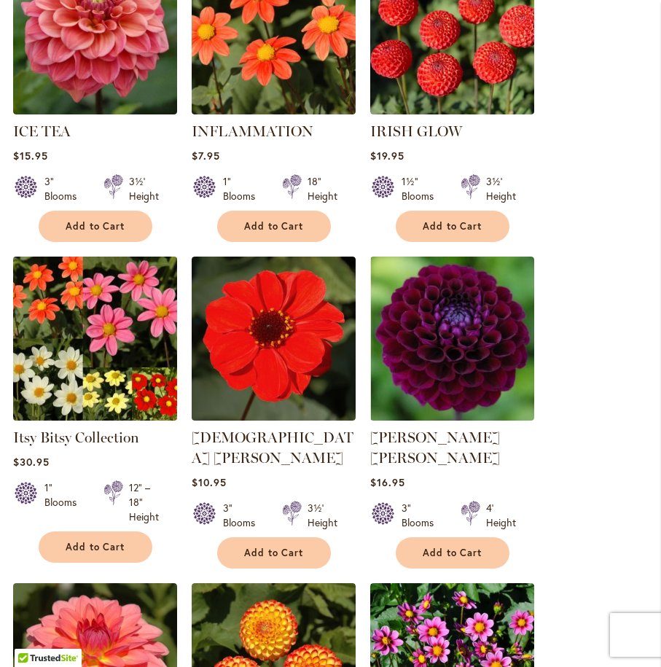
click at [88, 298] on img at bounding box center [95, 338] width 172 height 172
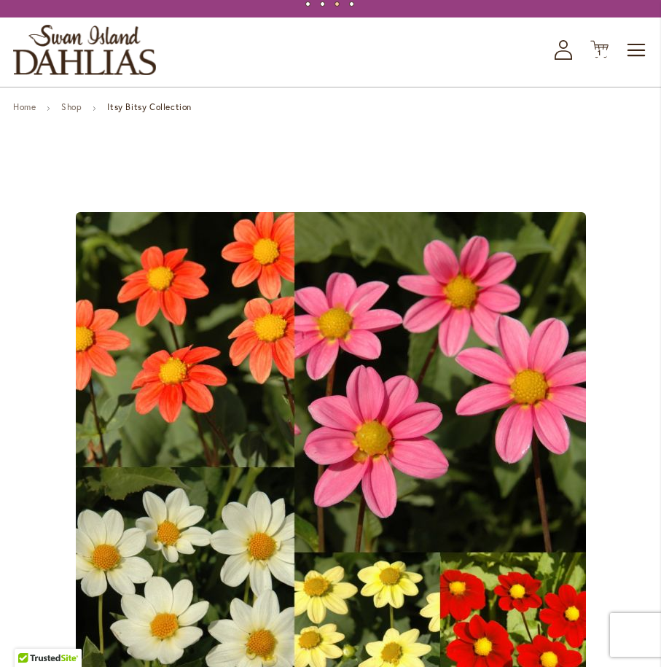
scroll to position [53, 0]
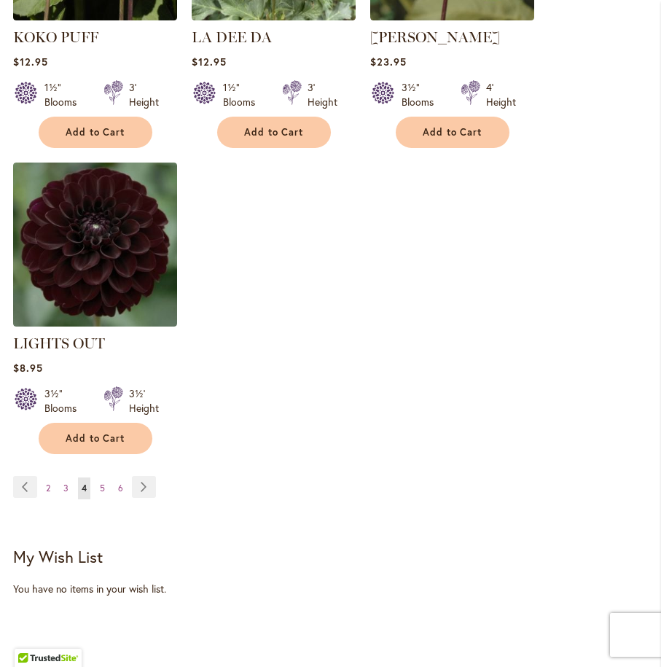
scroll to position [1868, 0]
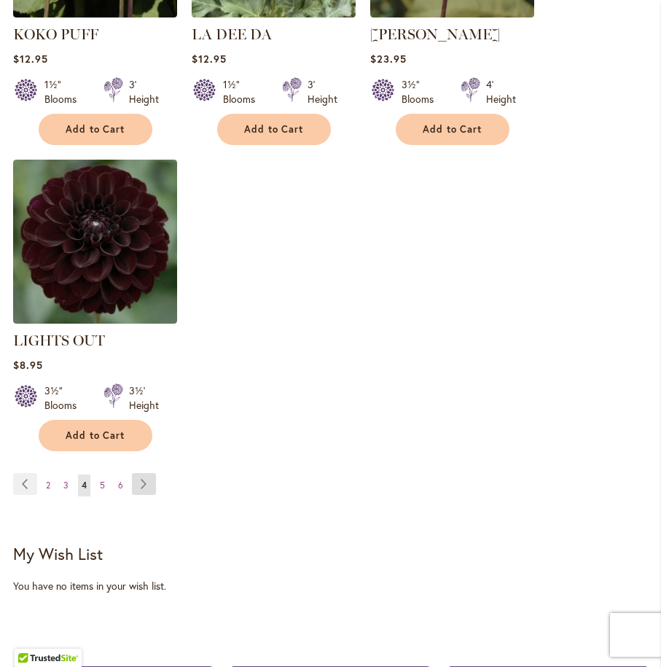
click at [140, 481] on link "Page Next" at bounding box center [144, 484] width 24 height 22
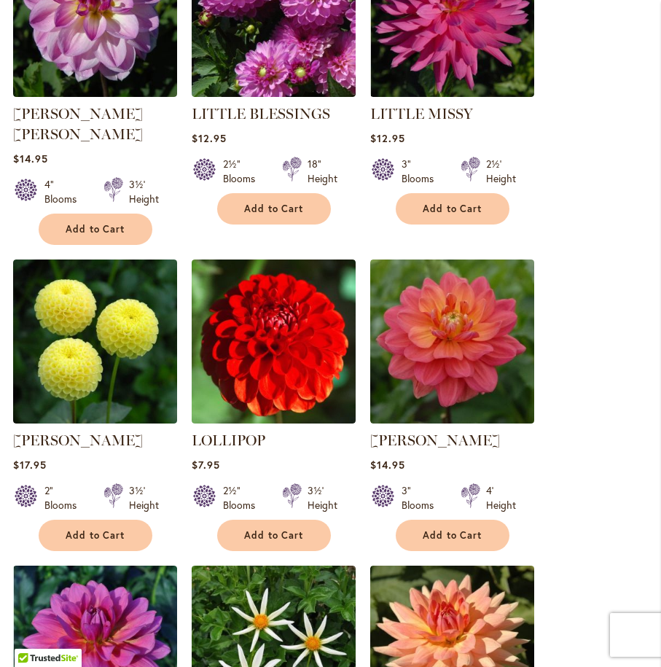
scroll to position [544, 0]
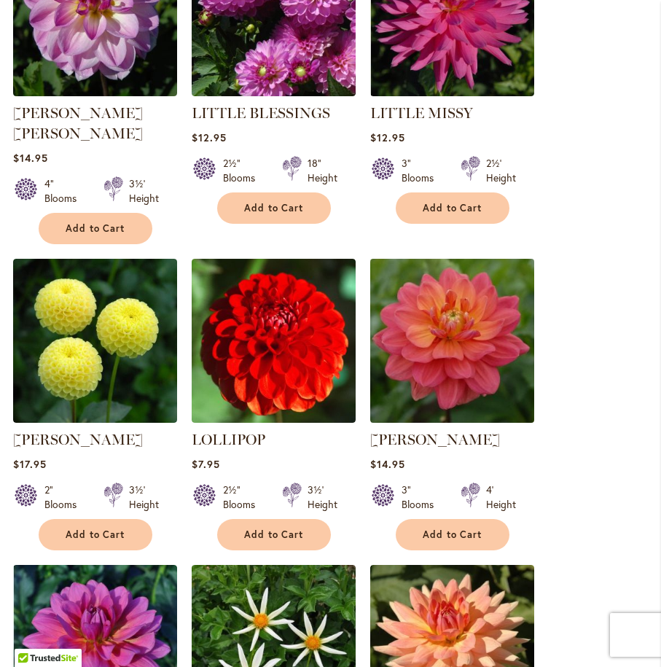
click at [444, 298] on img at bounding box center [452, 340] width 172 height 172
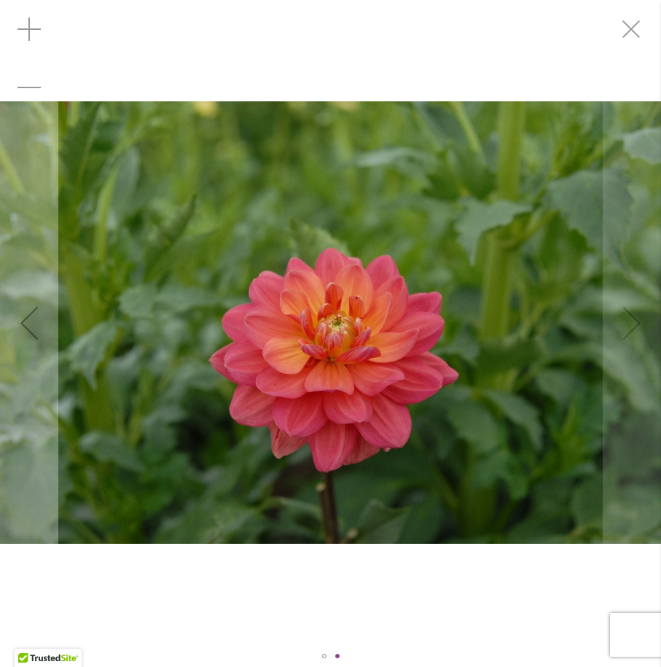
click at [628, 321] on img "LORA ASHLEY" at bounding box center [330, 322] width 661 height 442
click at [27, 20] on div "Zoom in" at bounding box center [29, 29] width 58 height 58
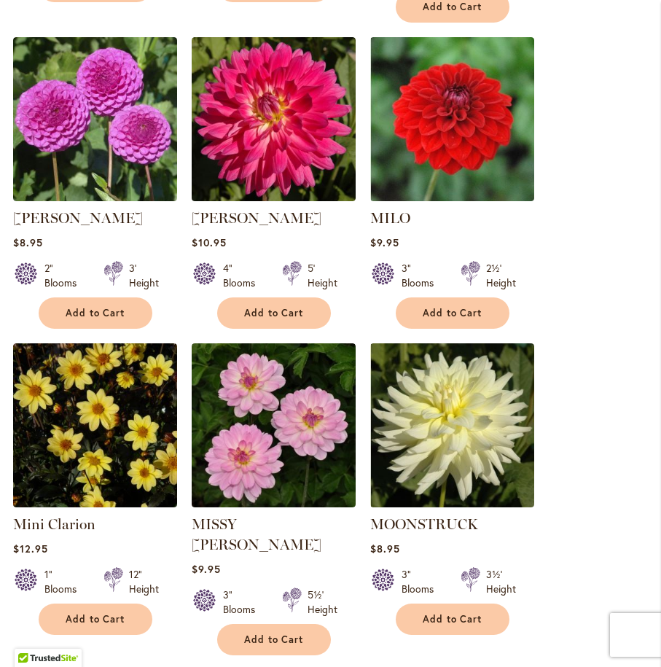
scroll to position [1405, 0]
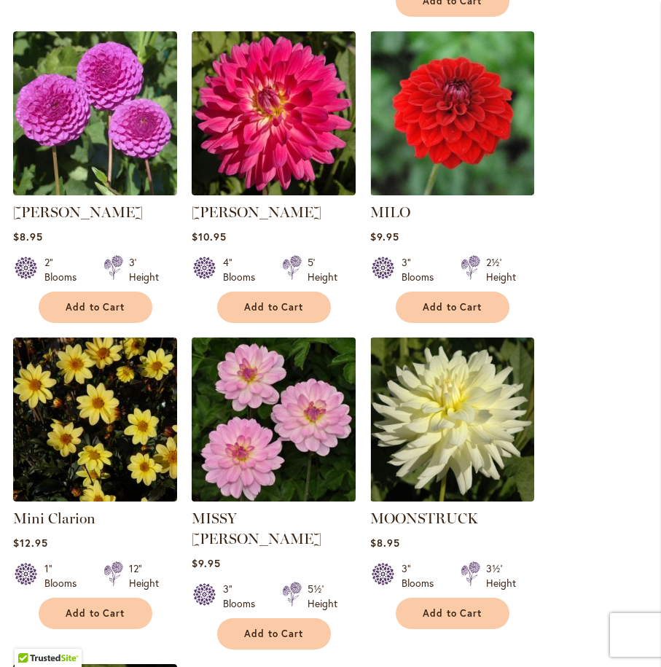
click at [269, 413] on img at bounding box center [273, 419] width 172 height 172
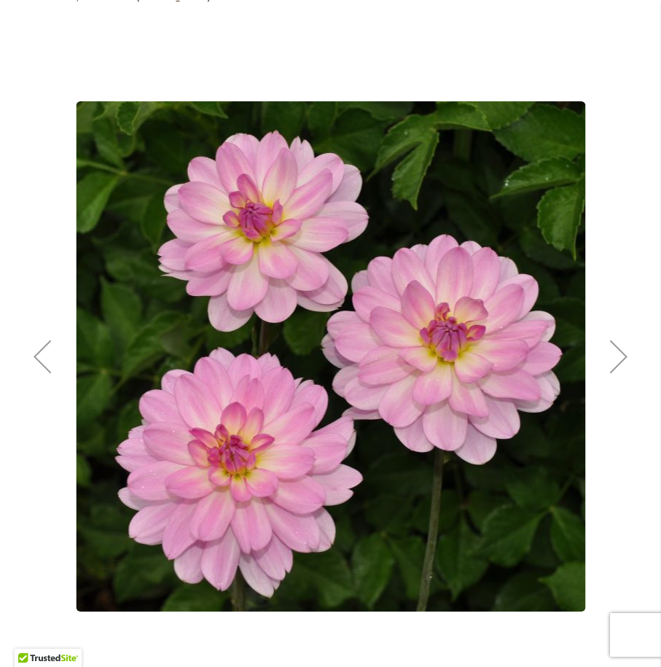
scroll to position [164, 0]
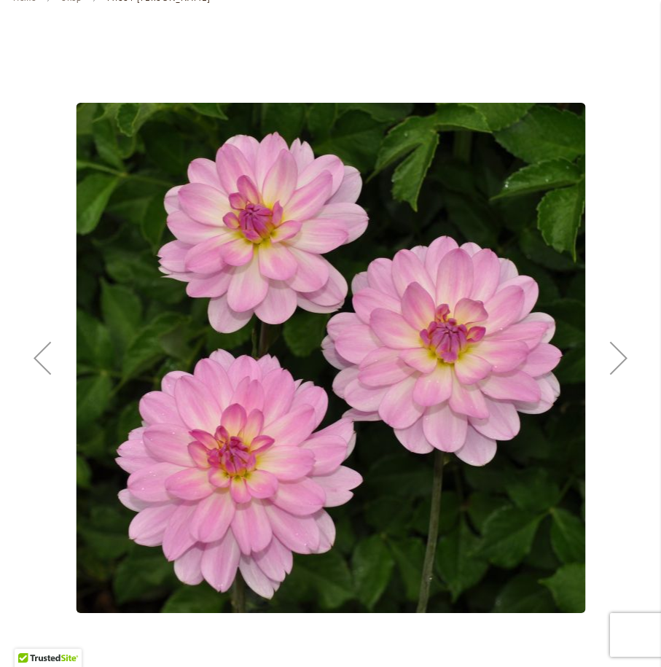
click at [622, 355] on div "Next" at bounding box center [619, 358] width 58 height 58
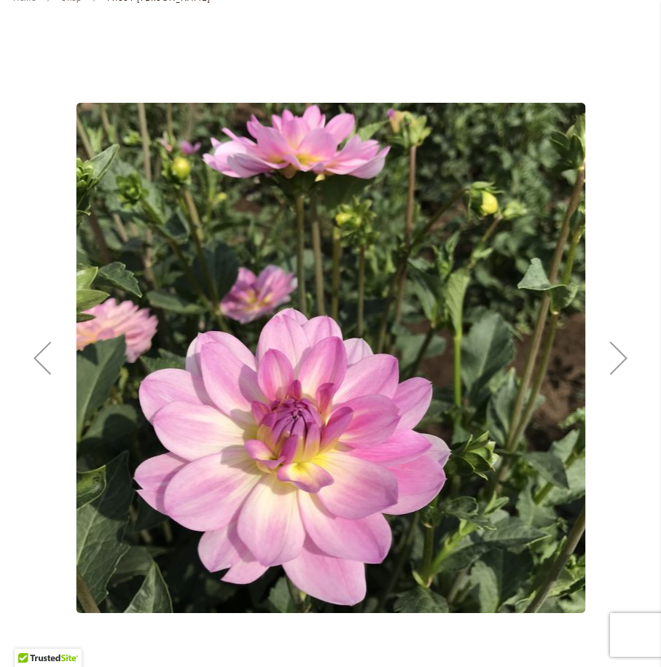
click at [622, 355] on div "Next" at bounding box center [619, 358] width 58 height 58
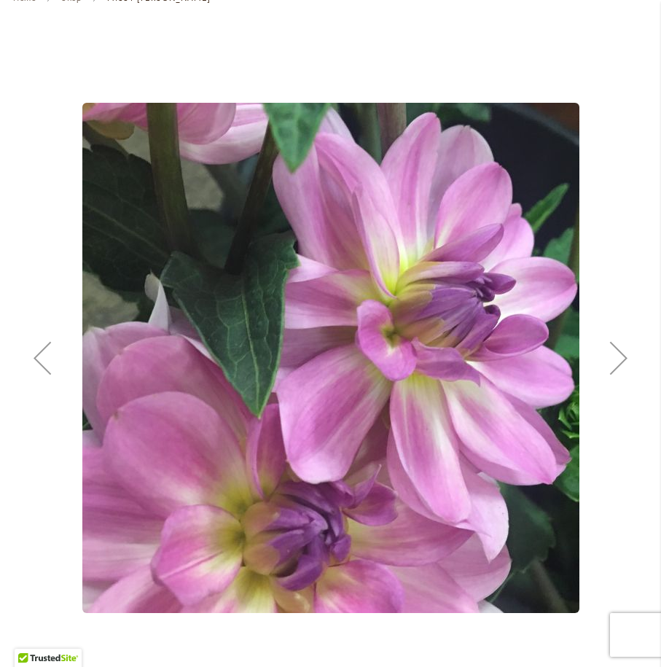
click at [622, 355] on div "Next" at bounding box center [619, 358] width 58 height 58
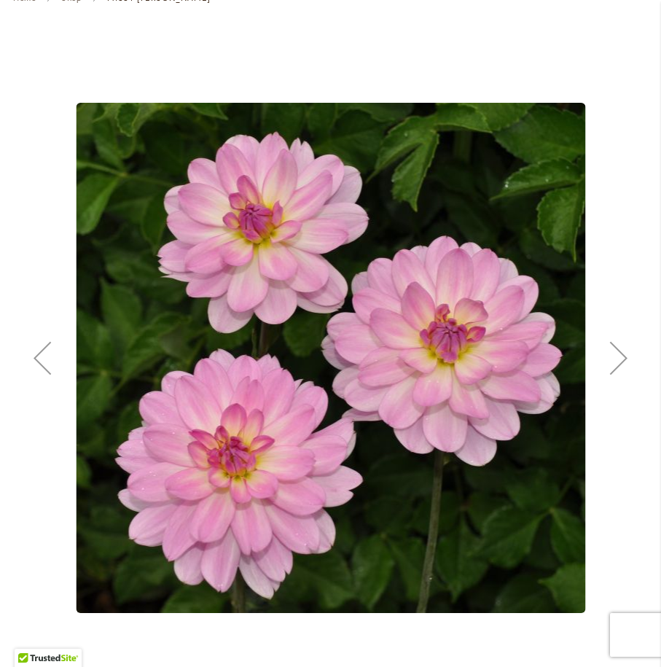
click at [622, 355] on div "Next" at bounding box center [619, 358] width 58 height 58
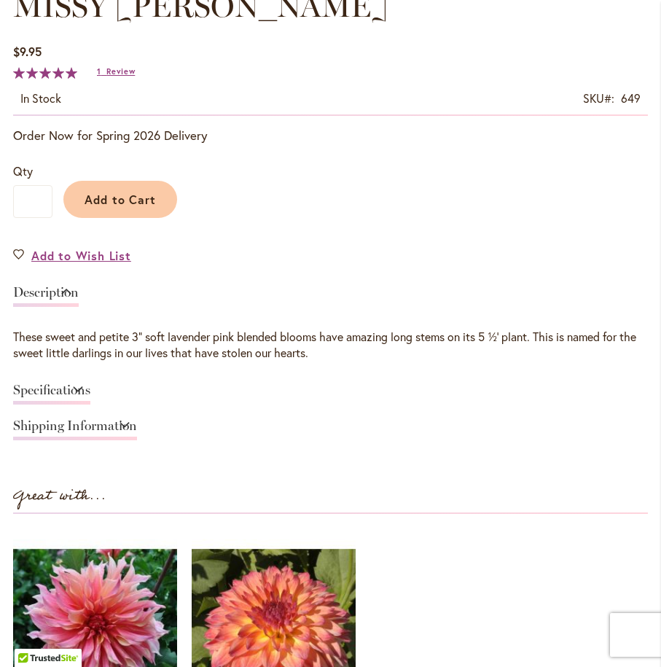
scroll to position [905, 0]
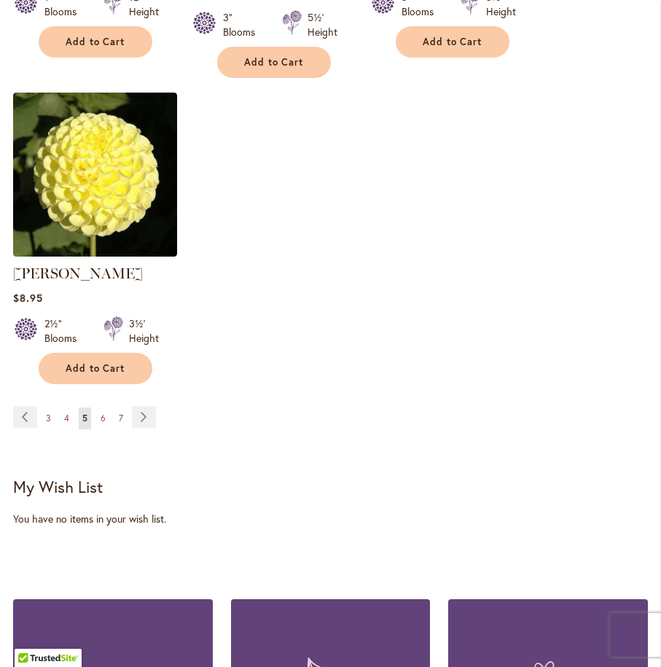
scroll to position [1977, 0]
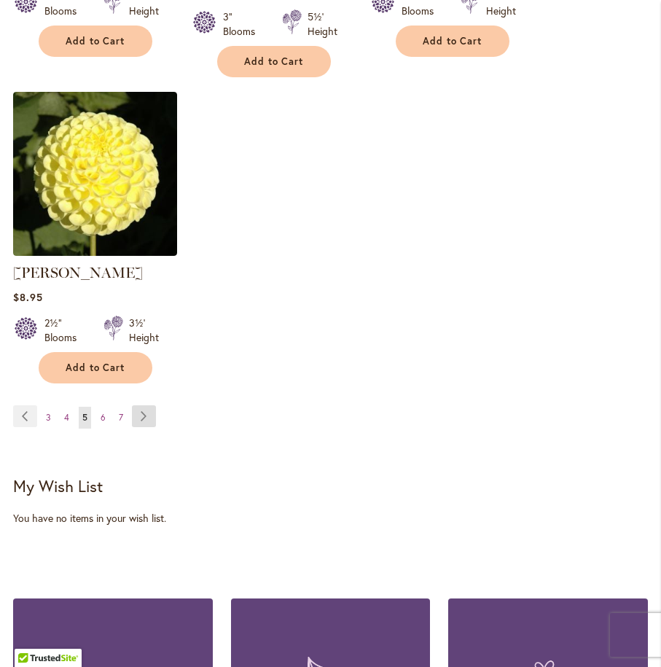
click at [145, 405] on link "Page Next" at bounding box center [144, 416] width 24 height 22
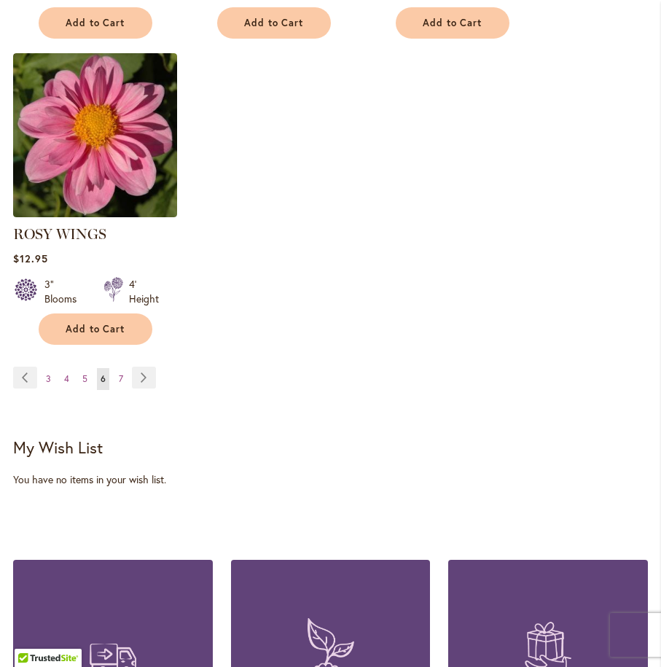
scroll to position [1975, 0]
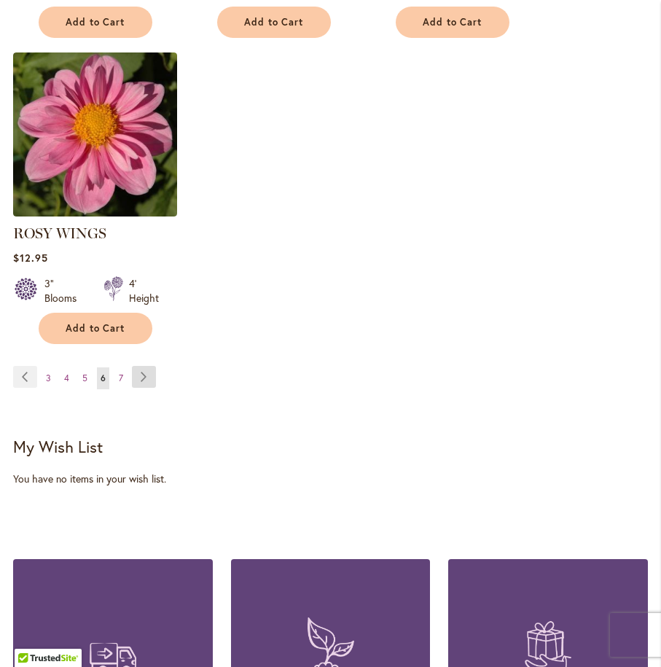
click at [148, 366] on link "Page Next" at bounding box center [144, 377] width 24 height 22
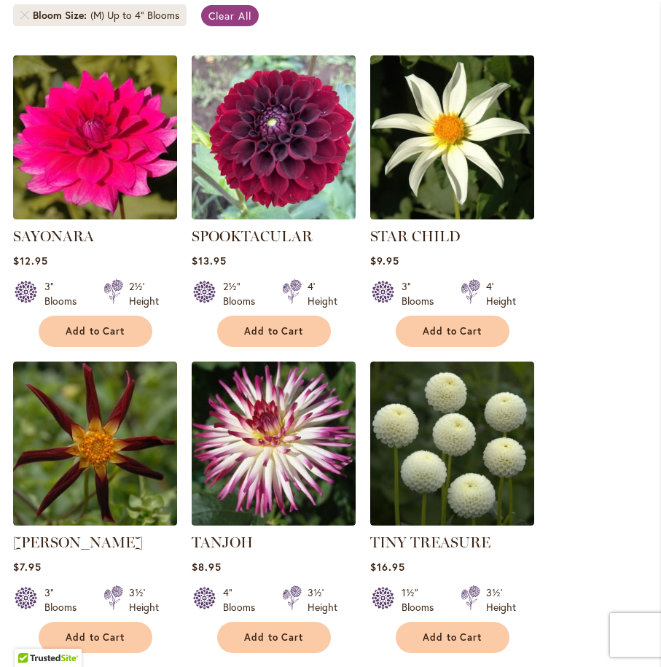
scroll to position [429, 0]
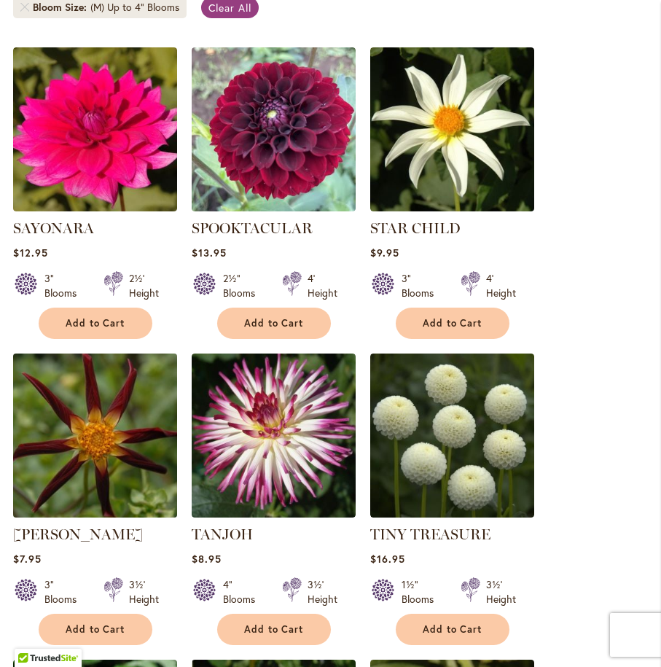
click at [79, 433] on img at bounding box center [95, 435] width 172 height 172
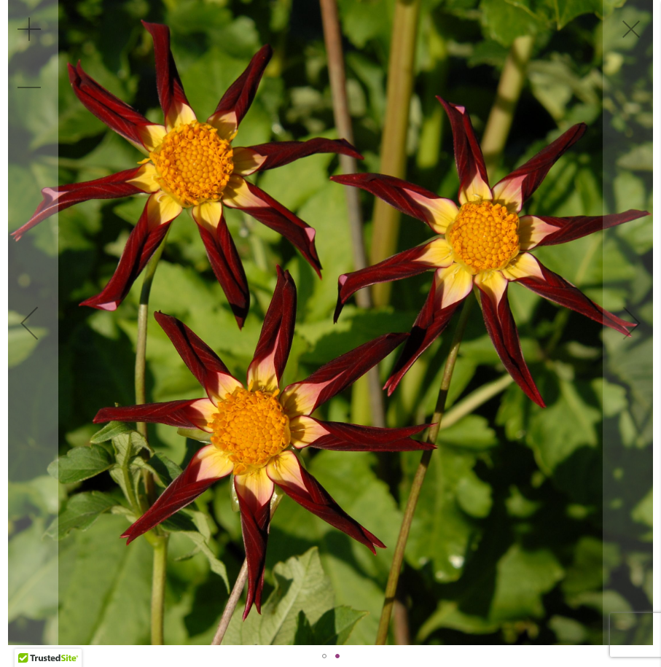
click at [633, 324] on img "TAHOMA MOONSHOT" at bounding box center [330, 322] width 644 height 645
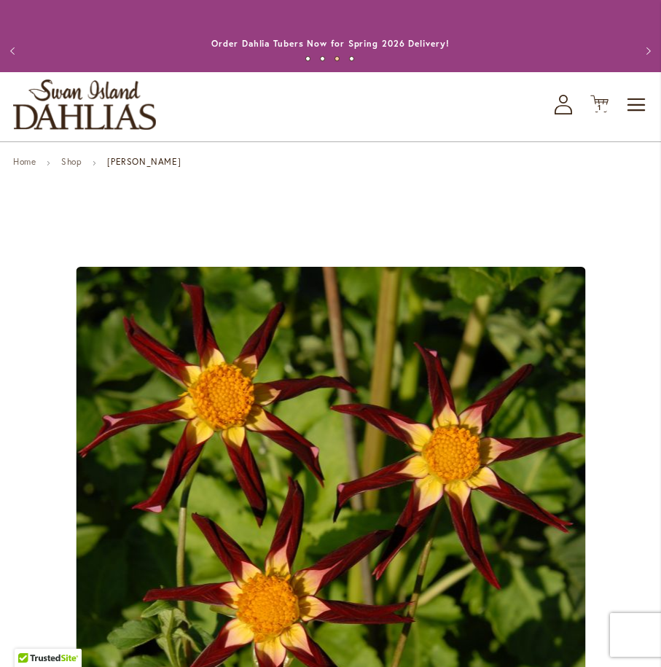
scroll to position [184, 0]
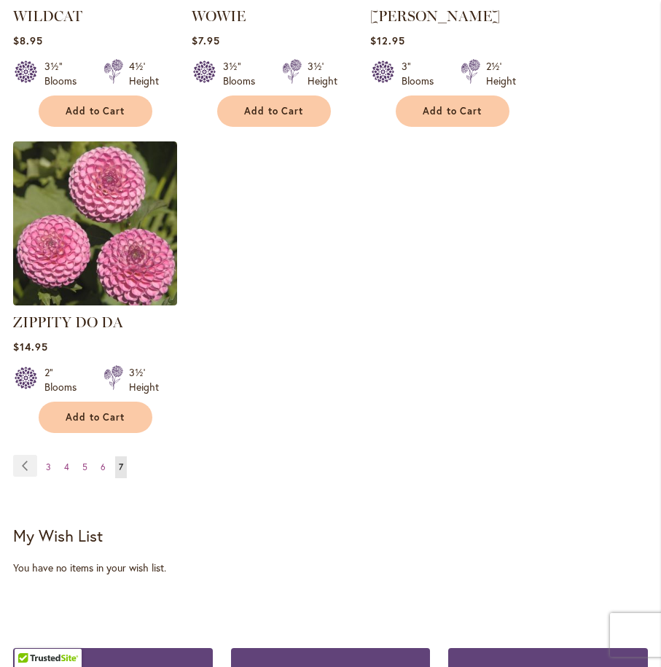
scroll to position [1881, 0]
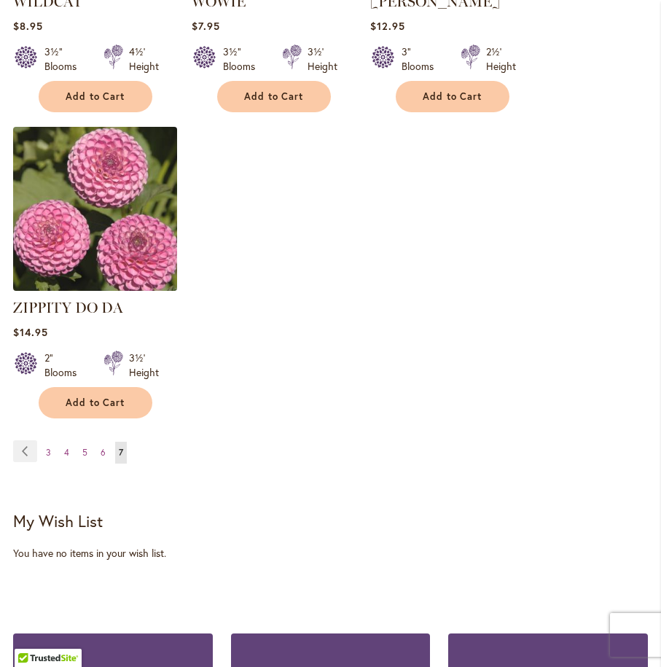
click at [95, 231] on img at bounding box center [95, 208] width 172 height 172
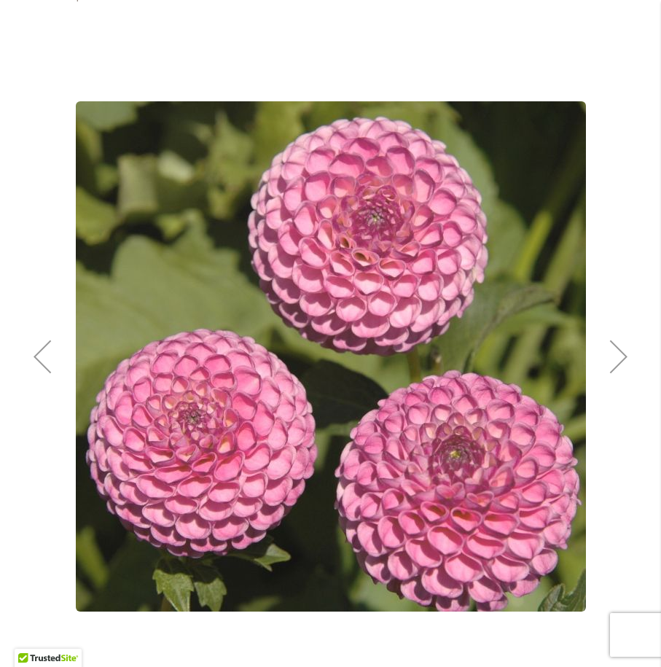
scroll to position [163, 0]
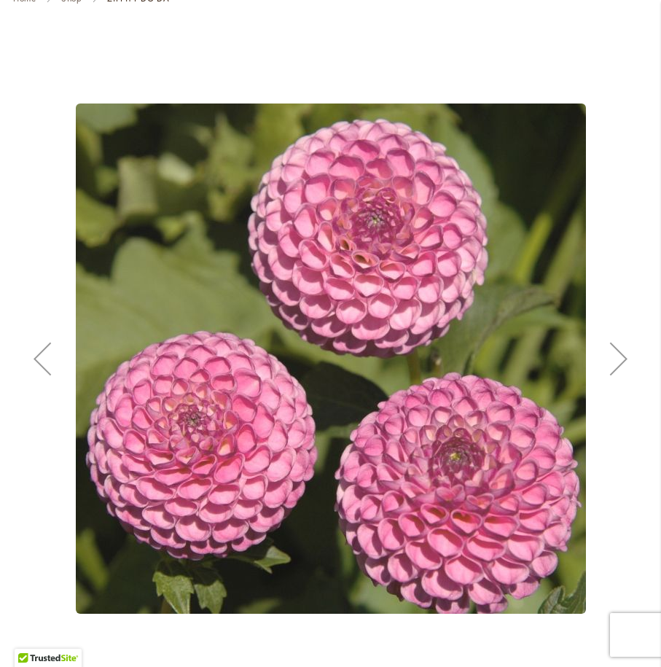
click at [622, 359] on div "Next" at bounding box center [619, 358] width 58 height 58
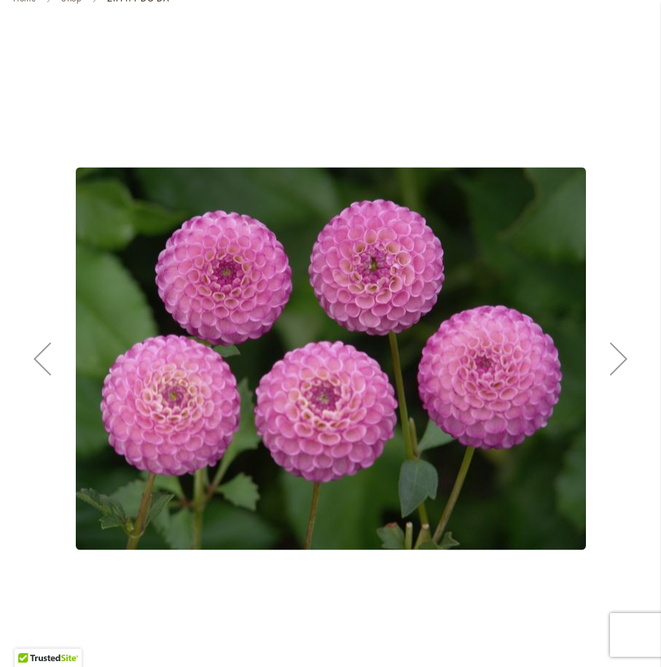
click at [622, 359] on div "Next" at bounding box center [619, 358] width 58 height 58
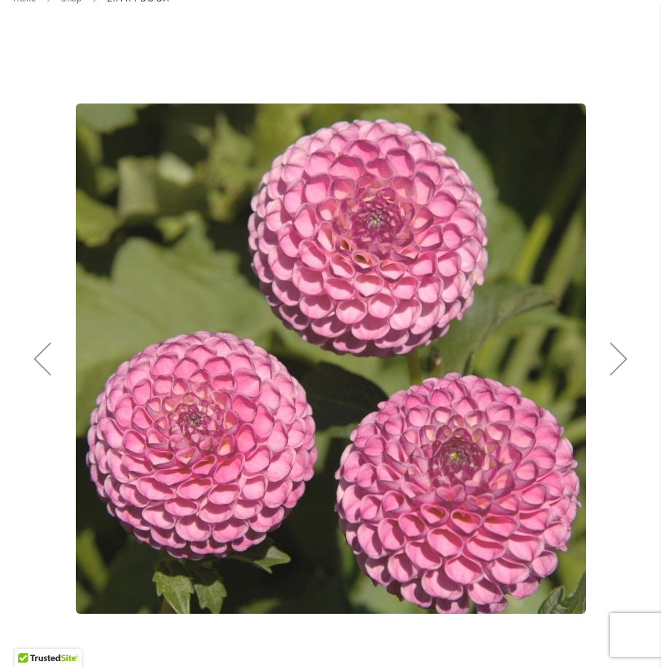
click at [622, 359] on div "Next" at bounding box center [619, 358] width 58 height 58
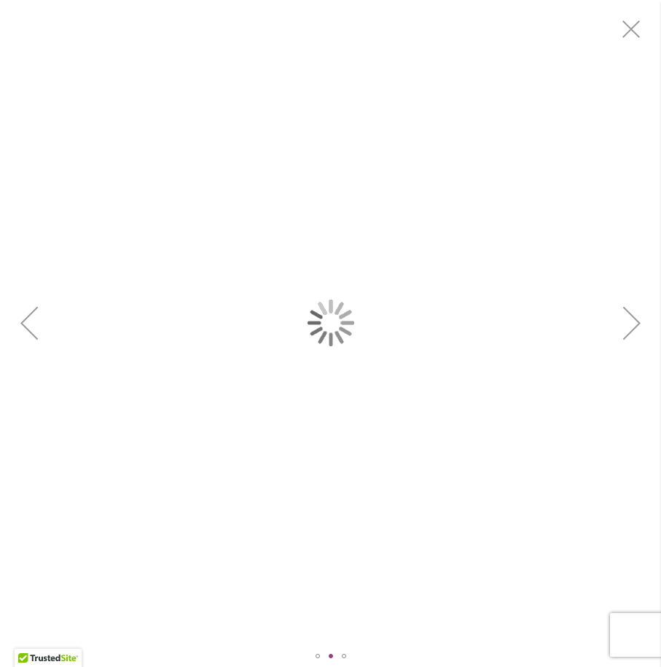
scroll to position [0, 0]
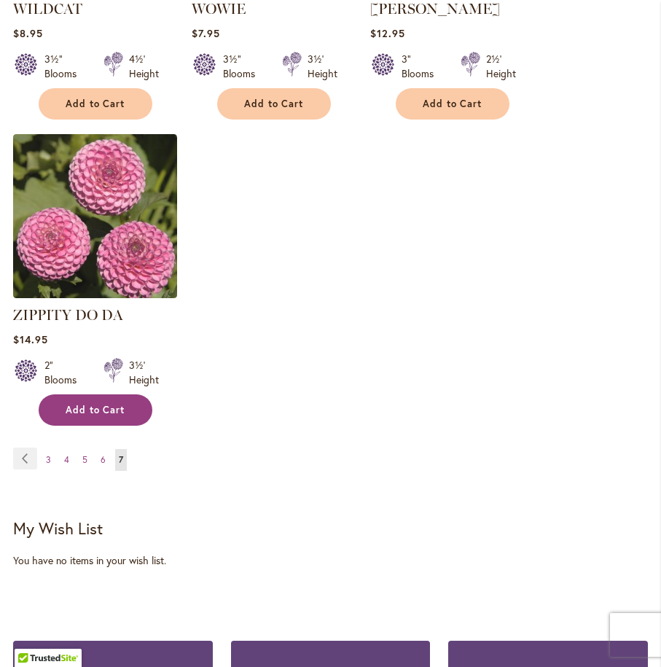
click at [104, 413] on span "Add to Cart" at bounding box center [96, 410] width 60 height 12
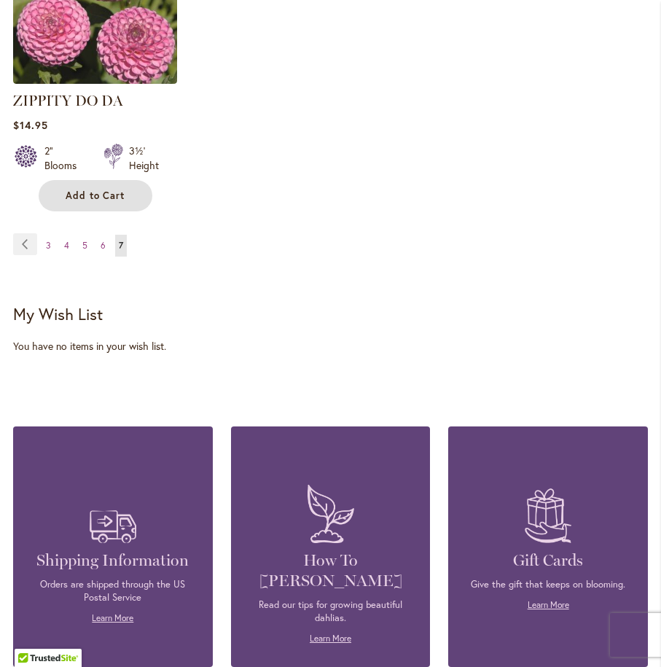
scroll to position [2279, 0]
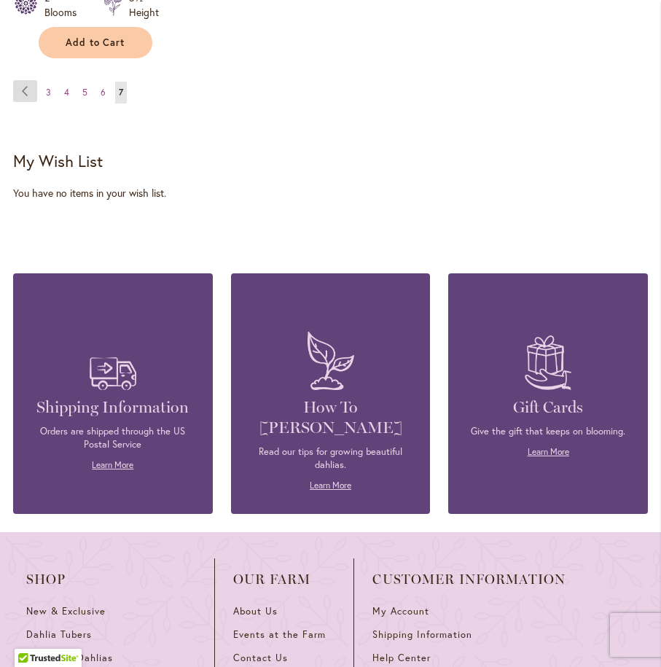
click at [28, 93] on link "Page Previous" at bounding box center [25, 91] width 24 height 22
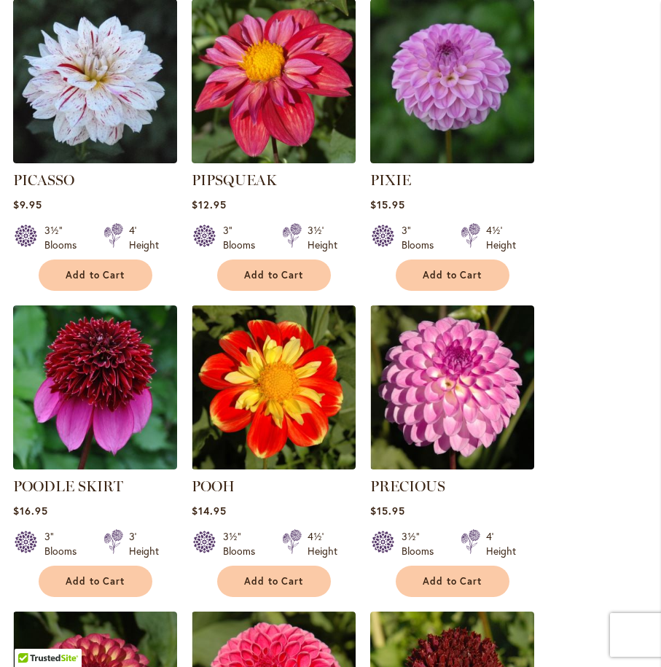
scroll to position [1111, 0]
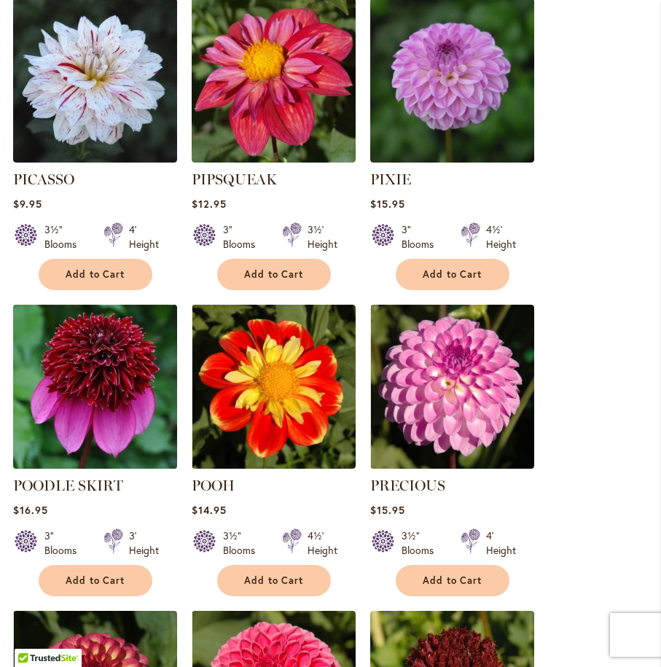
click at [116, 345] on img at bounding box center [95, 386] width 172 height 172
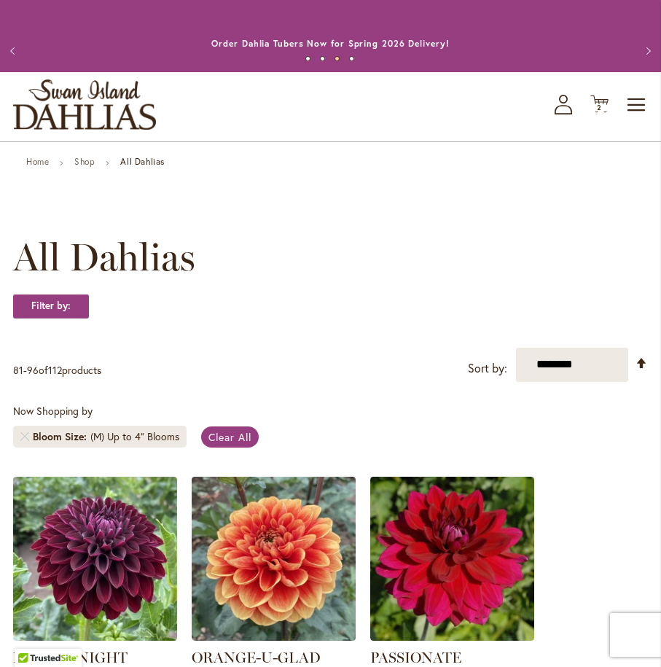
click at [19, 437] on li "Bloom Size (M) Up to 4" Blooms" at bounding box center [99, 437] width 173 height 22
click at [25, 435] on link at bounding box center [24, 436] width 9 height 9
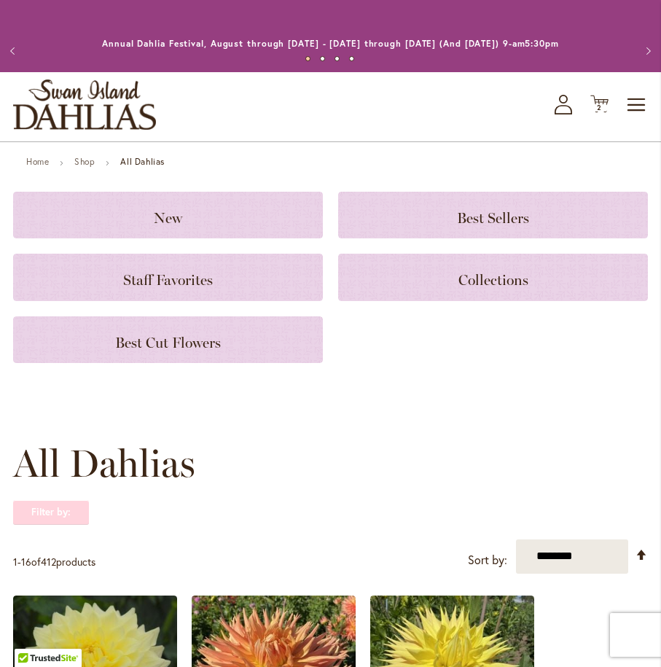
click at [38, 512] on strong "Filter by:" at bounding box center [51, 512] width 76 height 25
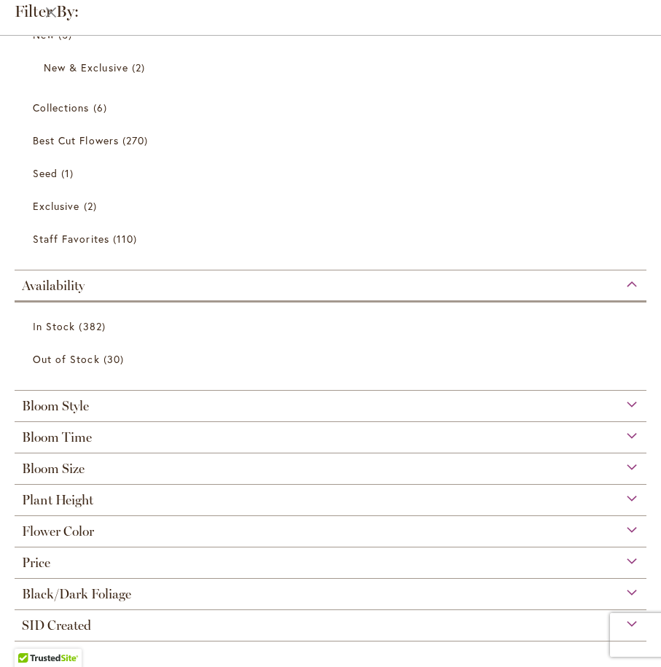
scroll to position [47, 0]
click at [47, 527] on span "Flower Color" at bounding box center [58, 531] width 72 height 16
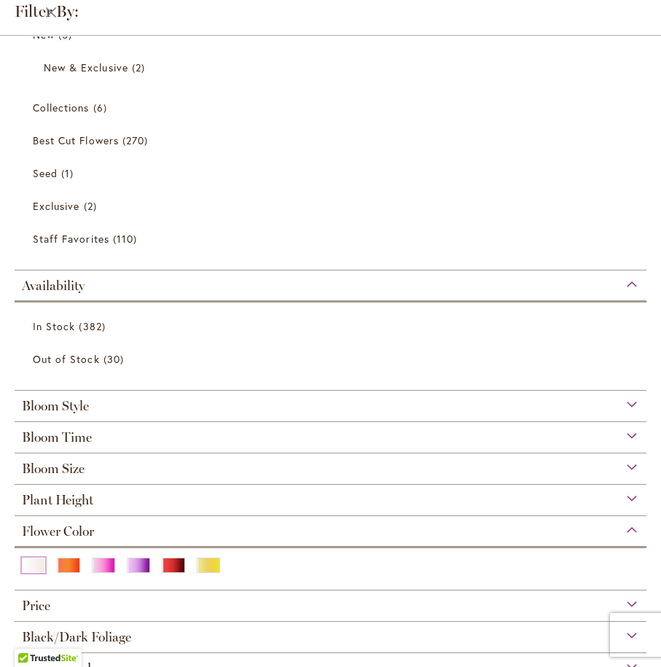
click at [33, 563] on div "White/Cream" at bounding box center [33, 565] width 23 height 15
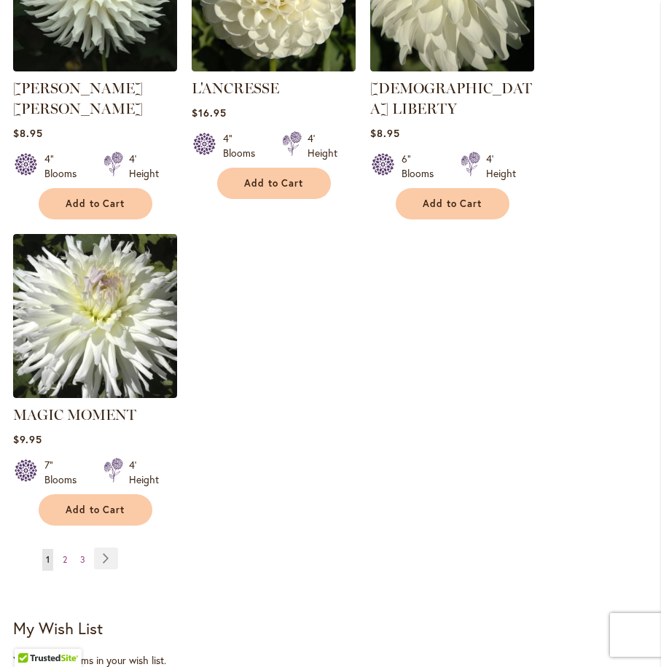
scroll to position [1828, 0]
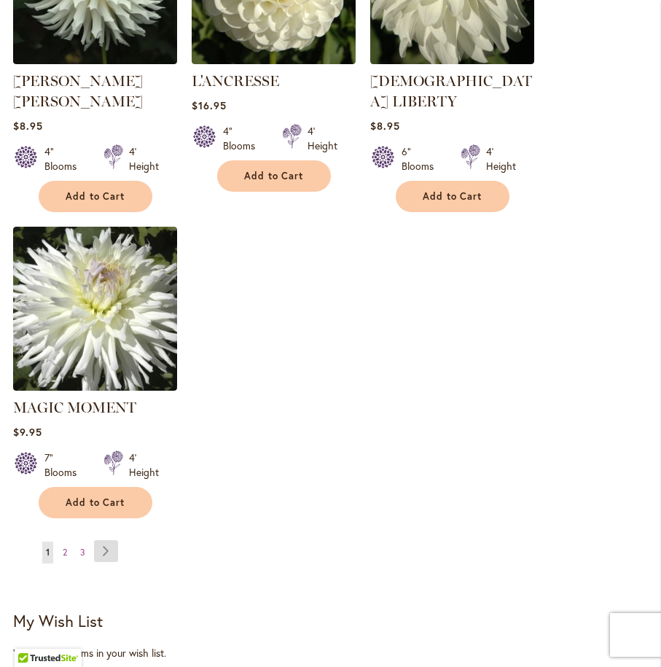
click at [104, 540] on link "Page Next" at bounding box center [106, 551] width 24 height 22
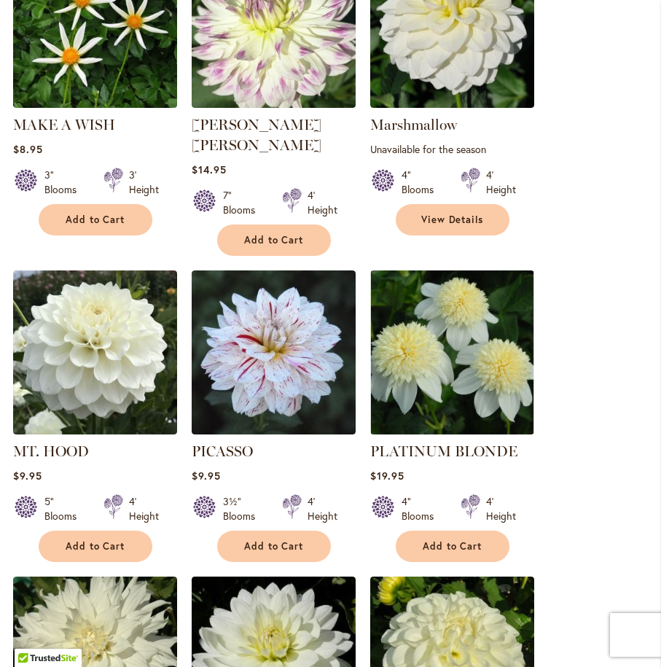
scroll to position [545, 0]
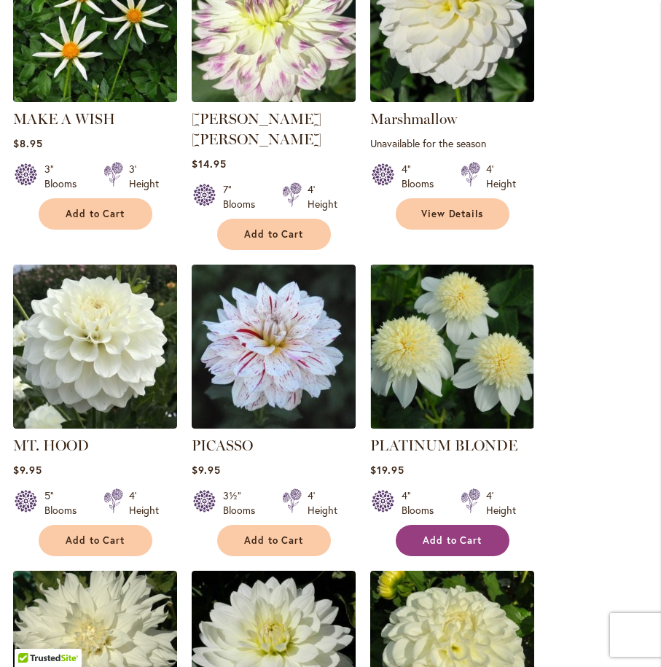
click at [440, 534] on span "Add to Cart" at bounding box center [453, 540] width 60 height 12
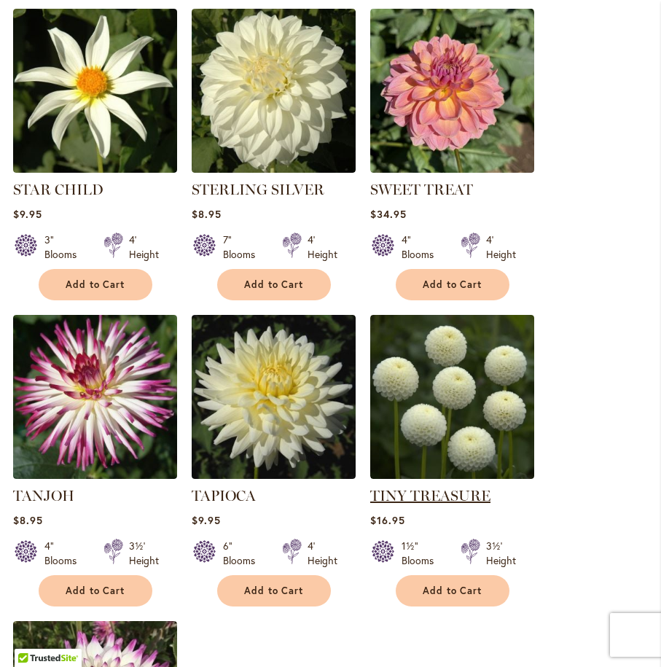
scroll to position [1459, 0]
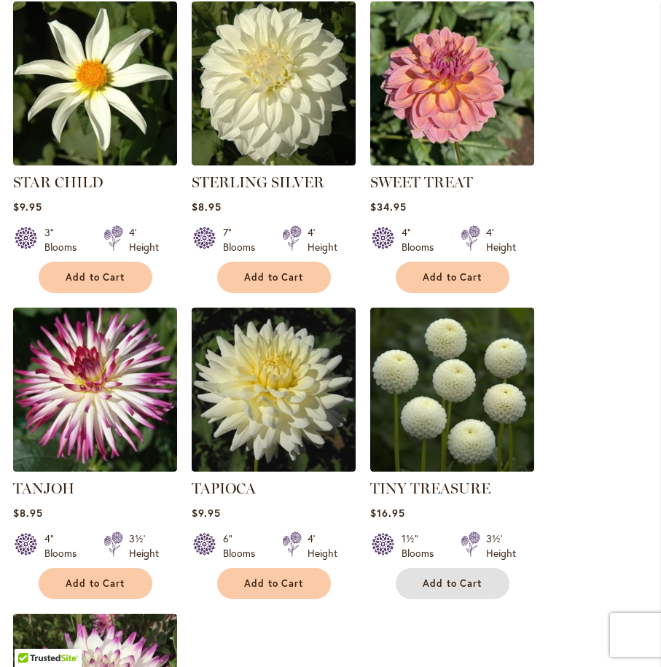
click at [450, 577] on span "Add to Cart" at bounding box center [453, 583] width 60 height 12
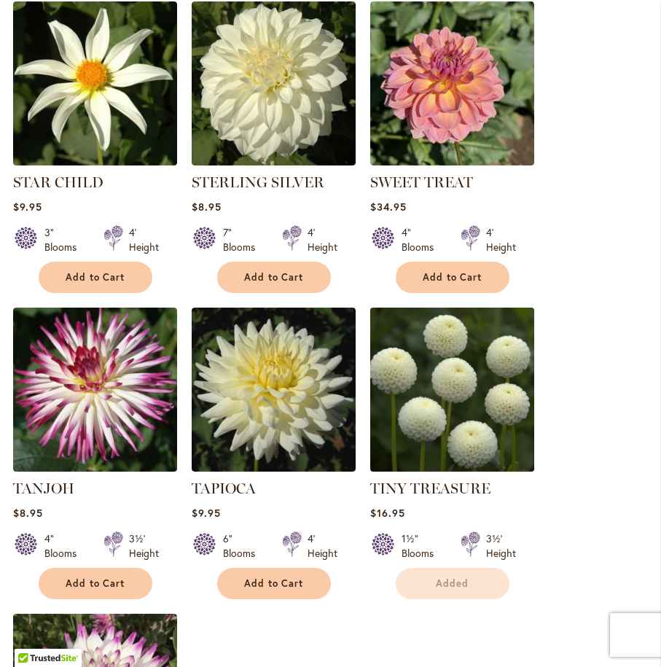
click at [473, 396] on img at bounding box center [452, 390] width 172 height 172
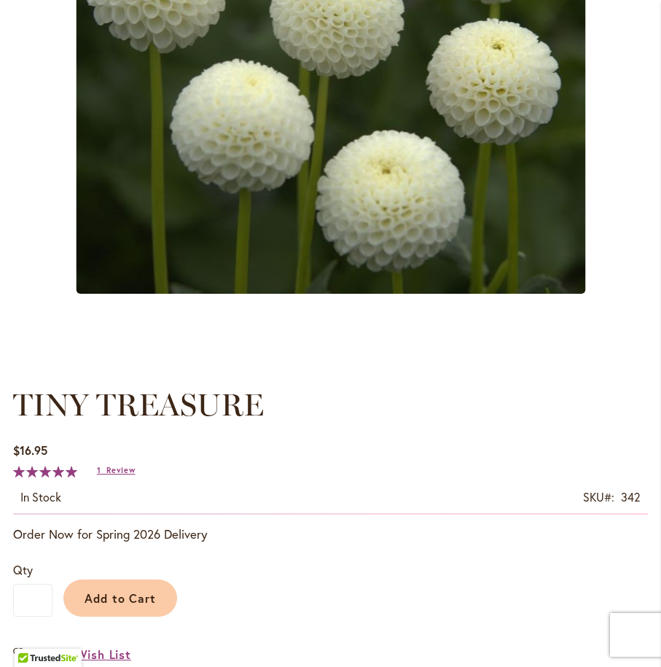
scroll to position [303, 0]
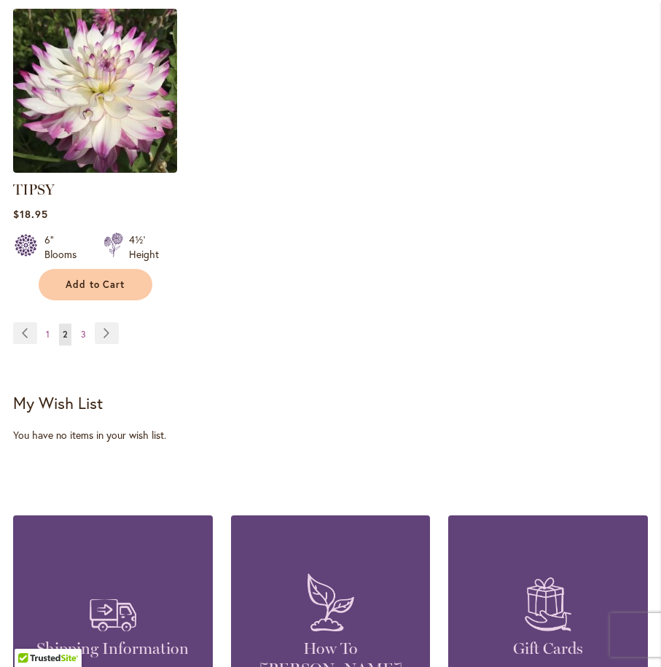
scroll to position [2034, 0]
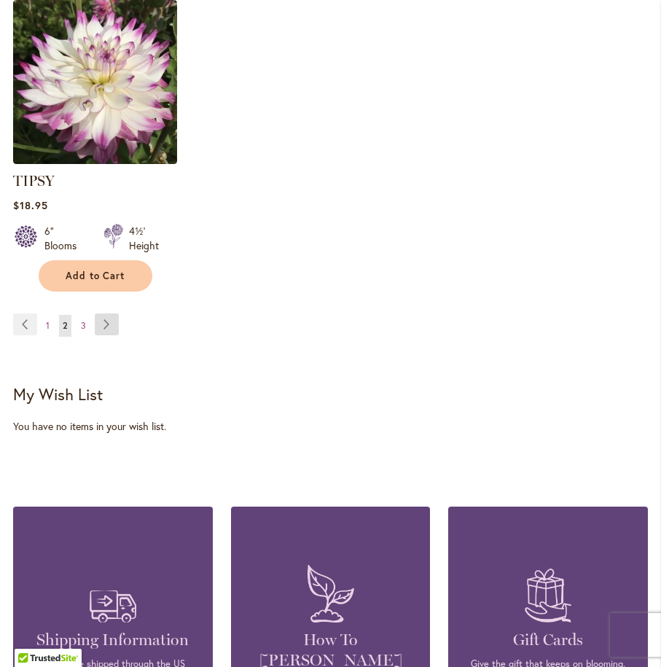
click at [112, 313] on link "Page Next" at bounding box center [107, 324] width 24 height 22
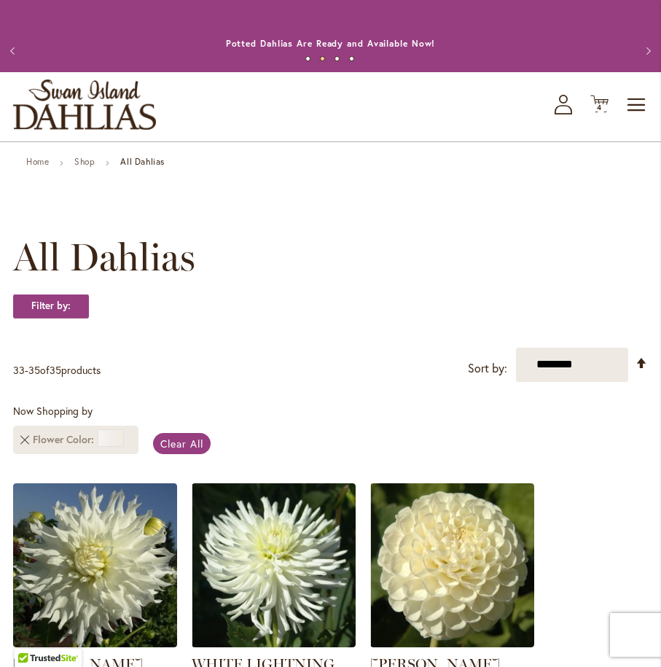
click at [25, 441] on link "Remove Flower Color White/Cream" at bounding box center [24, 439] width 9 height 9
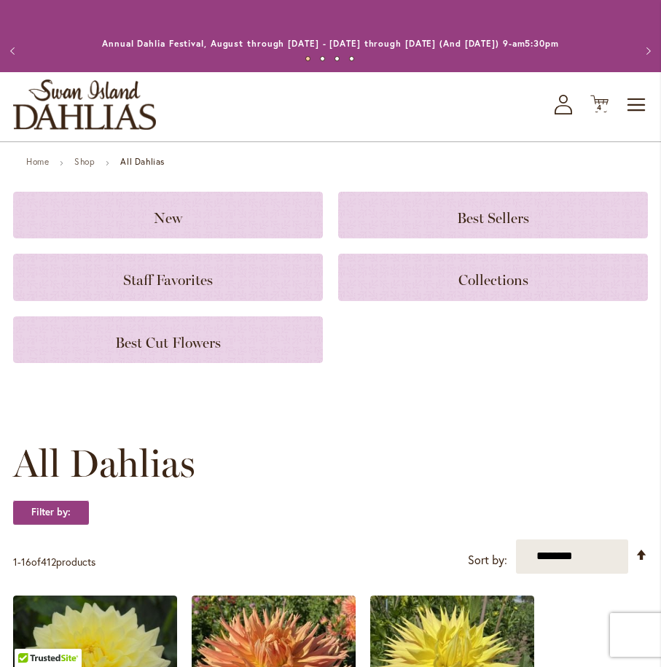
scroll to position [13, 0]
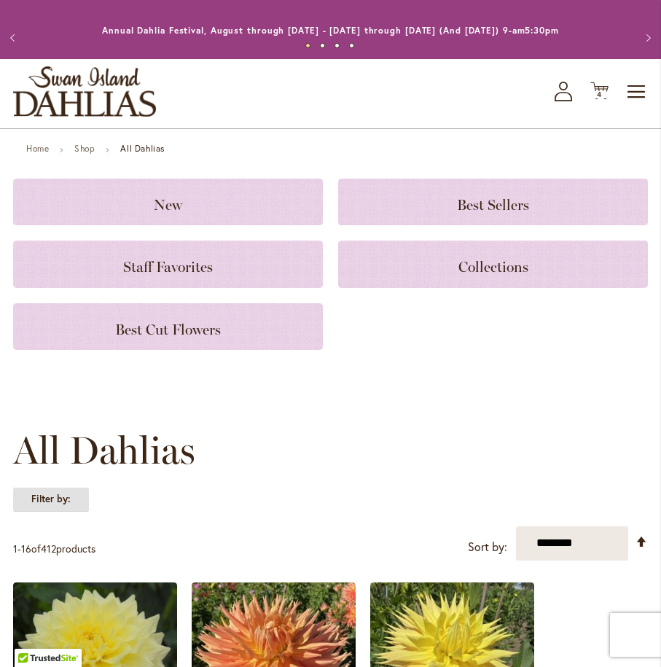
click at [54, 503] on strong "Filter by:" at bounding box center [51, 499] width 76 height 25
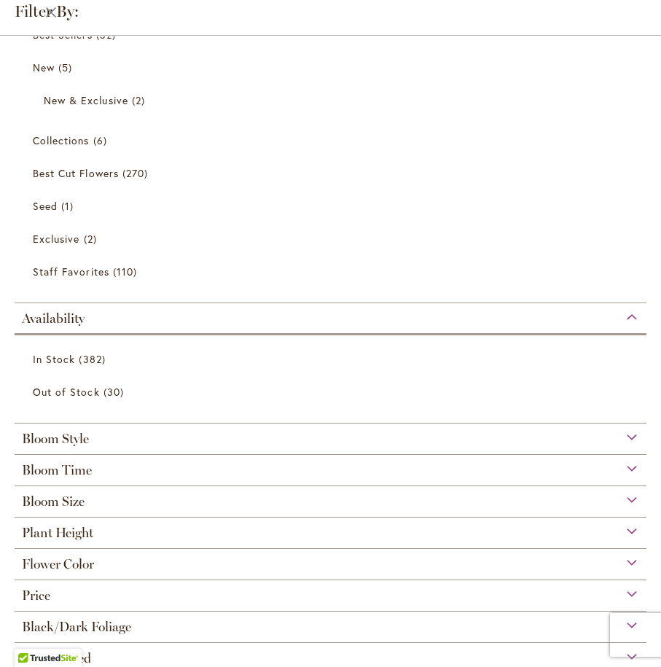
scroll to position [65, 0]
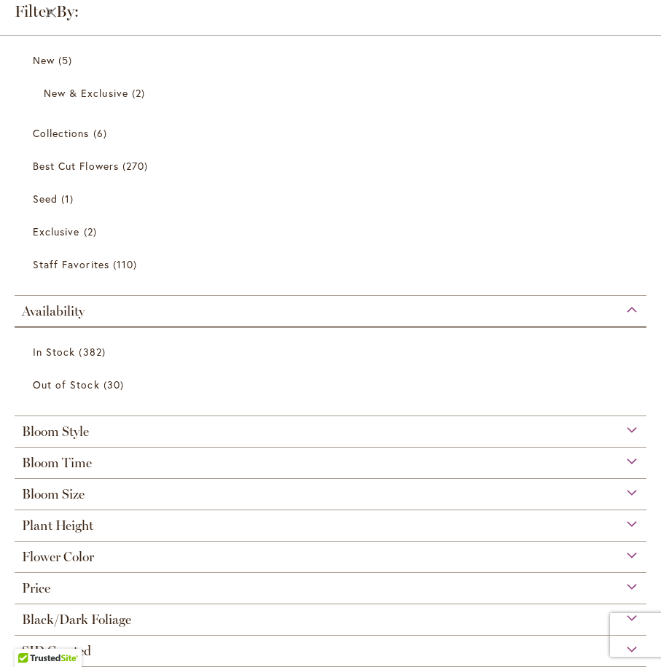
click at [42, 553] on span "Flower Color" at bounding box center [58, 557] width 72 height 16
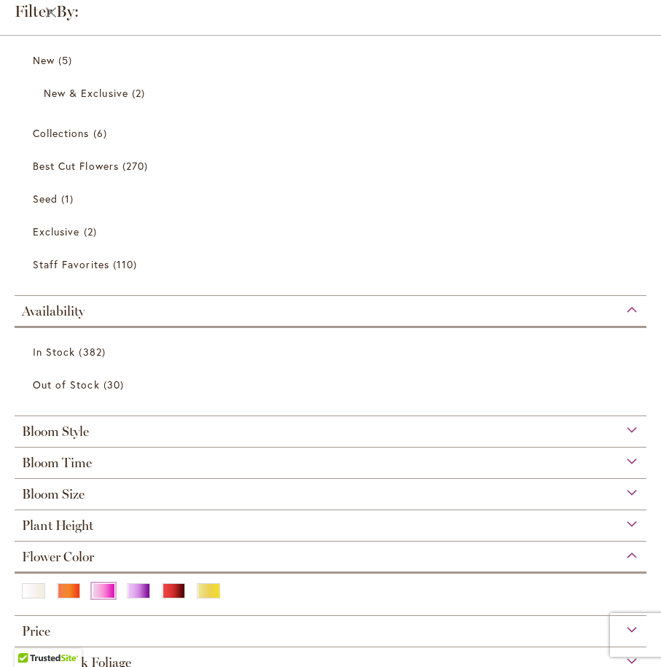
click at [98, 590] on div "Pink" at bounding box center [103, 590] width 23 height 15
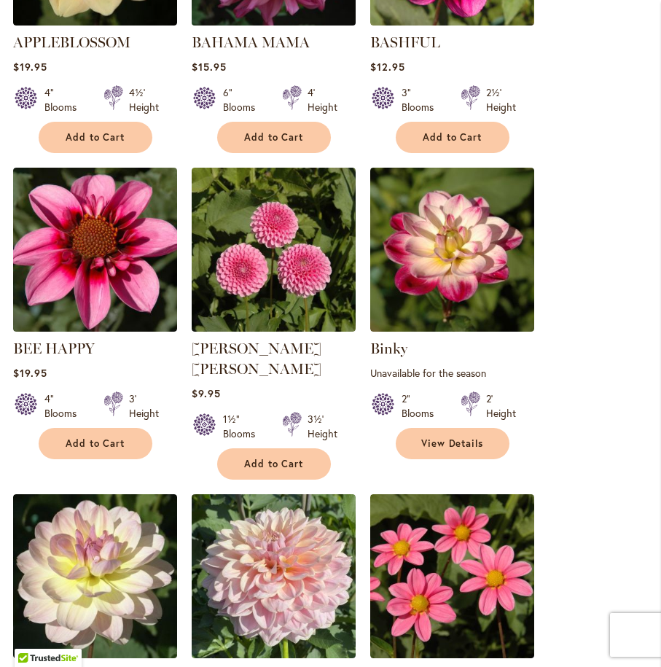
scroll to position [617, 0]
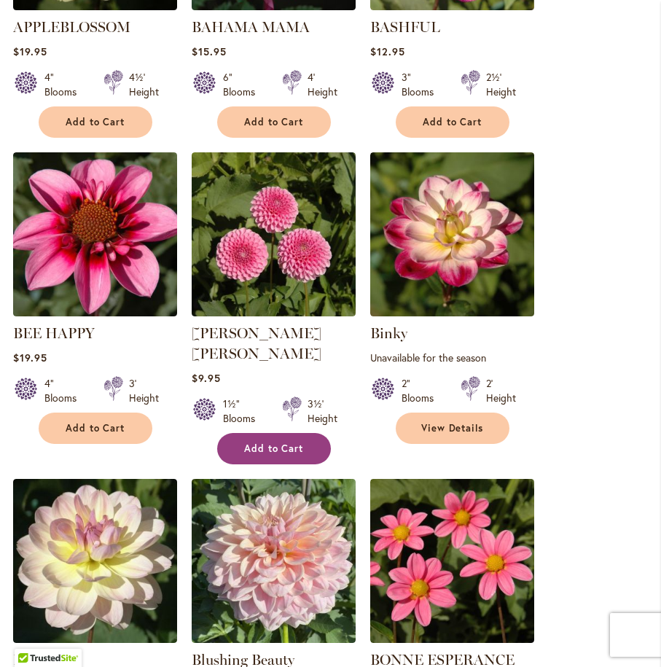
click at [249, 433] on button "Add to Cart" at bounding box center [274, 448] width 114 height 31
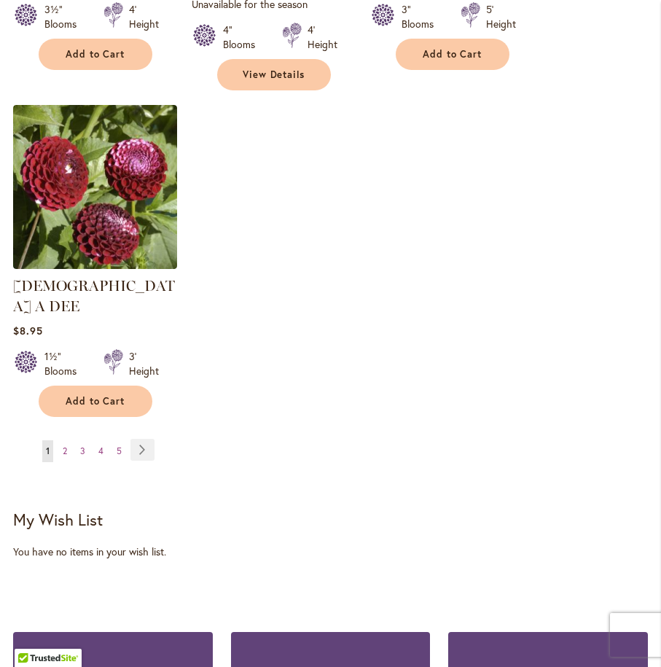
scroll to position [1996, 0]
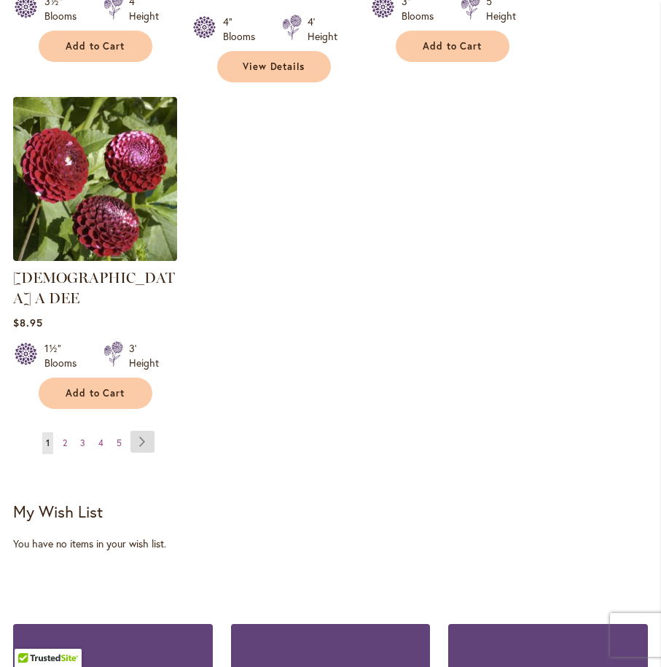
click at [137, 431] on link "Page Next" at bounding box center [142, 442] width 24 height 22
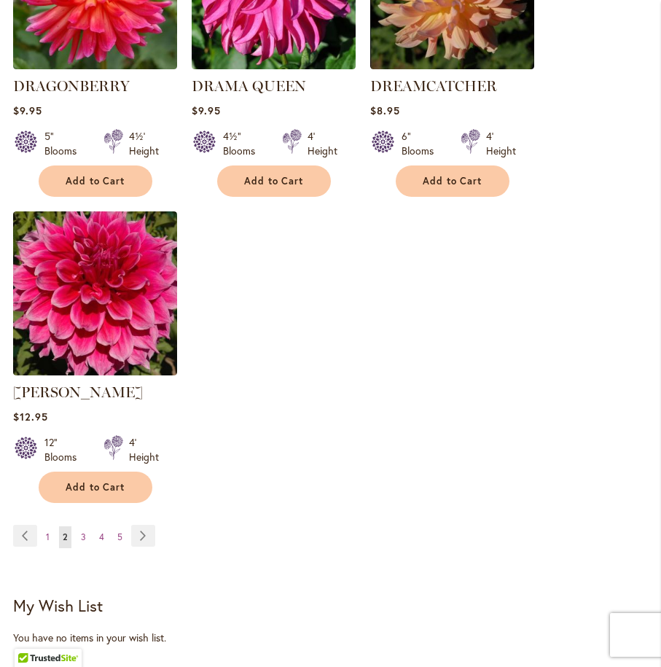
scroll to position [1934, 0]
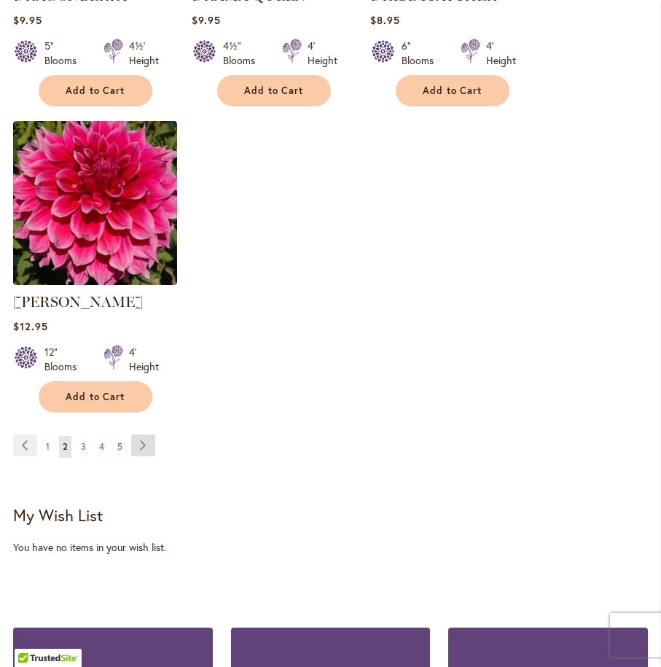
click at [137, 434] on link "Page Next" at bounding box center [143, 445] width 24 height 22
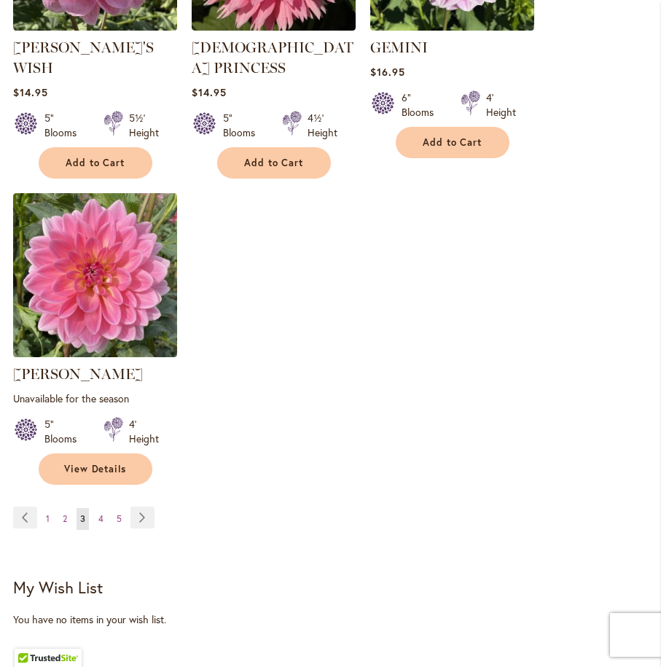
scroll to position [1886, 0]
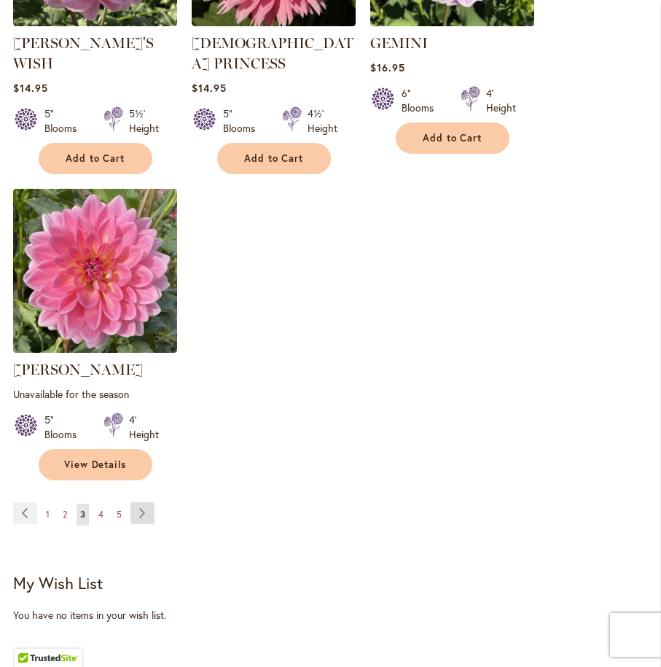
click at [137, 502] on link "Page Next" at bounding box center [142, 513] width 24 height 22
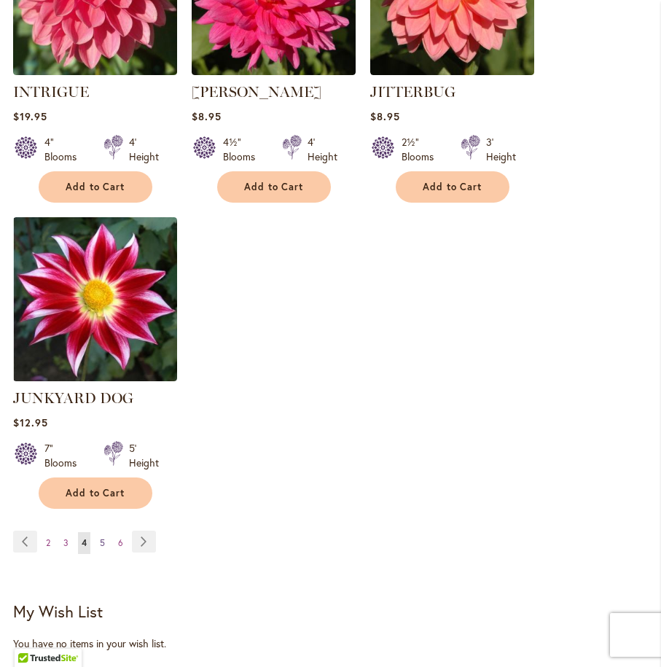
scroll to position [1797, 0]
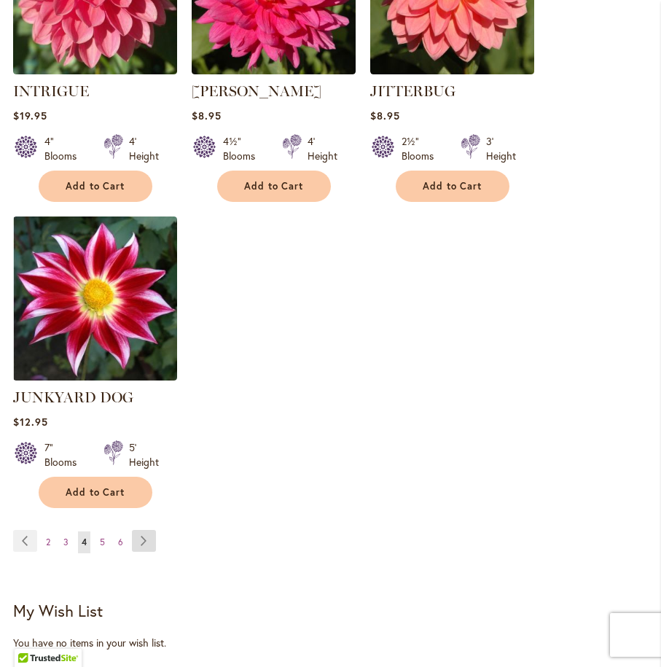
click at [142, 537] on link "Page Next" at bounding box center [144, 541] width 24 height 22
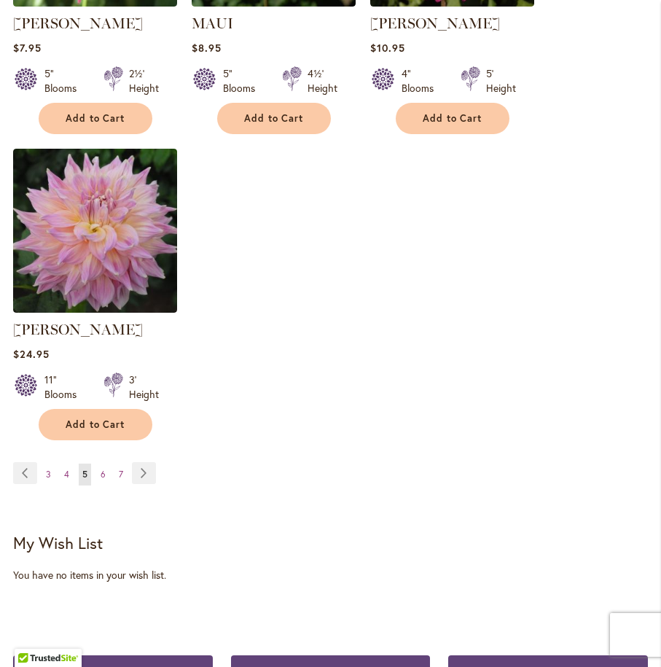
scroll to position [1925, 0]
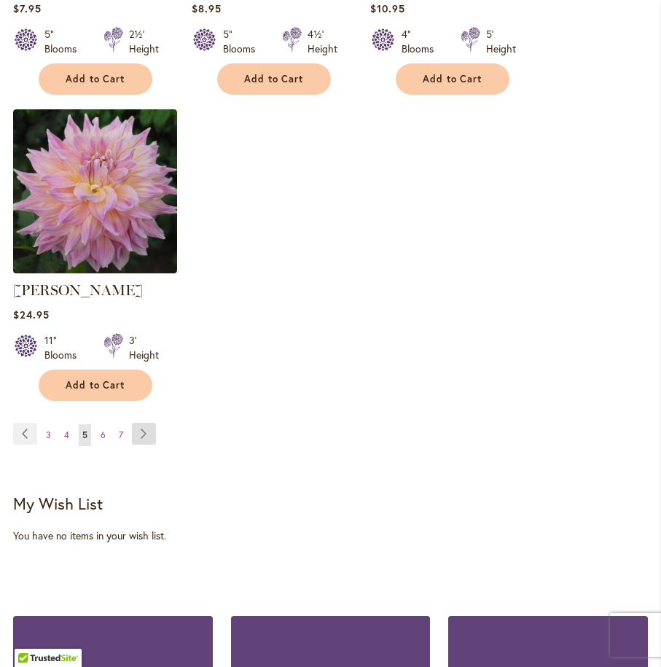
click at [147, 423] on link "Page Next" at bounding box center [144, 434] width 24 height 22
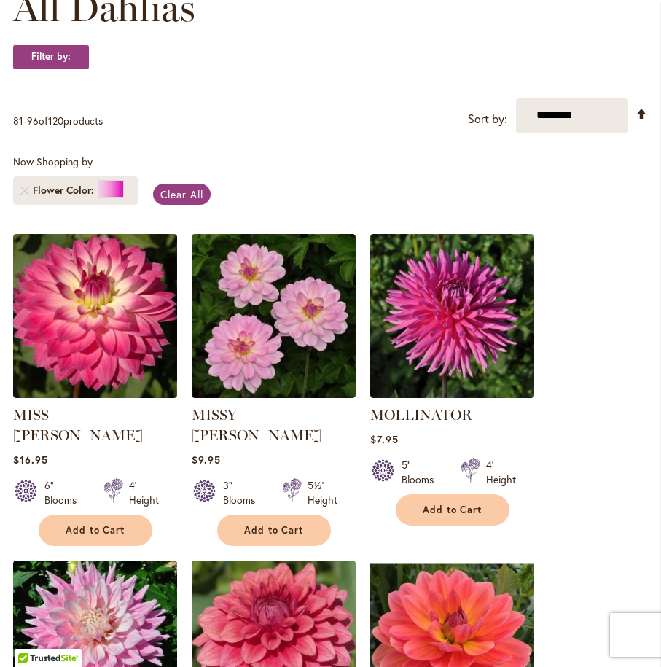
scroll to position [249, 0]
click at [265, 524] on span "Add to Cart" at bounding box center [274, 530] width 60 height 12
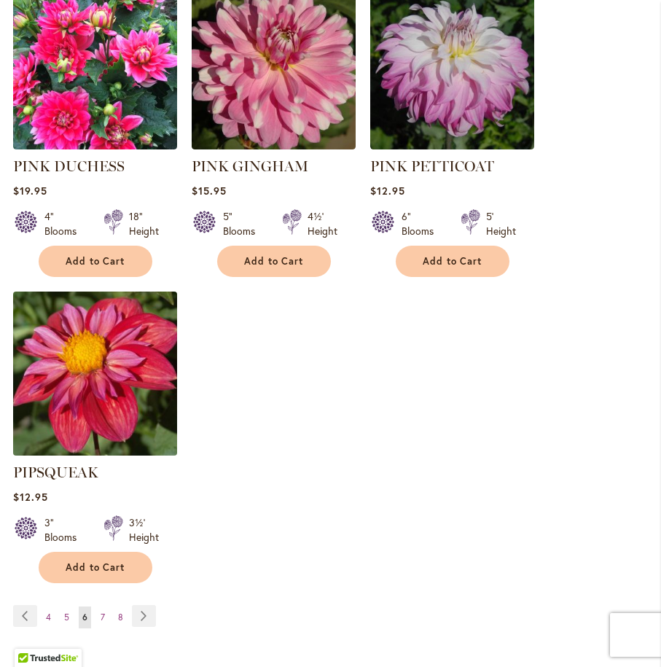
scroll to position [1805, 0]
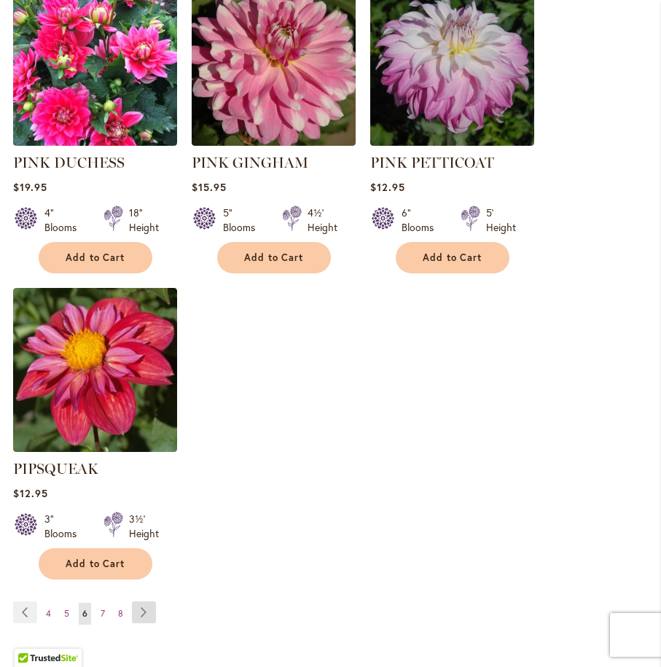
click at [147, 601] on link "Page Next" at bounding box center [144, 612] width 24 height 22
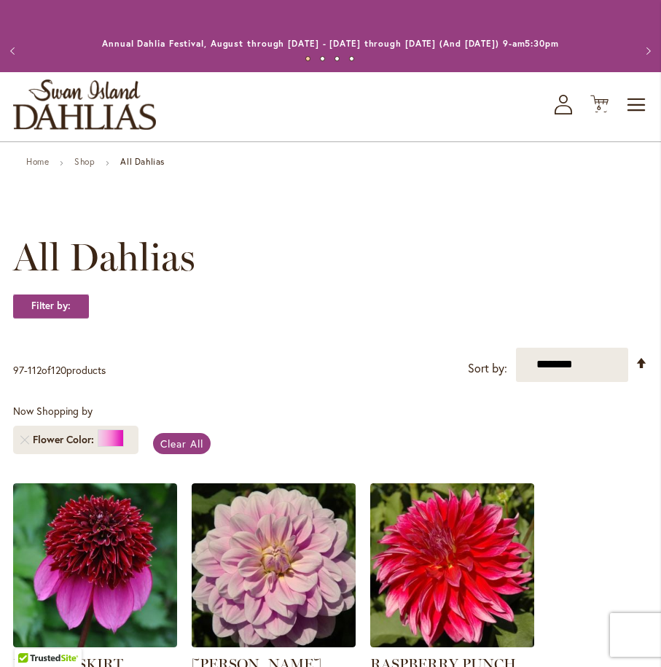
scroll to position [305, 0]
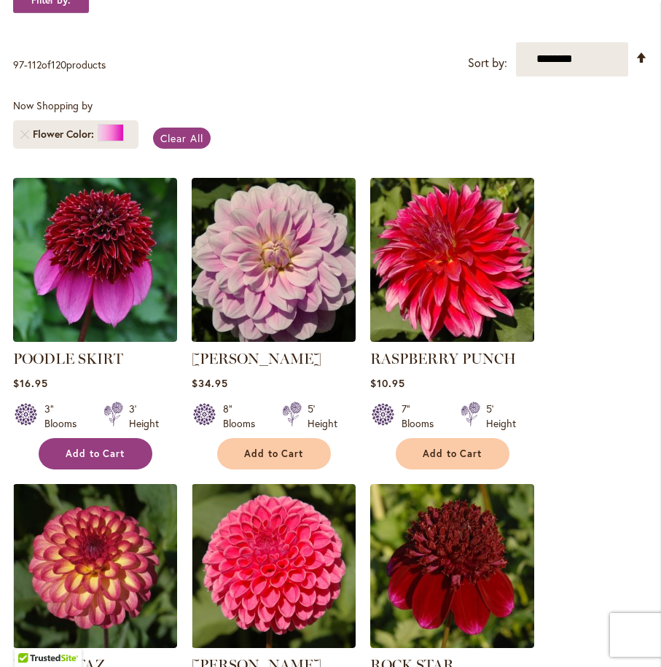
click at [87, 450] on span "Add to Cart" at bounding box center [96, 454] width 60 height 12
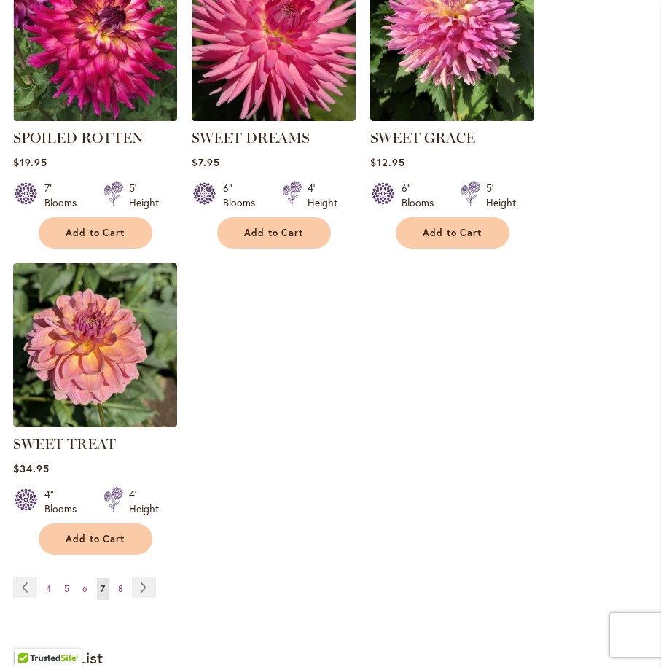
scroll to position [1790, 0]
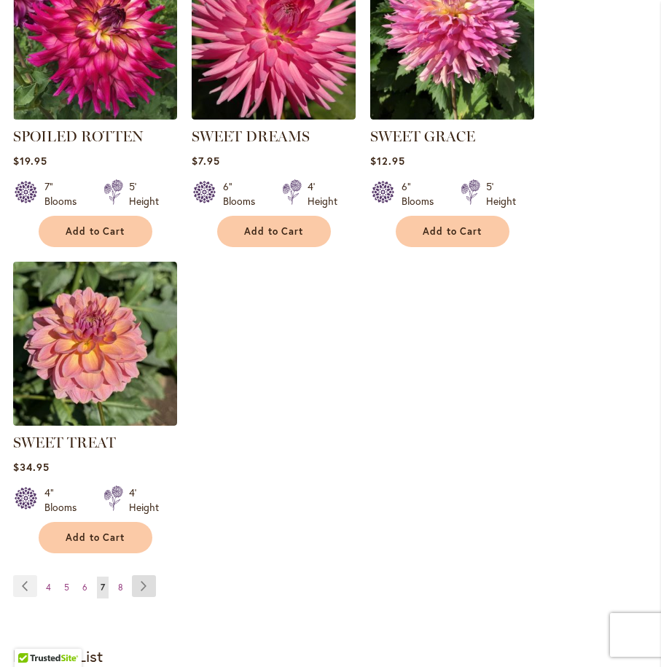
click at [141, 587] on link "Page Next" at bounding box center [144, 586] width 24 height 22
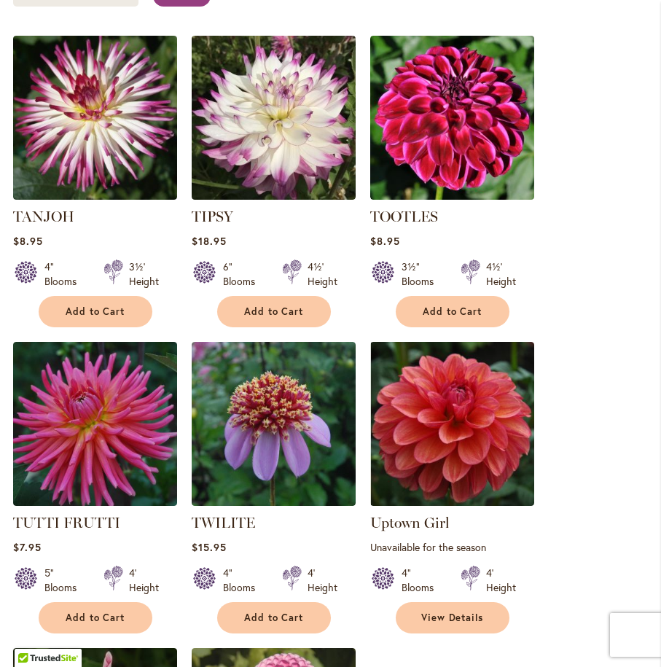
scroll to position [461, 0]
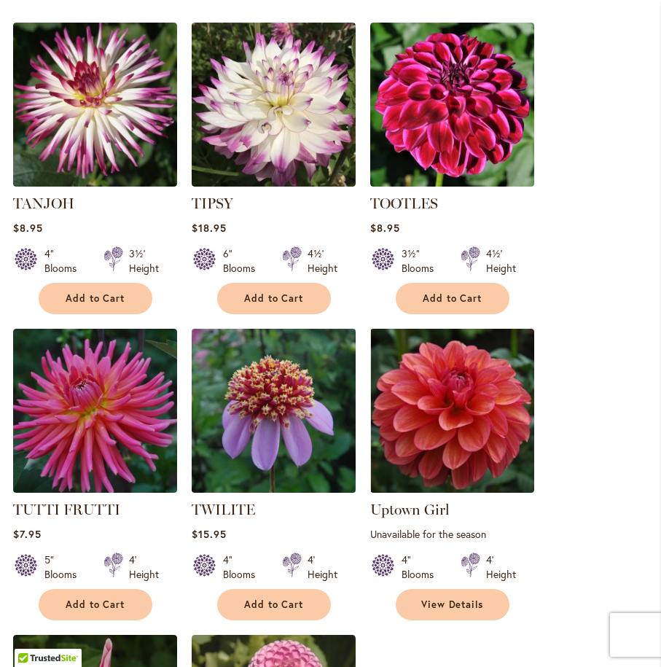
click at [285, 406] on img at bounding box center [273, 410] width 172 height 172
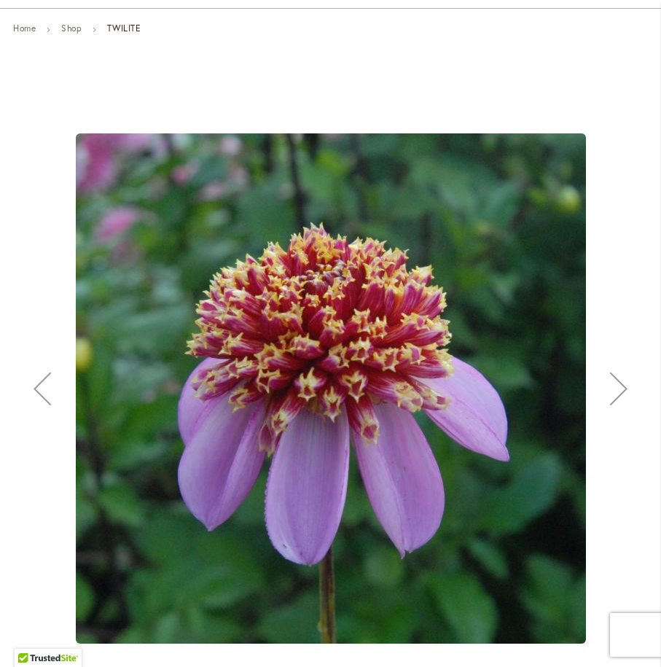
scroll to position [133, 0]
click at [610, 391] on div "Next" at bounding box center [619, 388] width 58 height 58
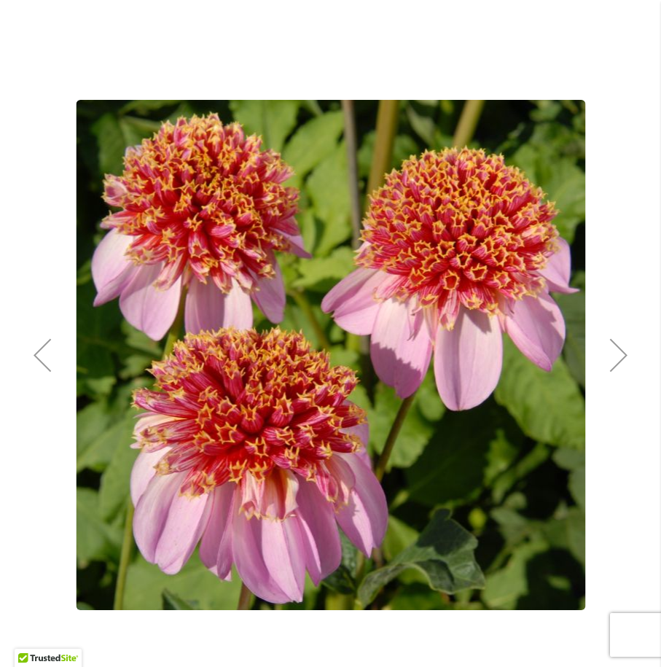
scroll to position [161, 0]
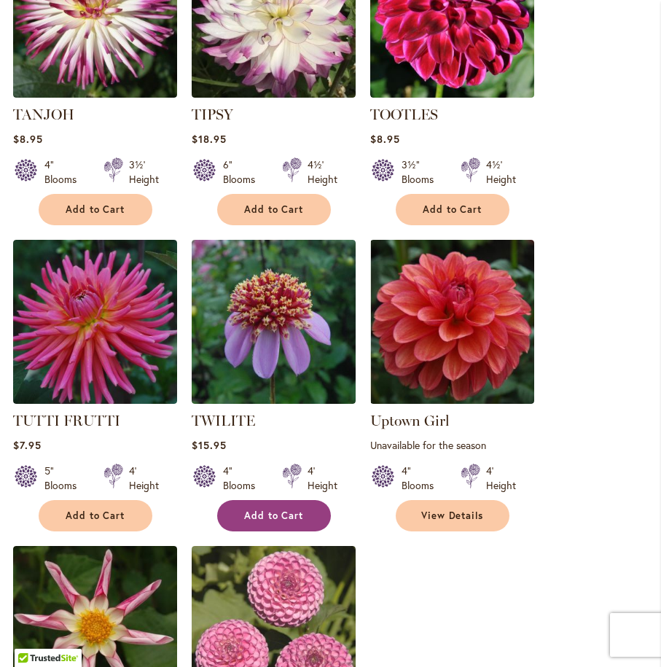
click at [266, 505] on button "Add to Cart" at bounding box center [274, 515] width 114 height 31
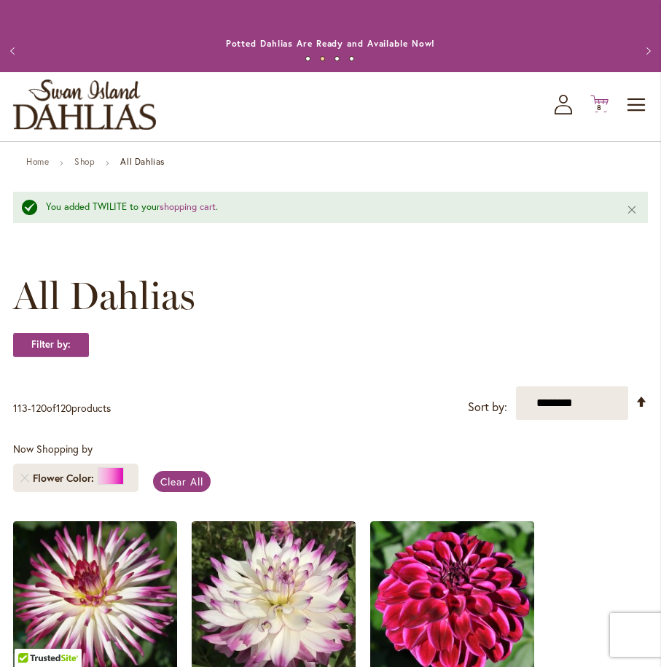
click at [598, 101] on icon "Cart .cls-1 { fill: #231f20; }" at bounding box center [599, 104] width 18 height 18
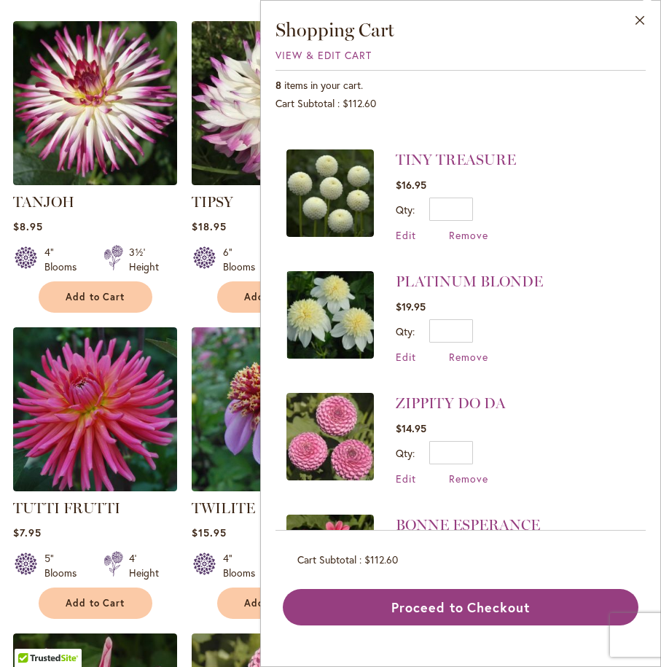
scroll to position [488, 0]
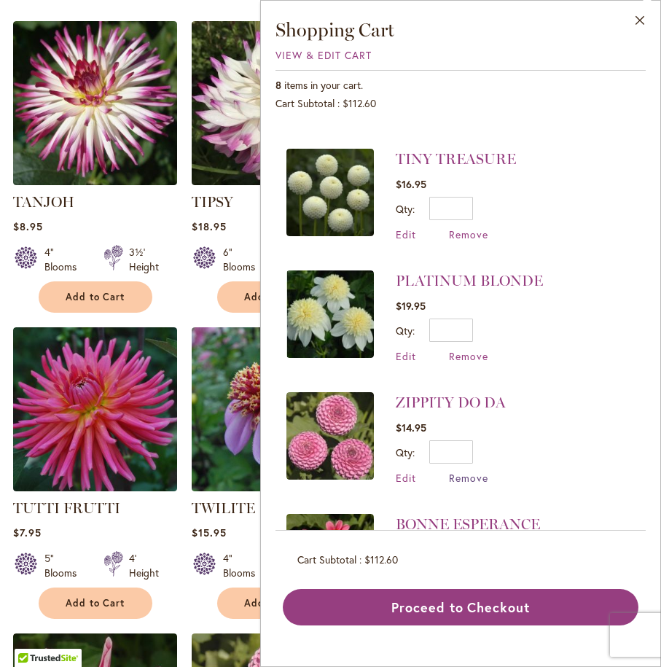
click at [473, 471] on span "Remove" at bounding box center [468, 478] width 39 height 14
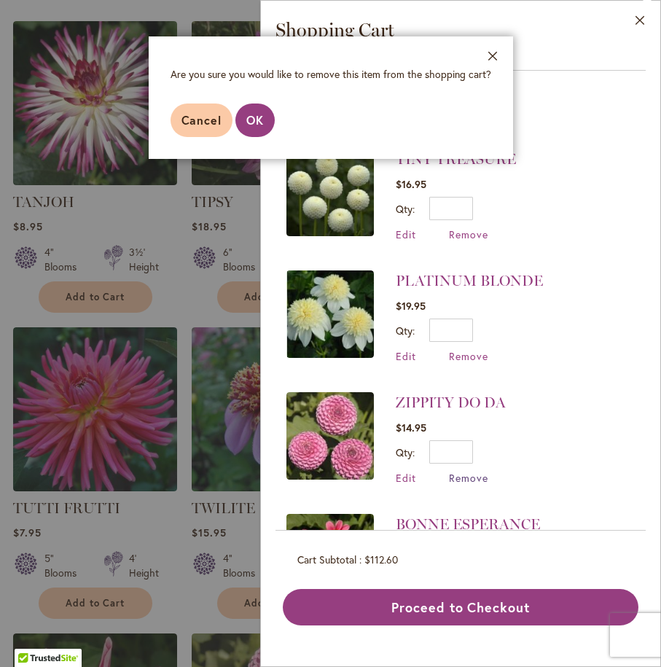
scroll to position [550, 0]
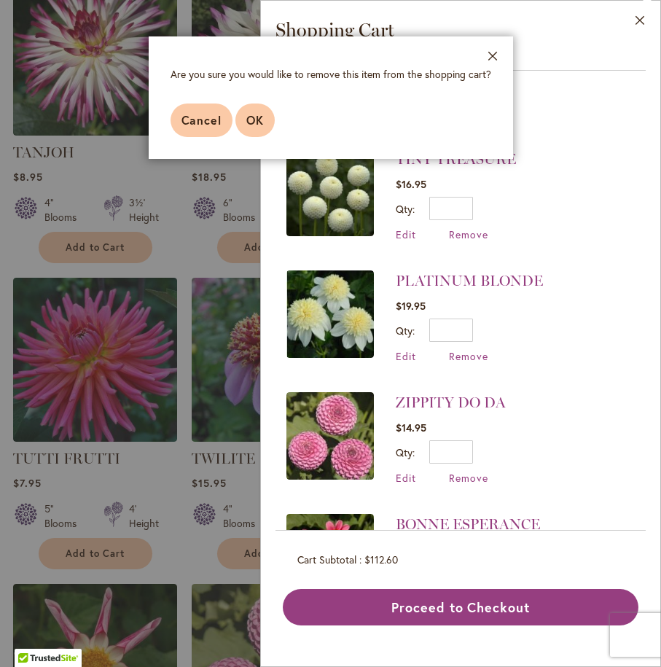
click at [242, 127] on button "OK" at bounding box center [254, 121] width 39 height 34
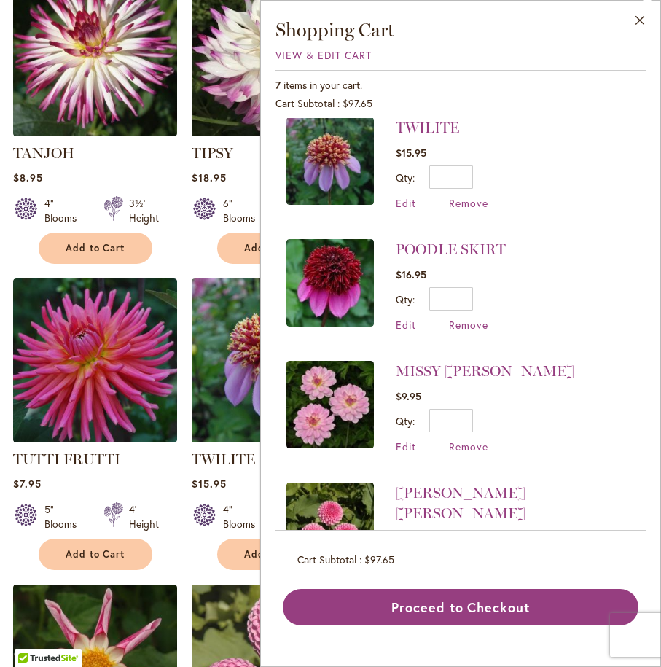
scroll to position [0, 0]
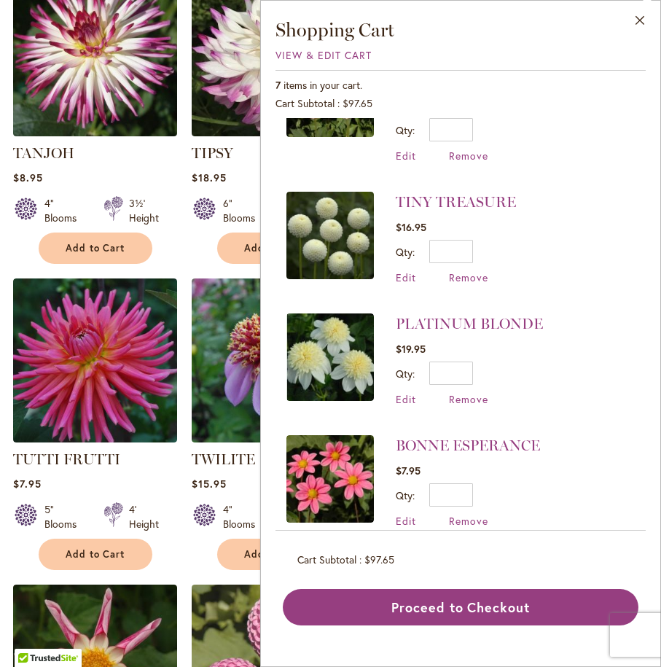
click at [320, 340] on img at bounding box center [329, 356] width 87 height 87
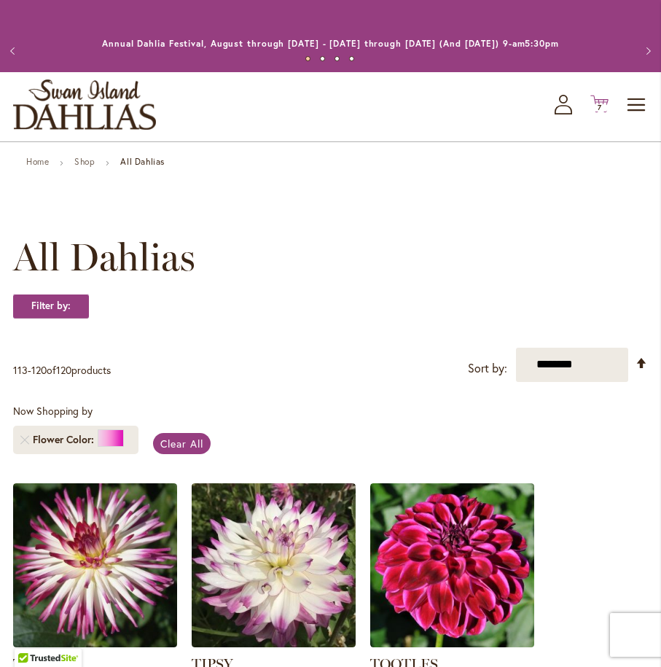
click at [604, 102] on icon at bounding box center [599, 103] width 18 height 17
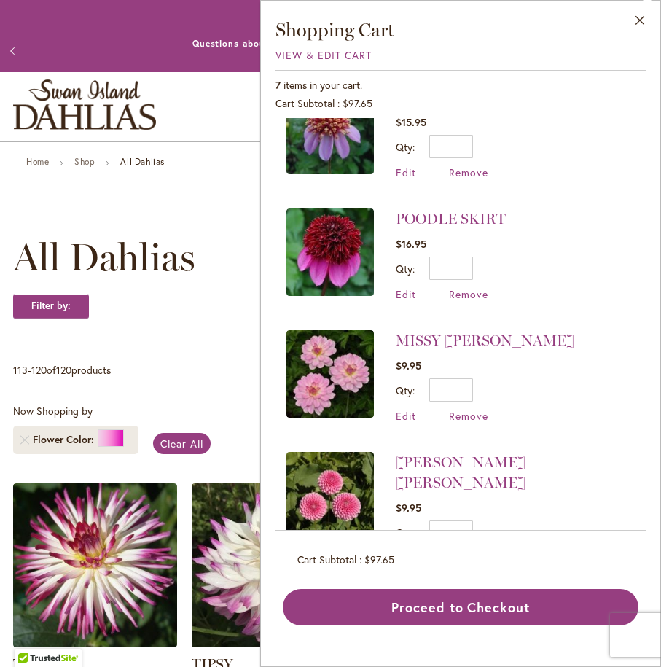
scroll to position [43, 0]
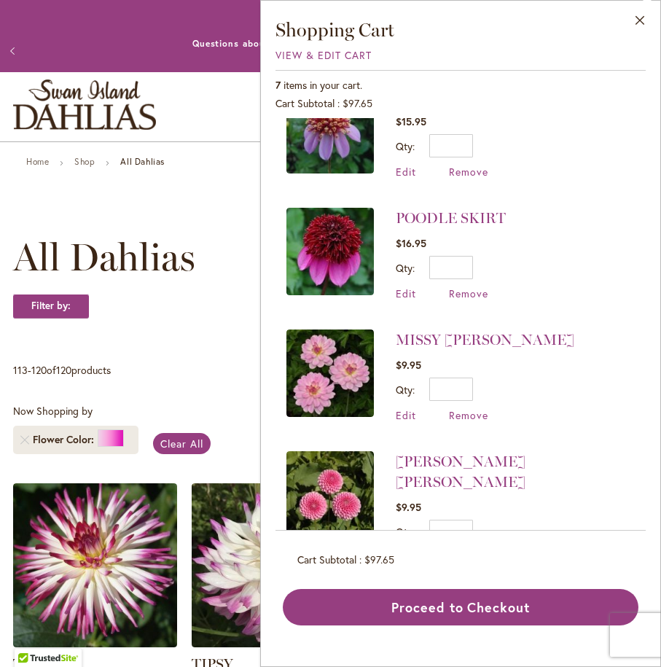
click at [334, 247] on img at bounding box center [329, 251] width 87 height 87
click at [340, 154] on img at bounding box center [329, 129] width 87 height 87
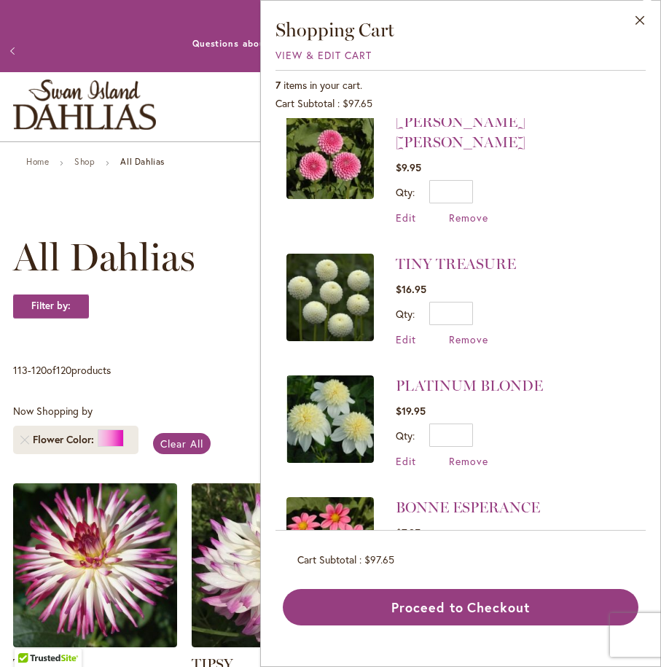
scroll to position [338, 0]
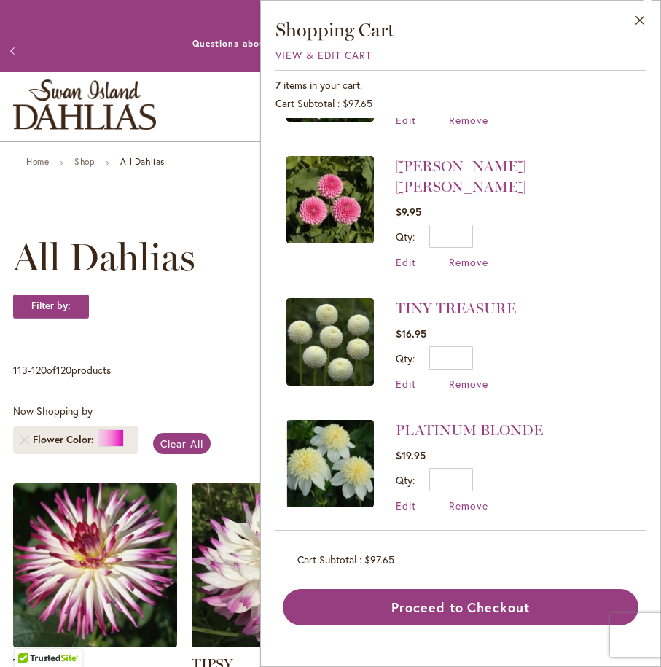
click at [336, 320] on img at bounding box center [329, 341] width 87 height 87
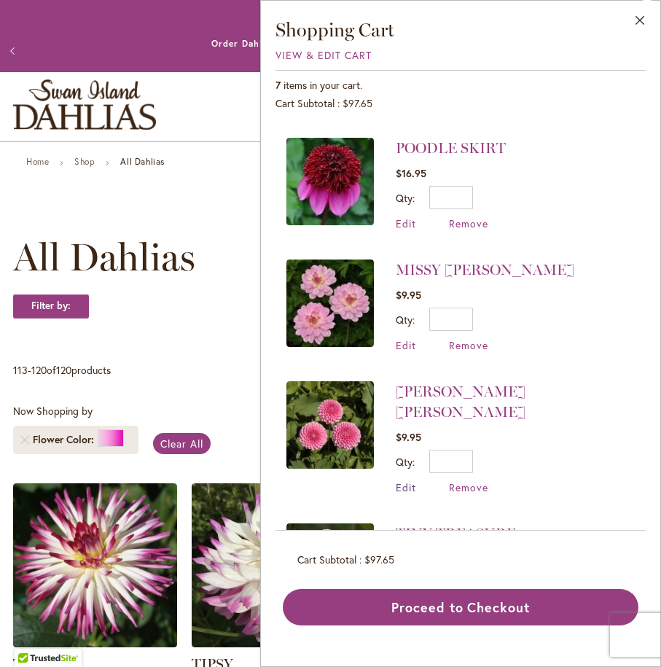
scroll to position [112, 0]
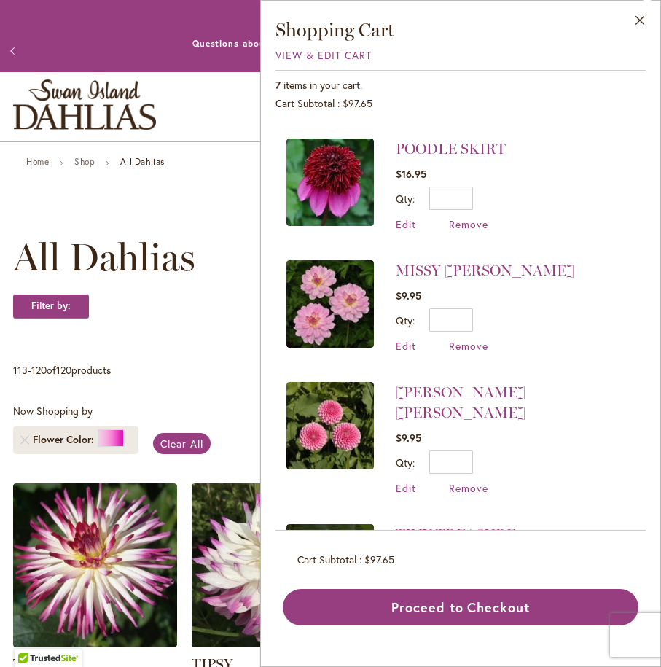
click at [339, 432] on img at bounding box center [329, 425] width 87 height 87
click at [327, 292] on img at bounding box center [329, 303] width 87 height 87
click at [469, 347] on span "Remove" at bounding box center [468, 346] width 39 height 14
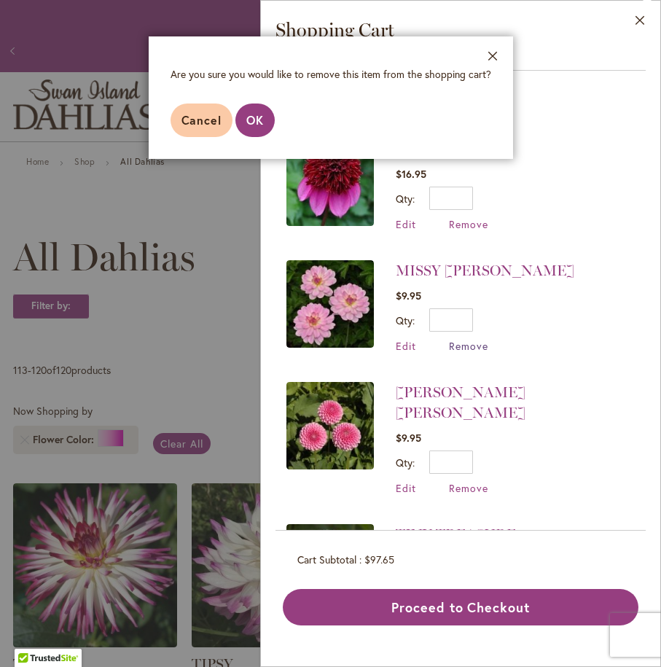
scroll to position [511, 0]
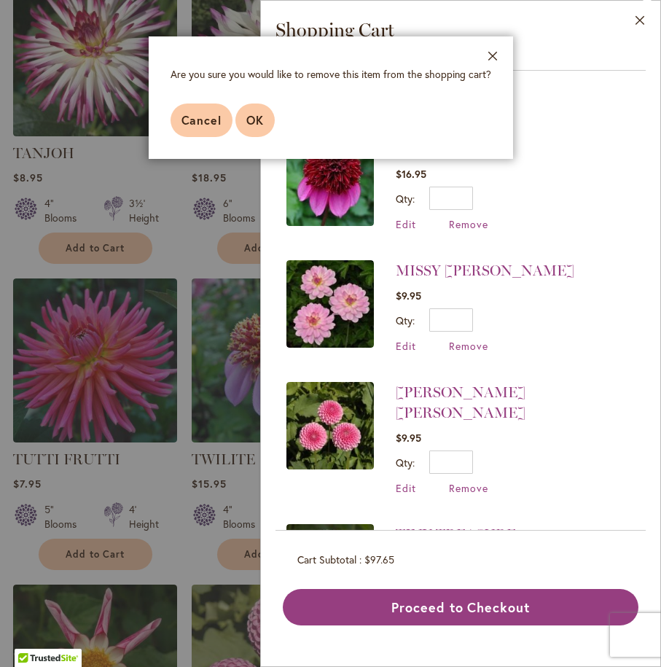
click at [249, 124] on span "OK" at bounding box center [254, 119] width 17 height 15
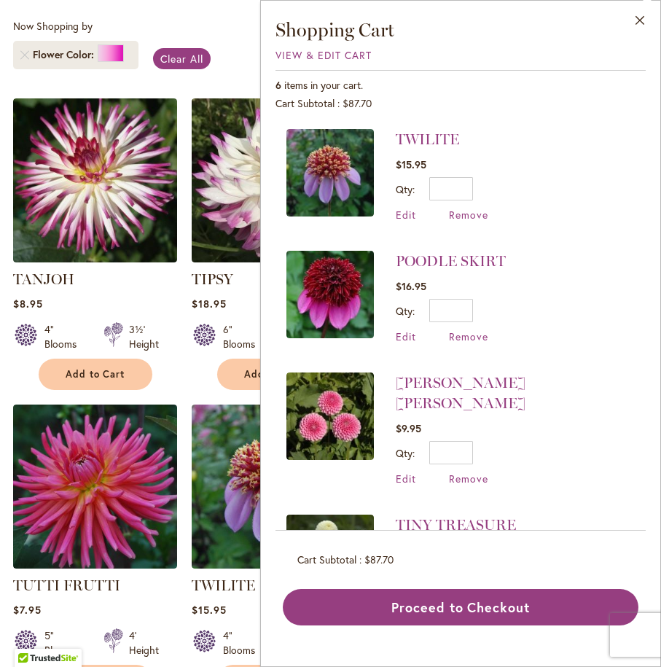
scroll to position [380, 0]
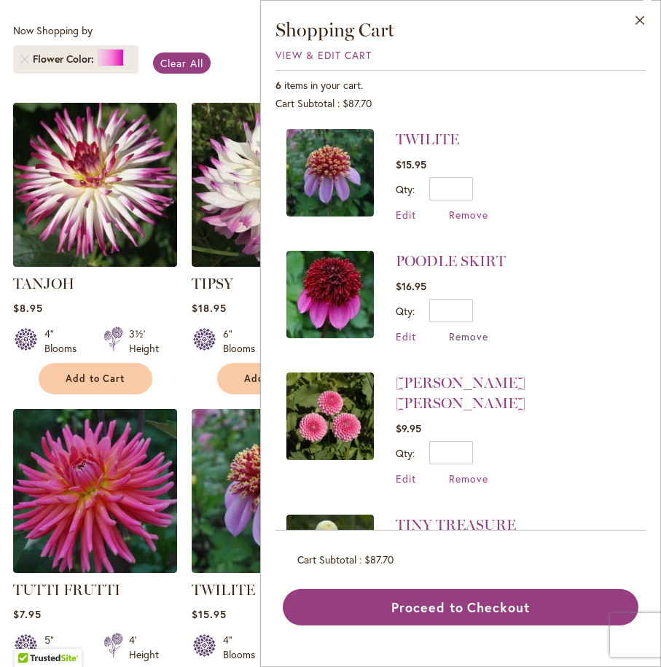
click at [472, 337] on span "Remove" at bounding box center [468, 336] width 39 height 14
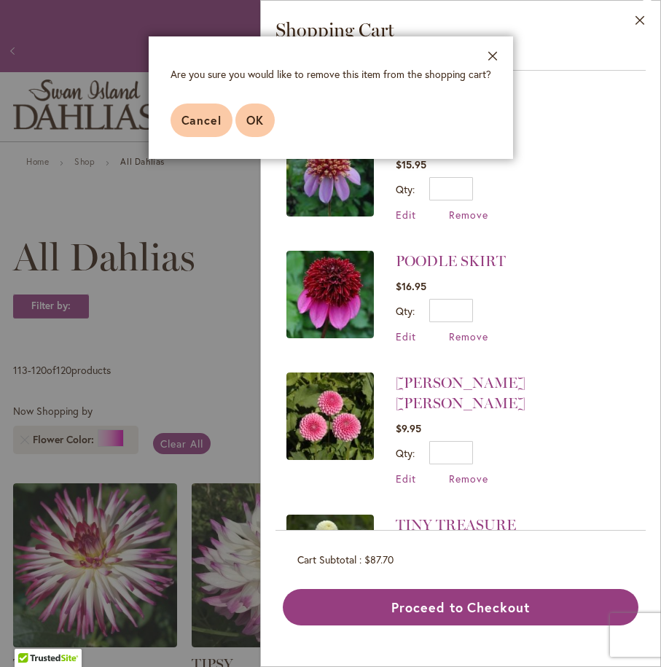
click at [254, 120] on span "OK" at bounding box center [254, 119] width 17 height 15
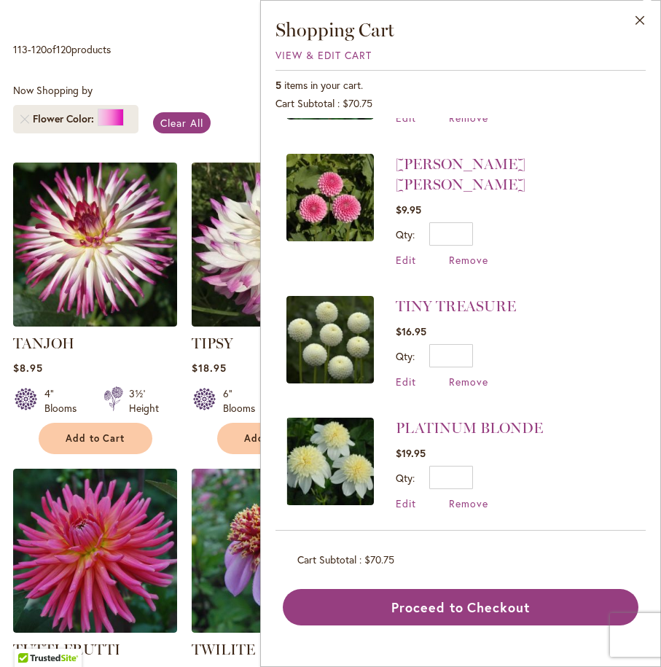
scroll to position [101, 0]
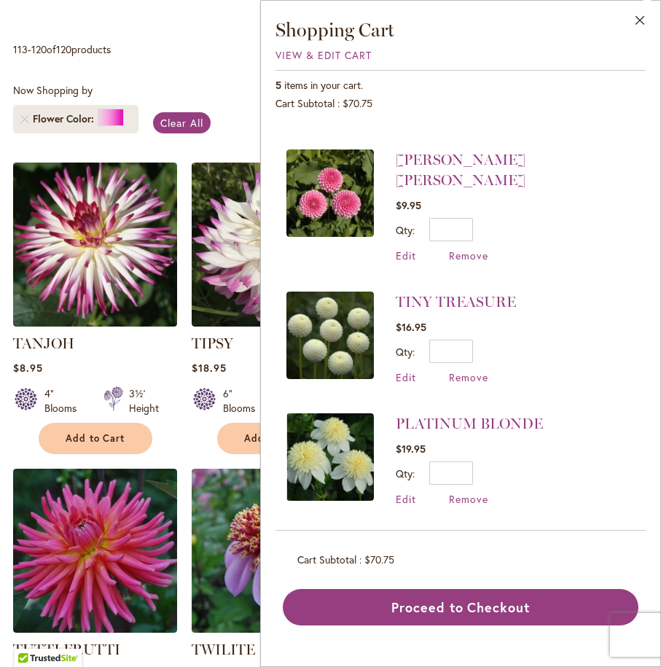
click at [335, 321] on img at bounding box center [329, 335] width 87 height 87
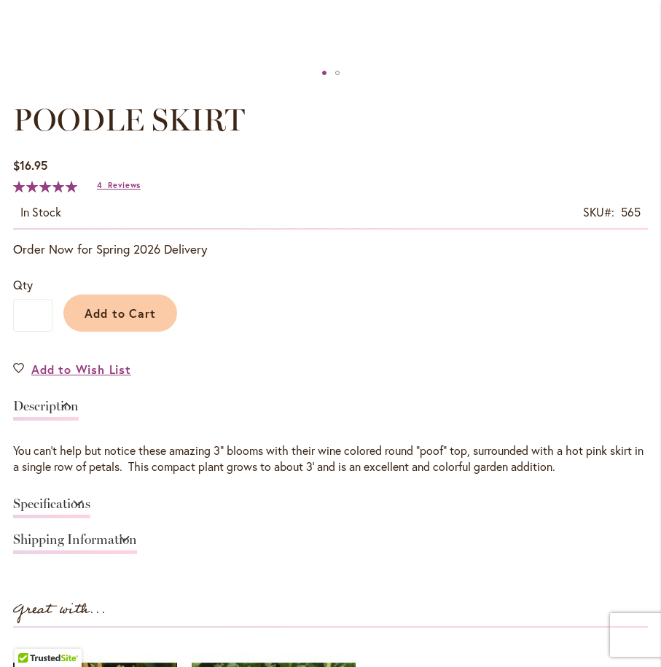
scroll to position [801, 0]
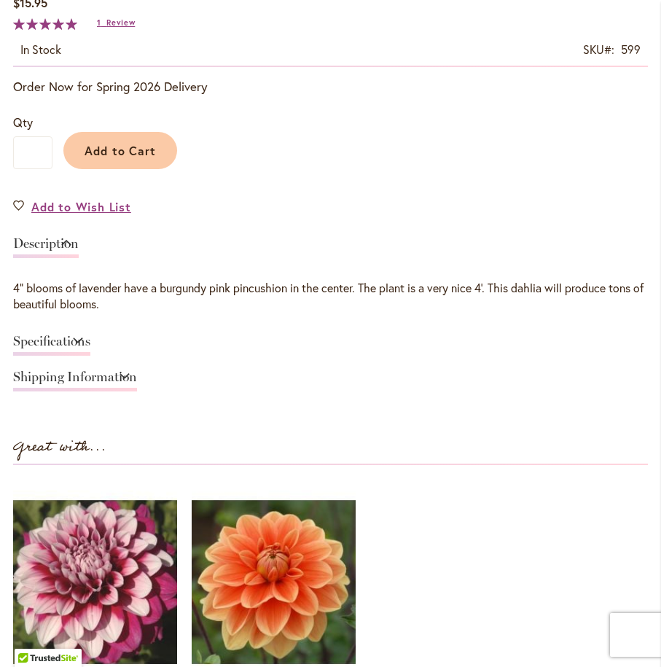
scroll to position [835, 0]
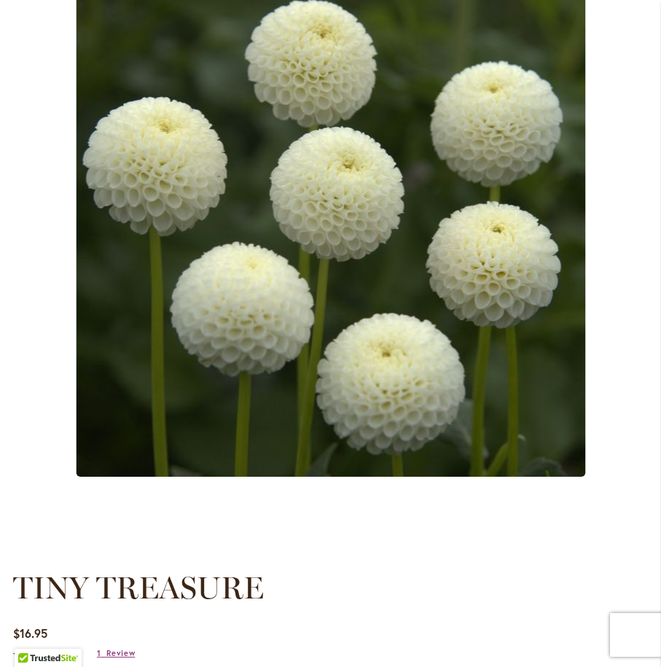
scroll to position [305, 0]
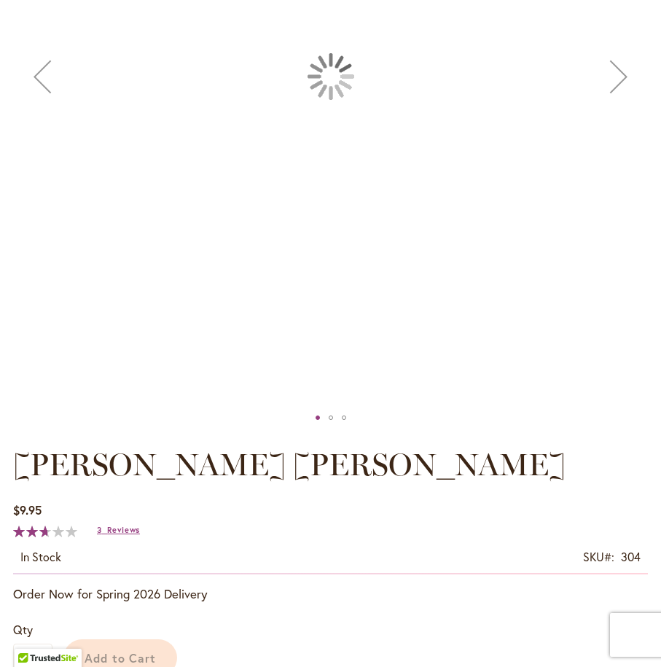
scroll to position [719, 0]
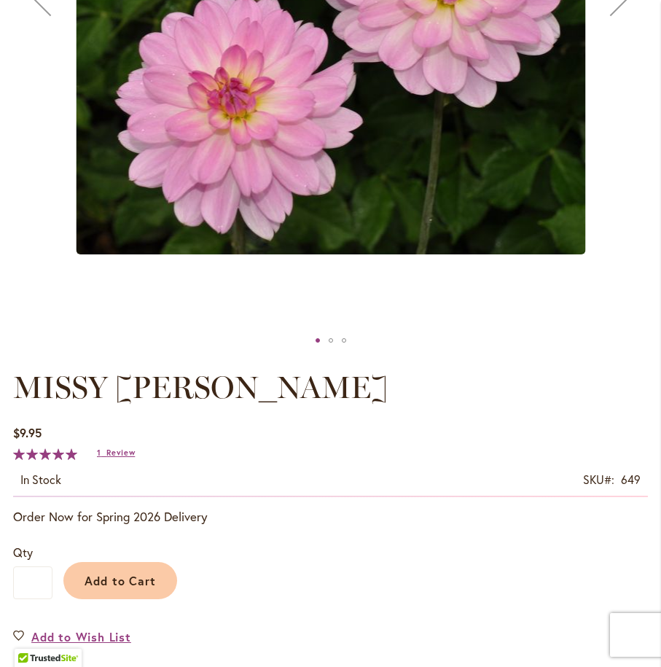
scroll to position [559, 0]
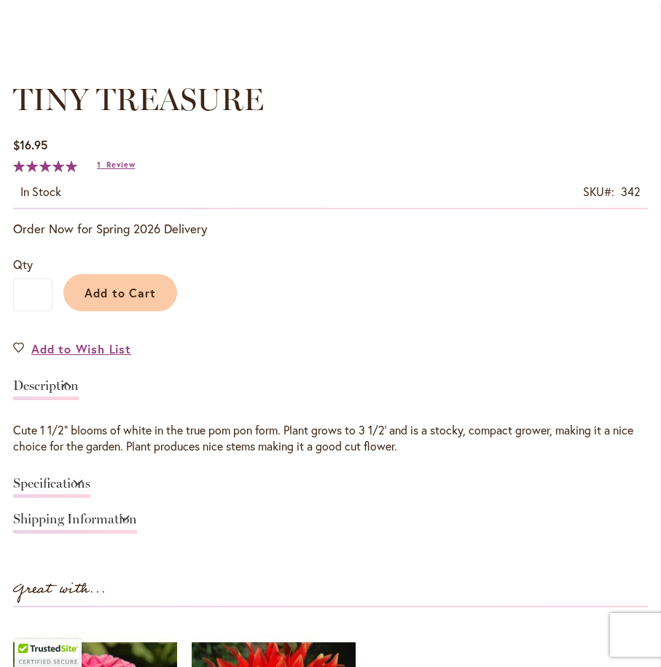
scroll to position [789, 0]
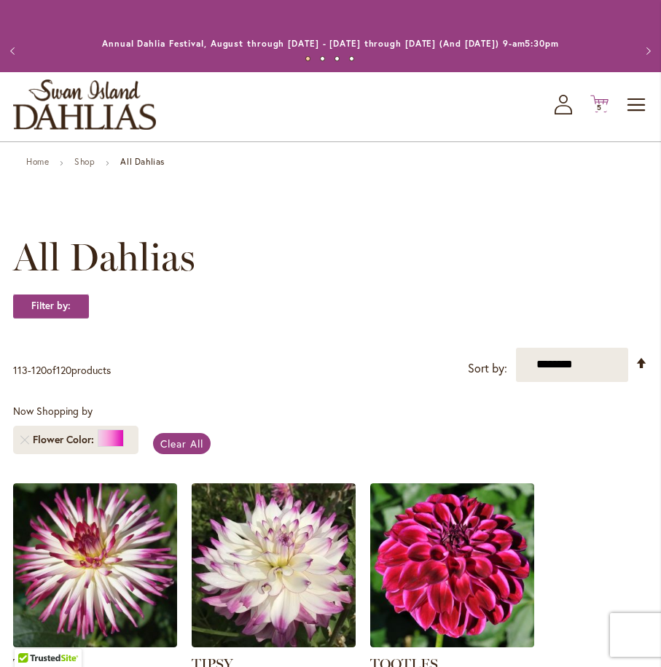
click at [594, 109] on span "5 5 items" at bounding box center [600, 107] width 15 height 7
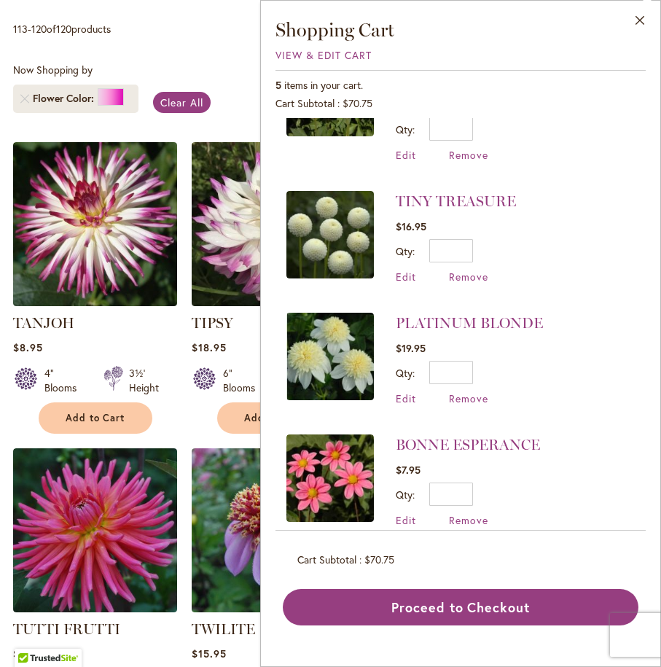
scroll to position [345, 0]
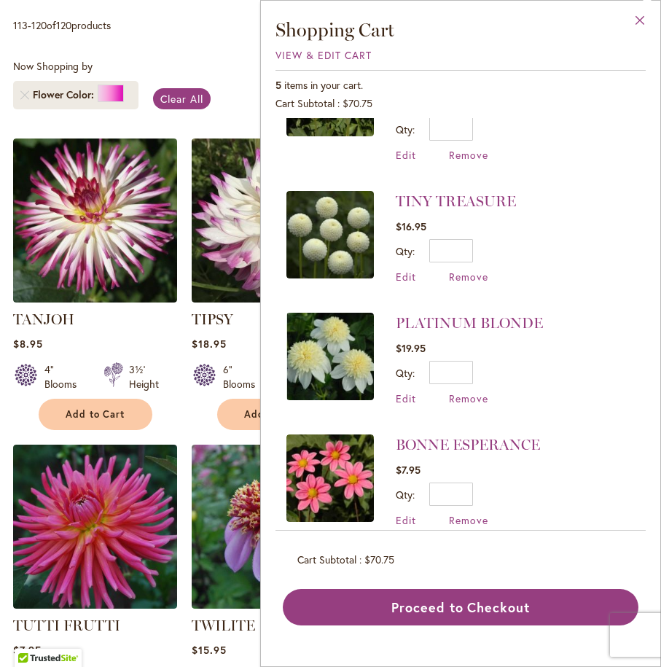
click at [644, 20] on button "Close" at bounding box center [640, 24] width 40 height 46
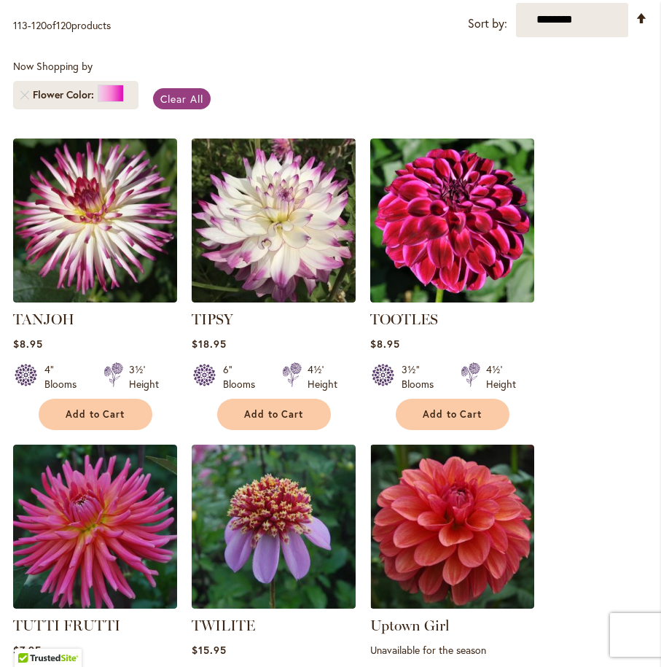
scroll to position [0, 0]
